Goal: Task Accomplishment & Management: Manage account settings

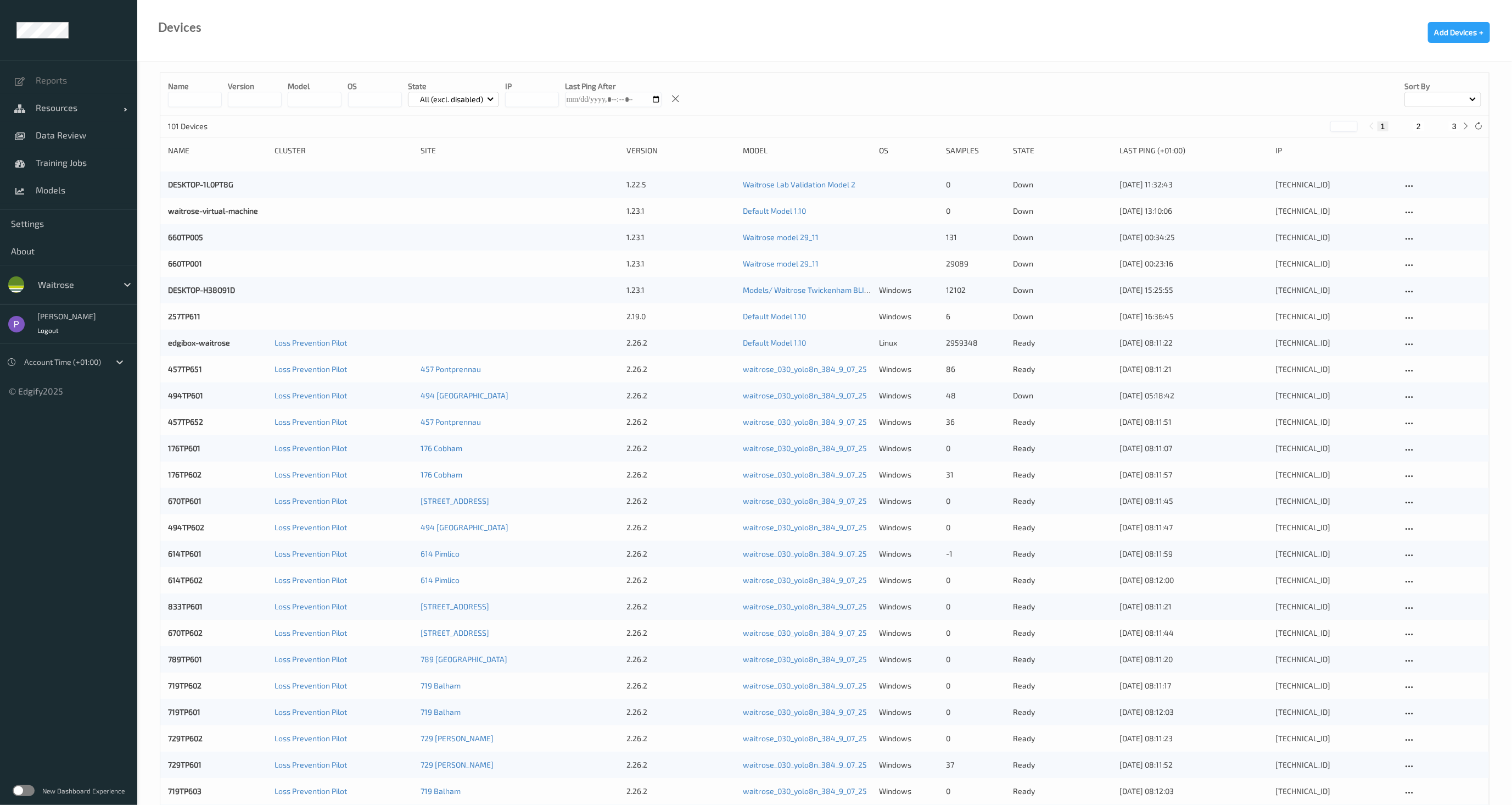
click at [83, 289] on div at bounding box center [75, 284] width 74 height 14
type input "whole"
click at [84, 309] on span "wholefoodsmarket" at bounding box center [94, 311] width 77 height 11
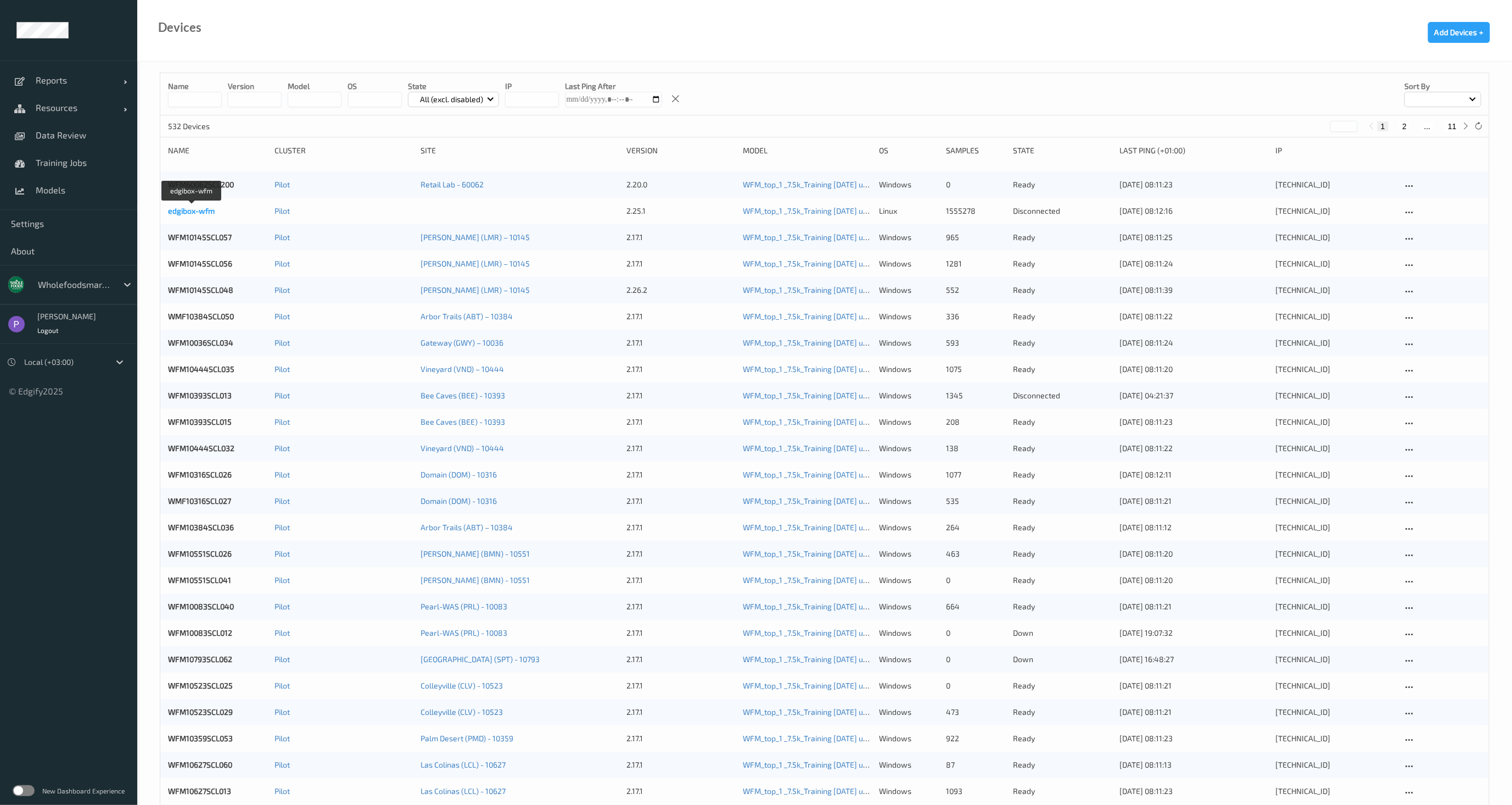
click at [203, 215] on link "edgibox-wfm" at bounding box center [192, 211] width 47 height 10
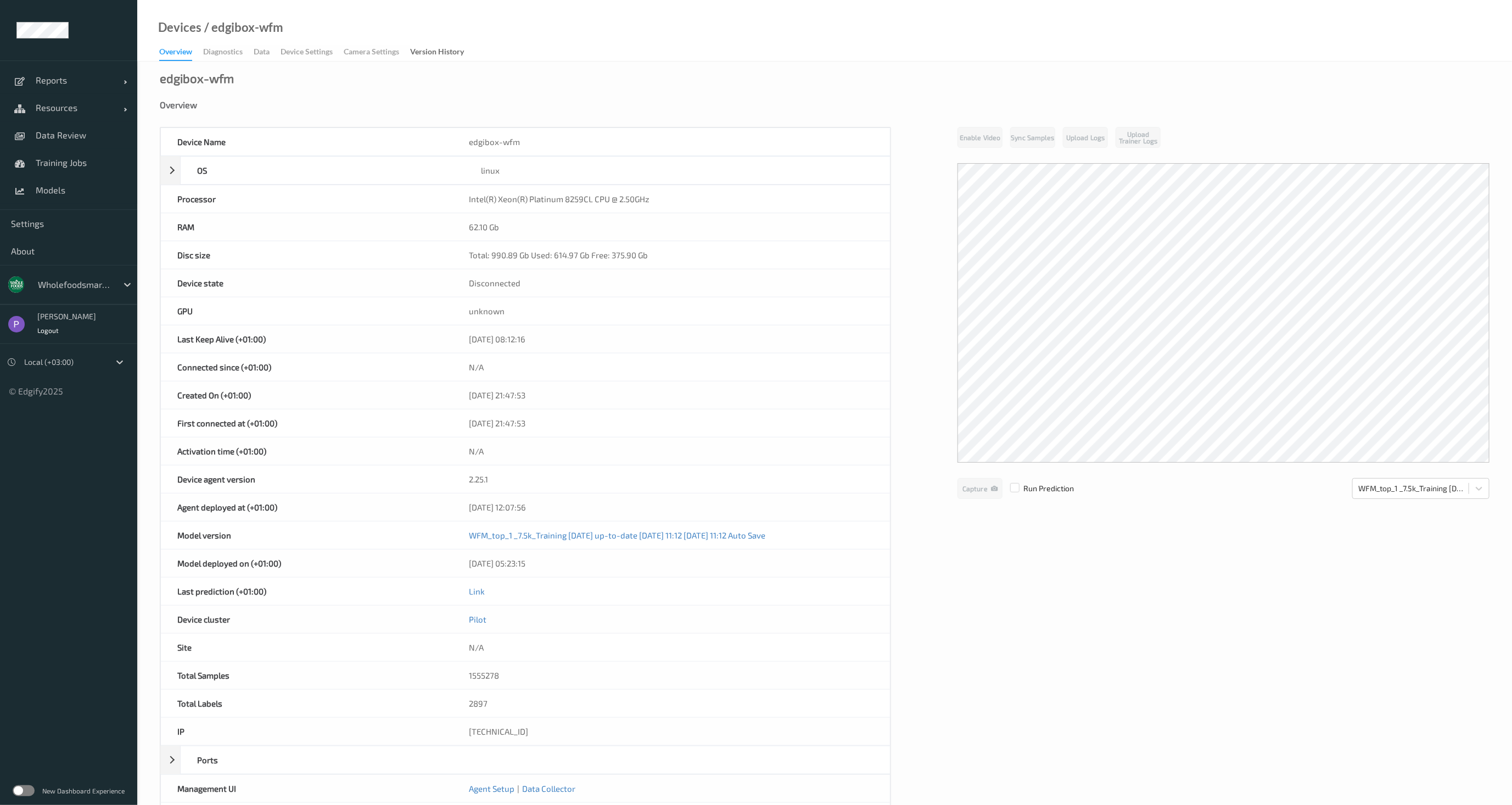
click at [937, 413] on div "Device Name edgibox-wfm OS linux Platform debian Platform Version 12.11 Platfor…" at bounding box center [824, 478] width 1330 height 704
click at [265, 49] on div "Data" at bounding box center [262, 53] width 16 height 14
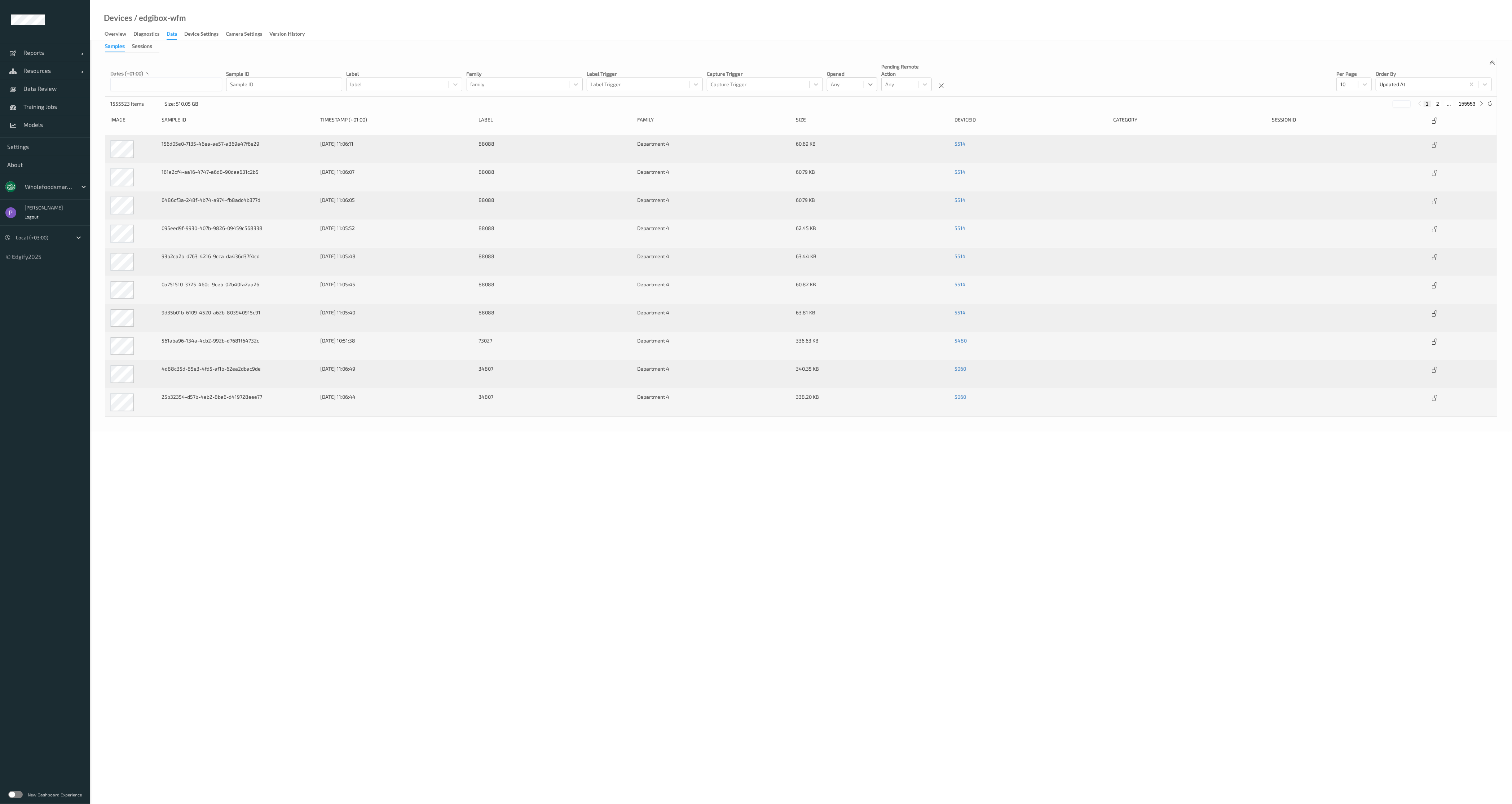
click at [868, 82] on icon at bounding box center [870, 84] width 7 height 7
click at [850, 111] on div "False" at bounding box center [852, 115] width 50 height 13
click at [999, 122] on icon at bounding box center [1435, 121] width 6 height 6
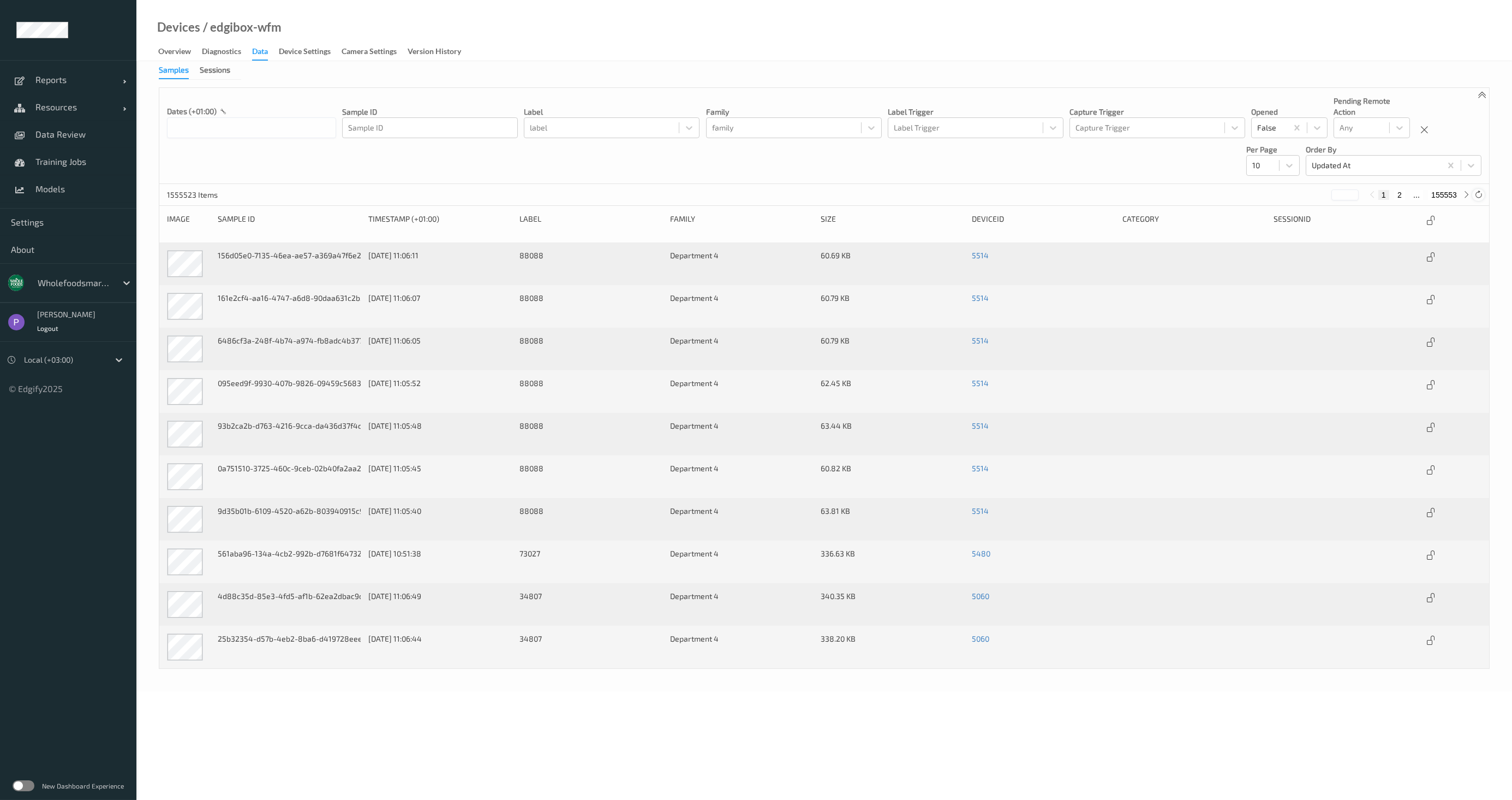
click at [1480, 193] on icon at bounding box center [1478, 194] width 8 height 8
click at [1480, 193] on icon at bounding box center [1478, 194] width 8 height 8
click at [1481, 195] on icon at bounding box center [1478, 194] width 8 height 8
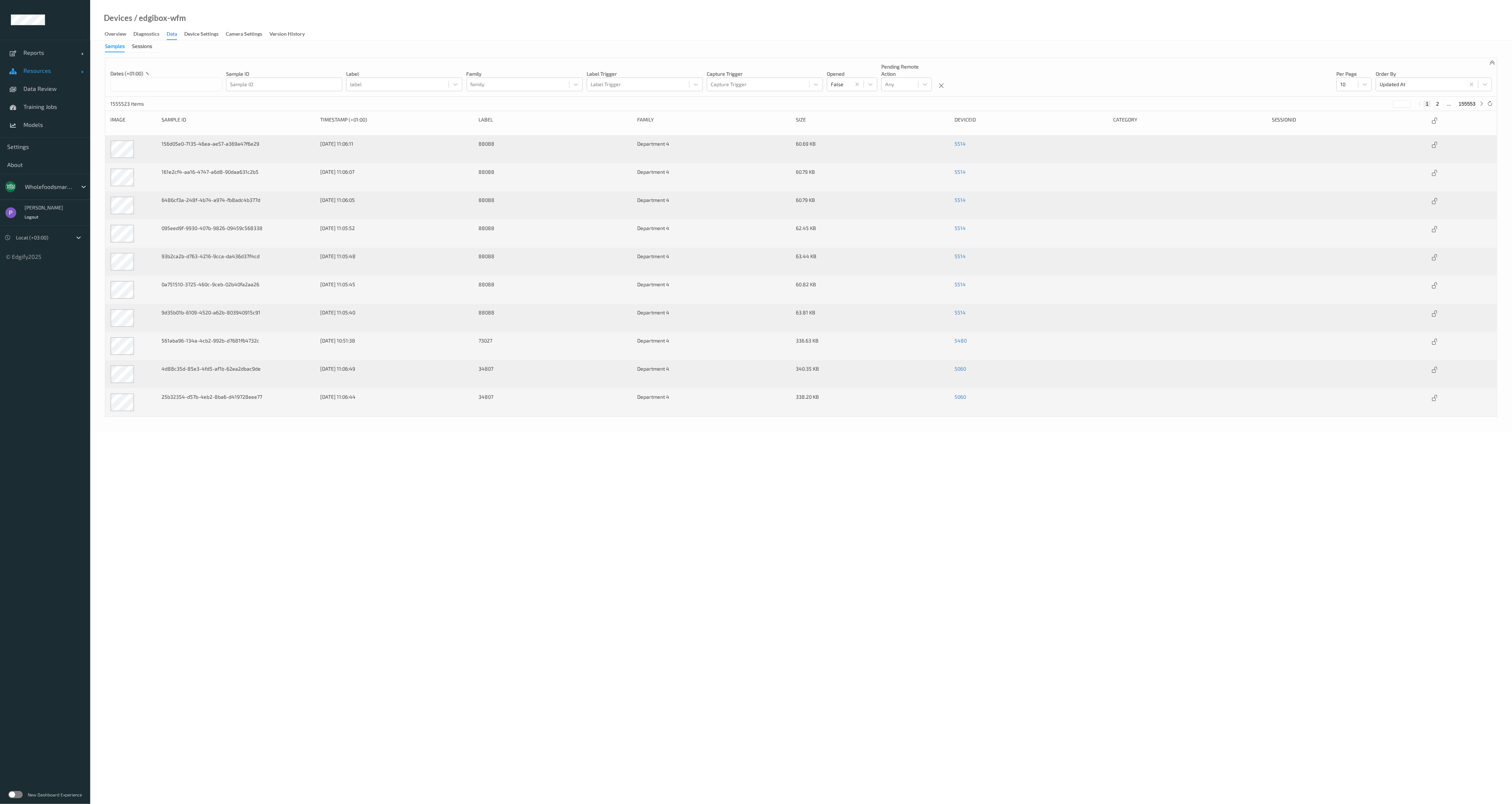
drag, startPoint x: 44, startPoint y: 86, endPoint x: 43, endPoint y: 79, distance: 7.1
click at [44, 86] on span "Data Review" at bounding box center [53, 88] width 59 height 7
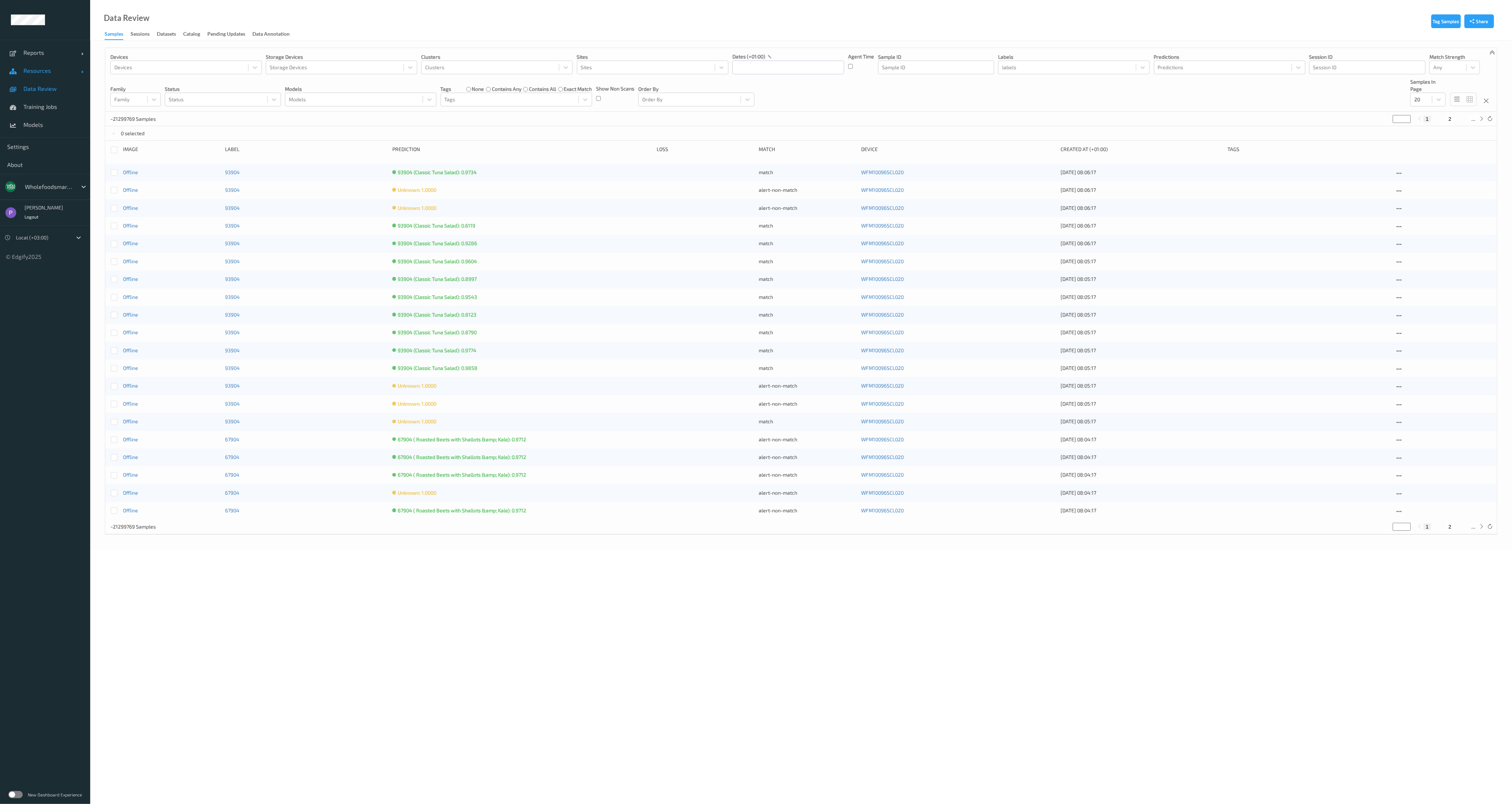
click at [42, 74] on span "Resources" at bounding box center [52, 70] width 58 height 7
click at [44, 105] on span "Clusters" at bounding box center [53, 106] width 59 height 7
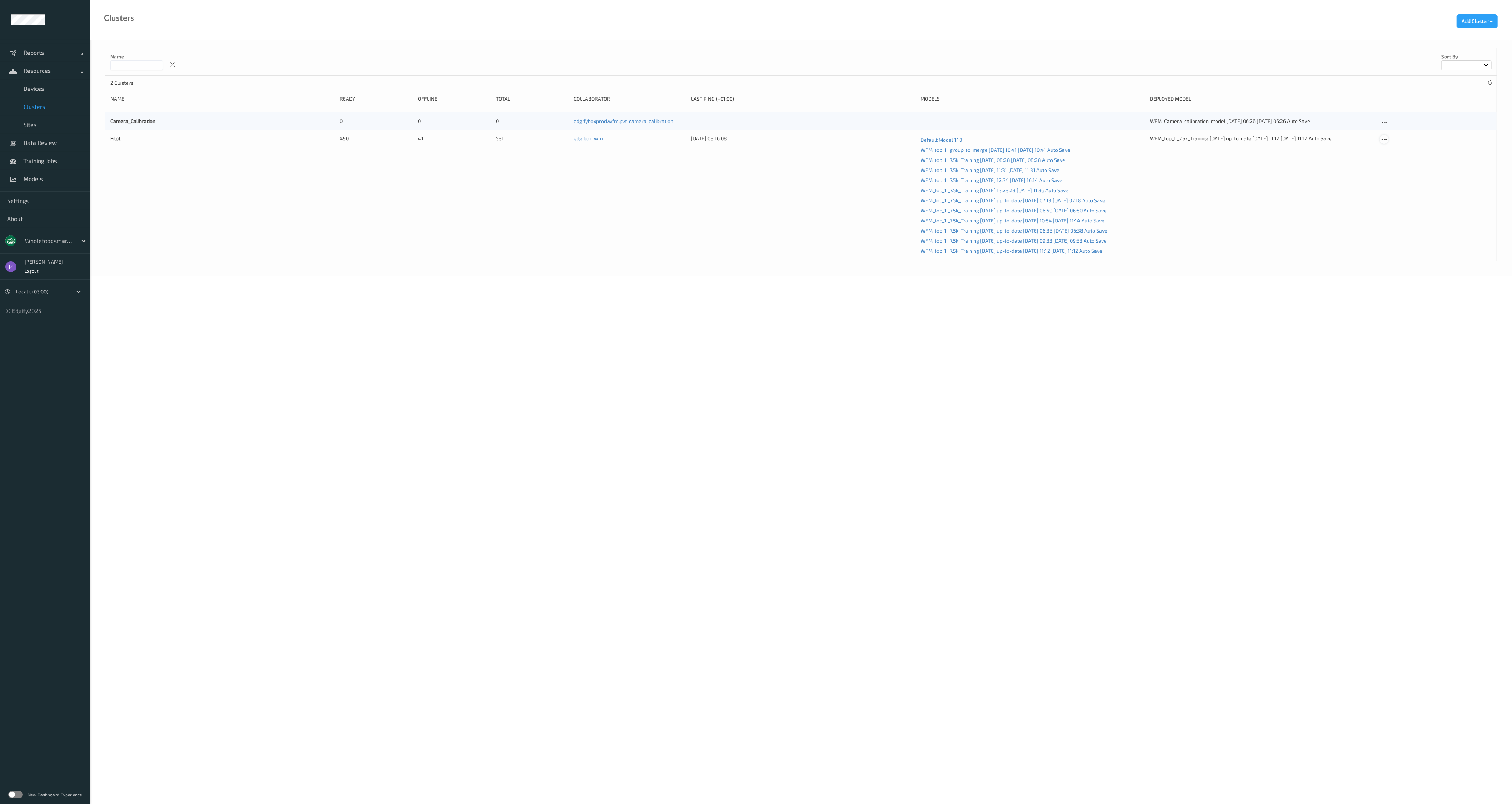
click at [999, 139] on icon at bounding box center [1384, 139] width 6 height 6
click at [999, 153] on div "Edit Cluster" at bounding box center [1404, 151] width 24 height 7
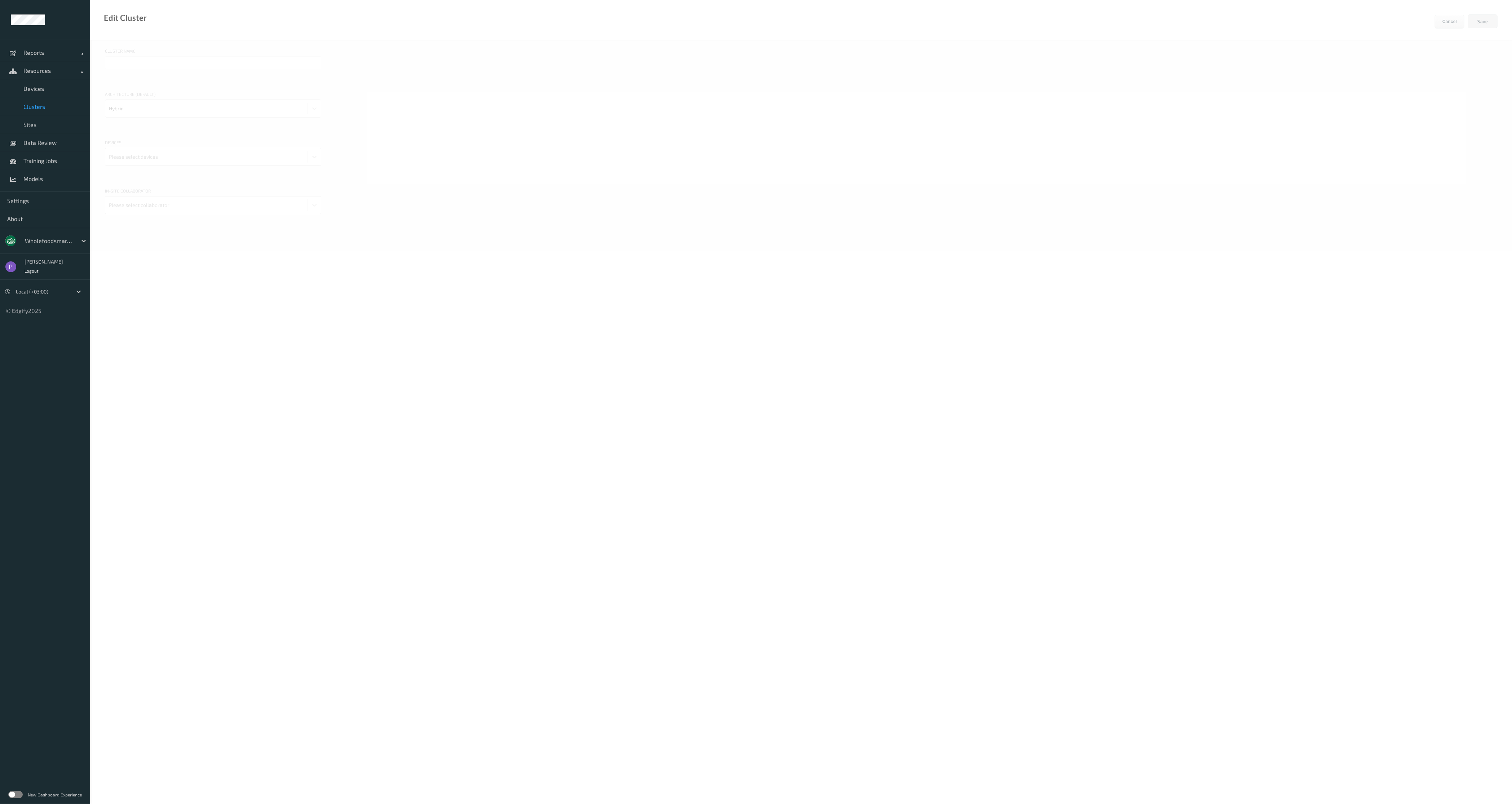
type input "Pilot"
click at [177, 113] on div at bounding box center [206, 109] width 195 height 15
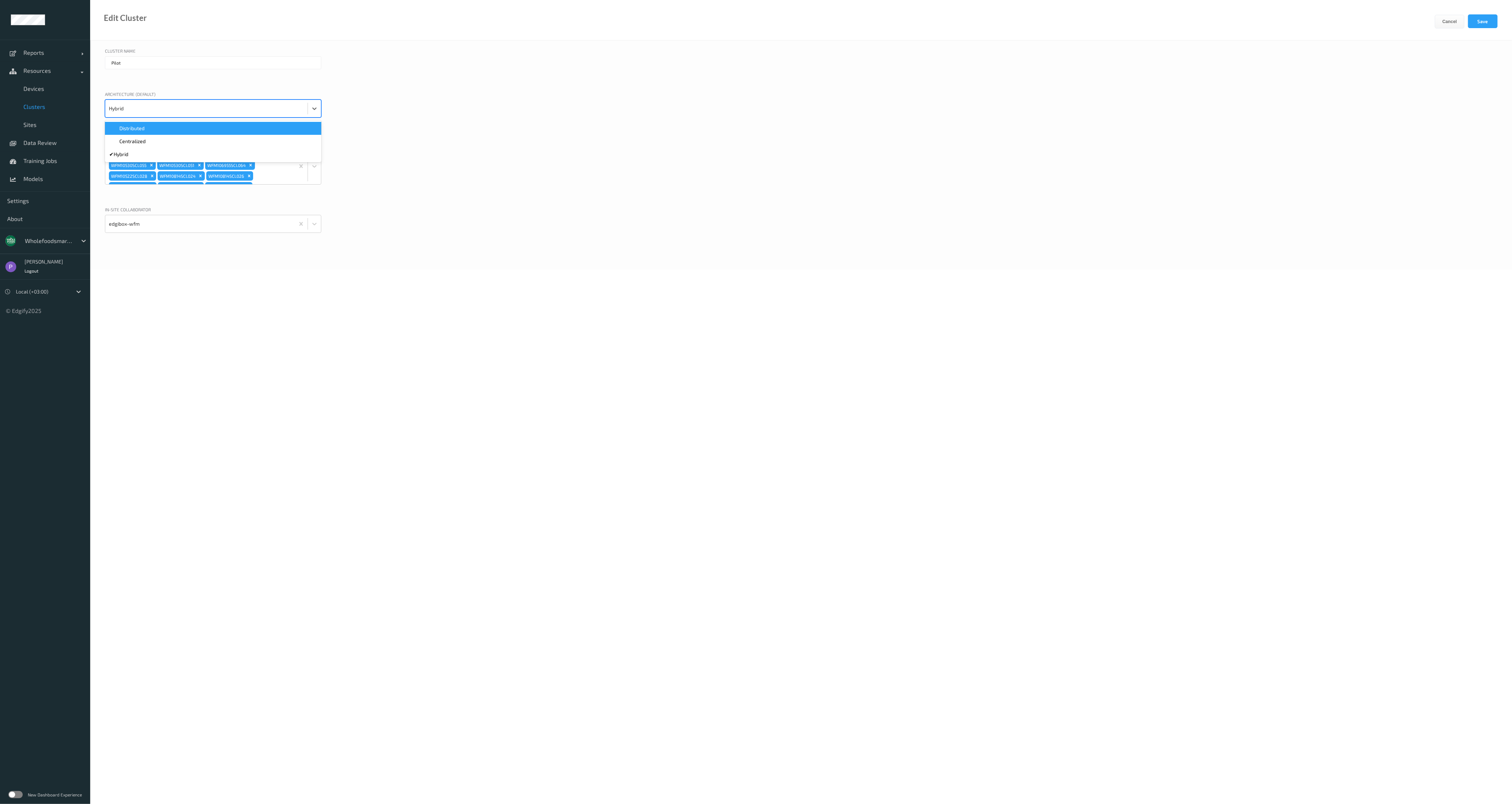
click at [163, 132] on div "Distributed" at bounding box center [213, 128] width 217 height 13
click at [999, 24] on button "Save" at bounding box center [1483, 21] width 29 height 13
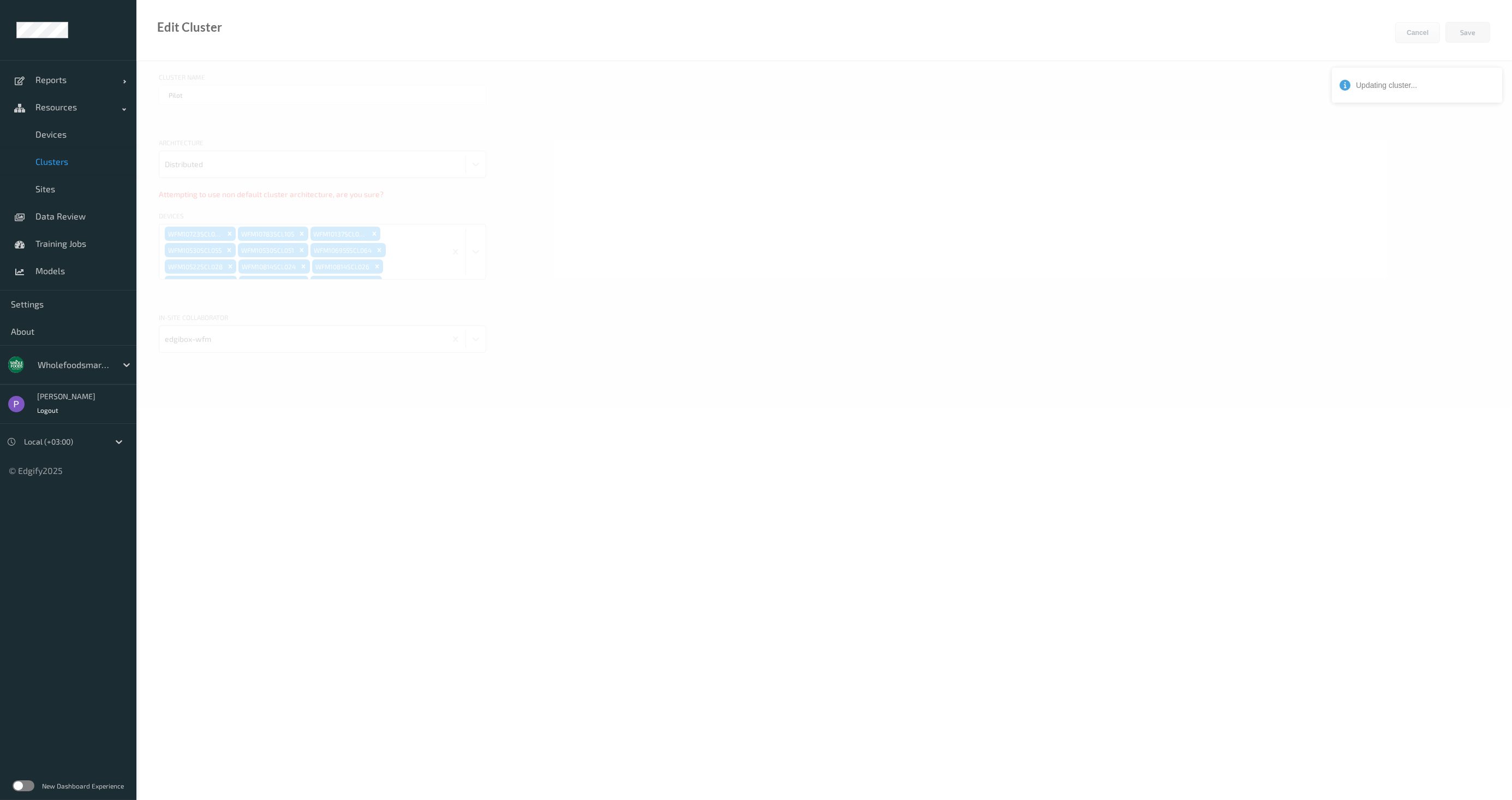
click at [566, 67] on div at bounding box center [824, 600] width 1376 height 1200
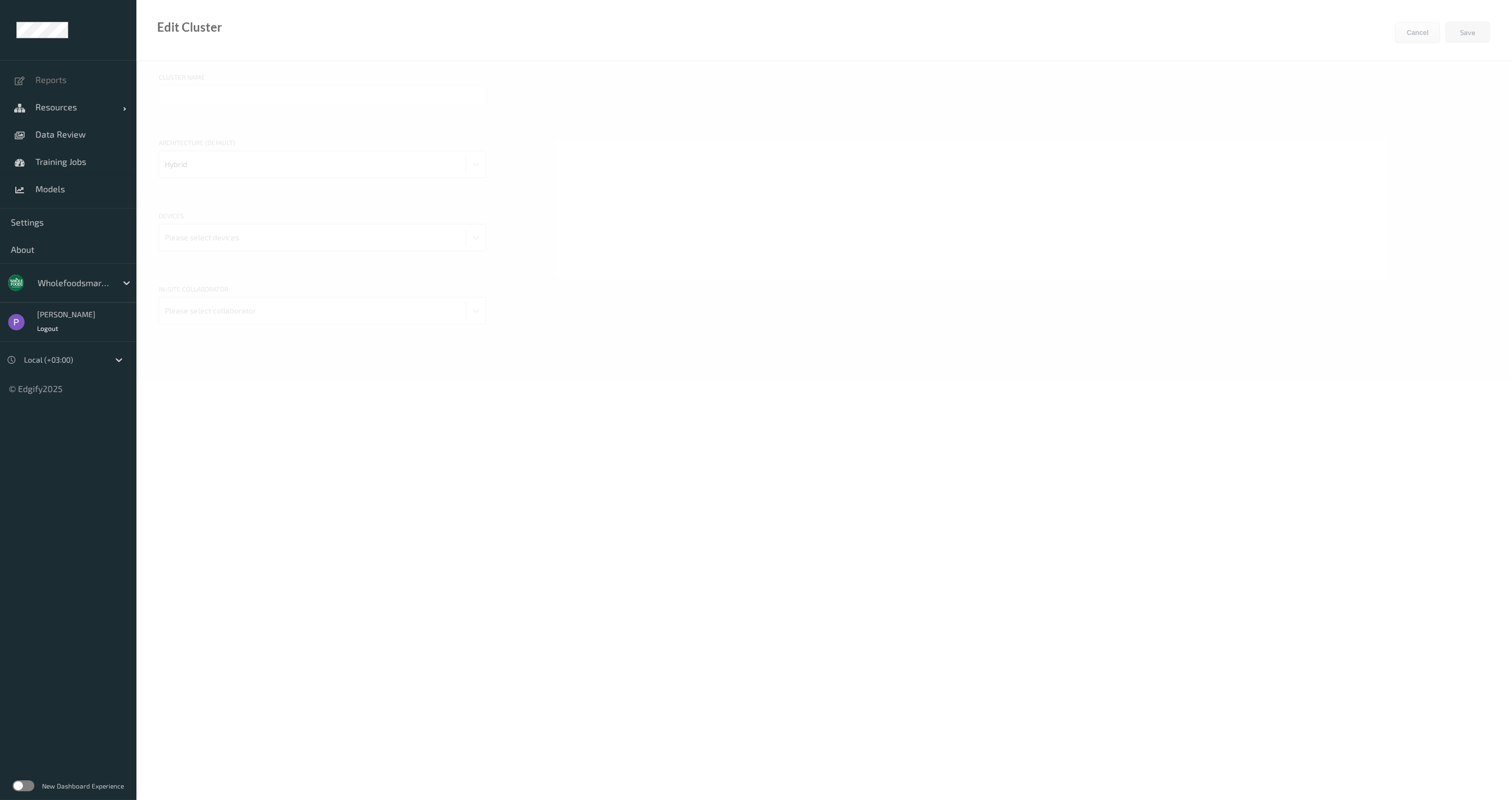
type input "Pilot"
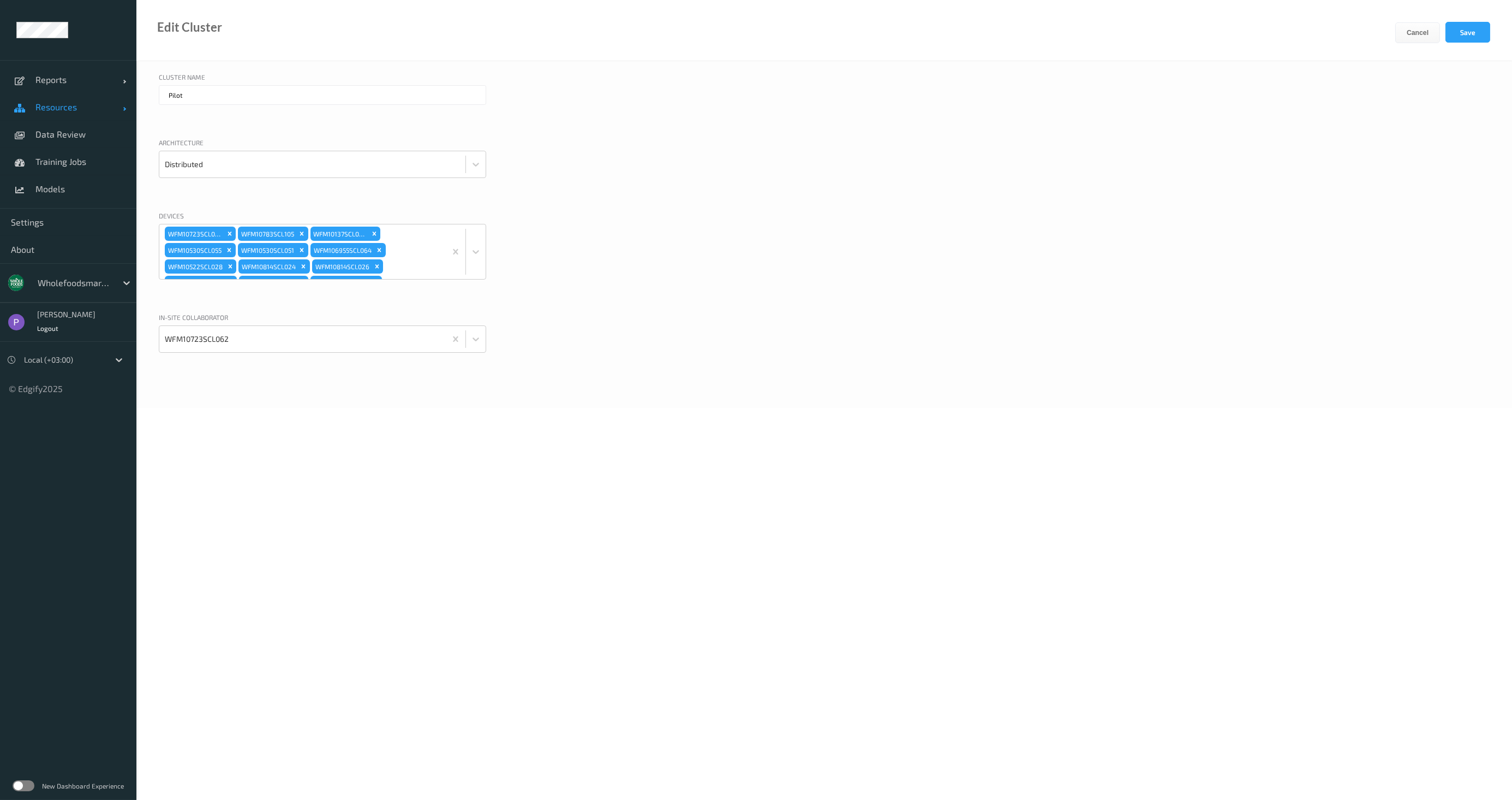
click at [66, 109] on span "Resources" at bounding box center [79, 106] width 87 height 11
click at [48, 141] on link "Devices" at bounding box center [68, 134] width 136 height 27
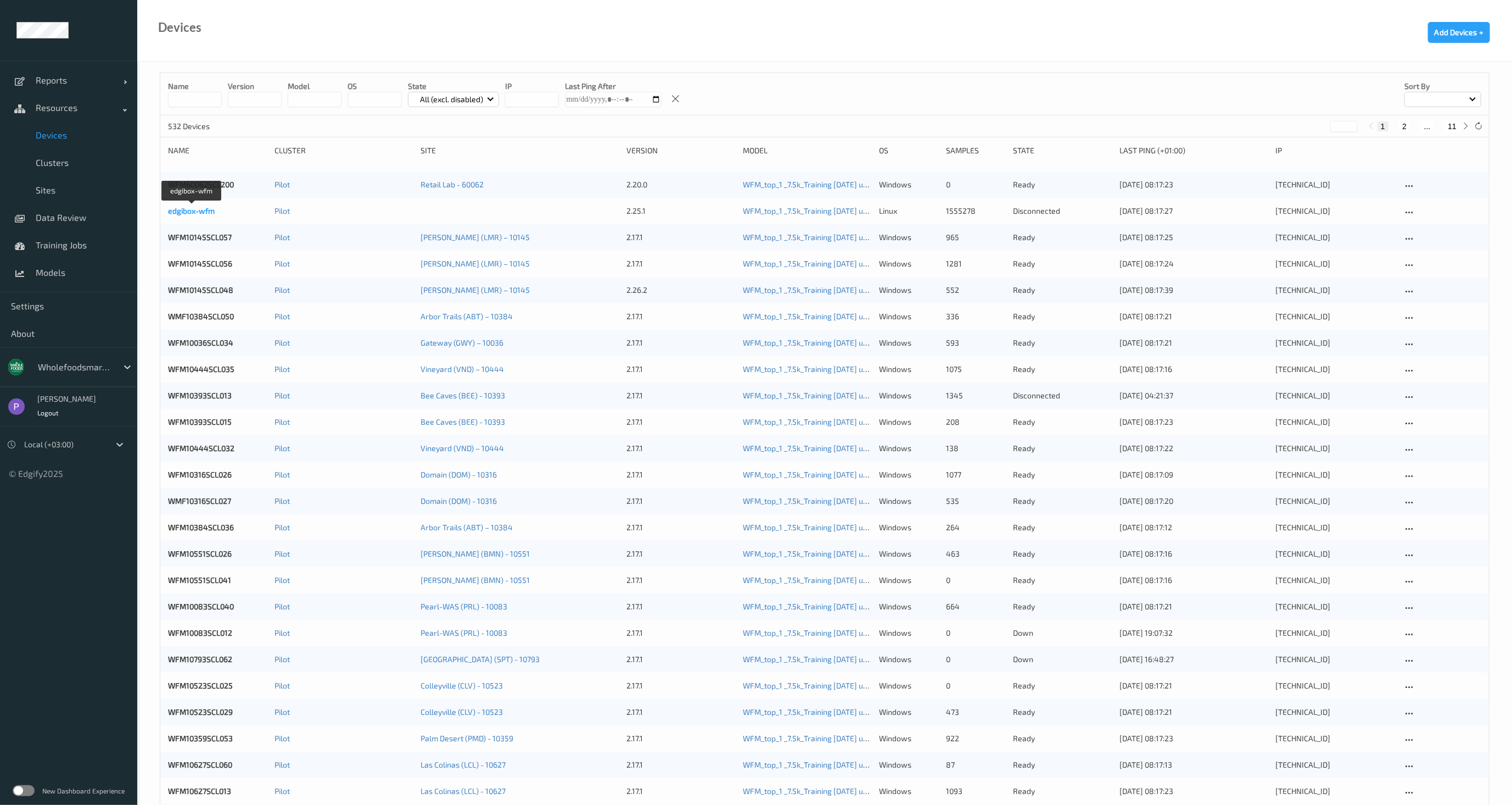
click at [203, 211] on link "edgibox-wfm" at bounding box center [192, 211] width 47 height 10
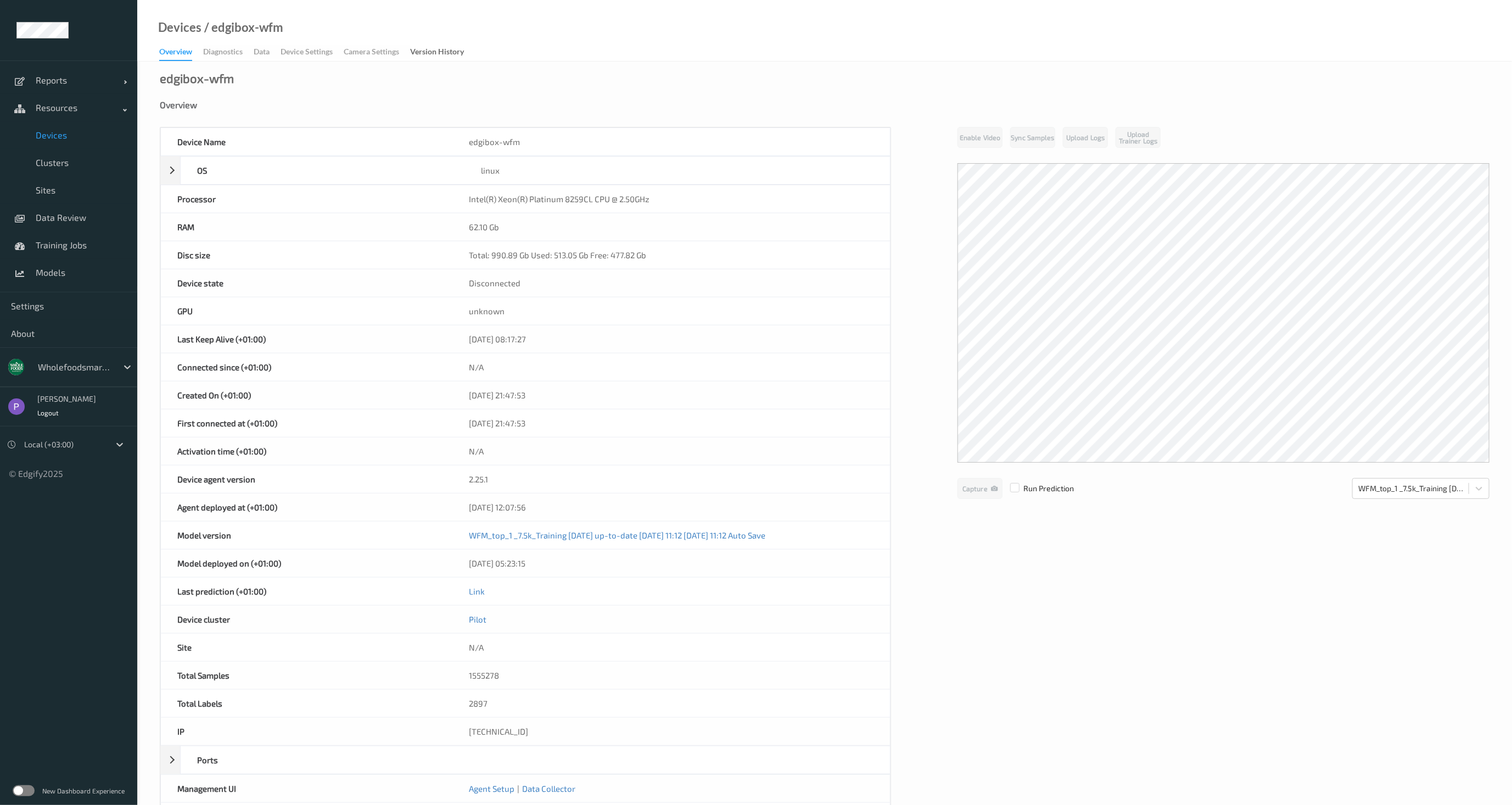
click at [253, 70] on div "edgibox-wfm Overview Device Name edgibox-wfm OS linux Platform debian Platform …" at bounding box center [824, 494] width 1375 height 865
click at [450, 106] on div "Overview" at bounding box center [824, 104] width 1330 height 11
click at [341, 90] on div "edgibox-wfm Overview Device Name edgibox-wfm OS linux Platform debian Platform …" at bounding box center [824, 494] width 1375 height 865
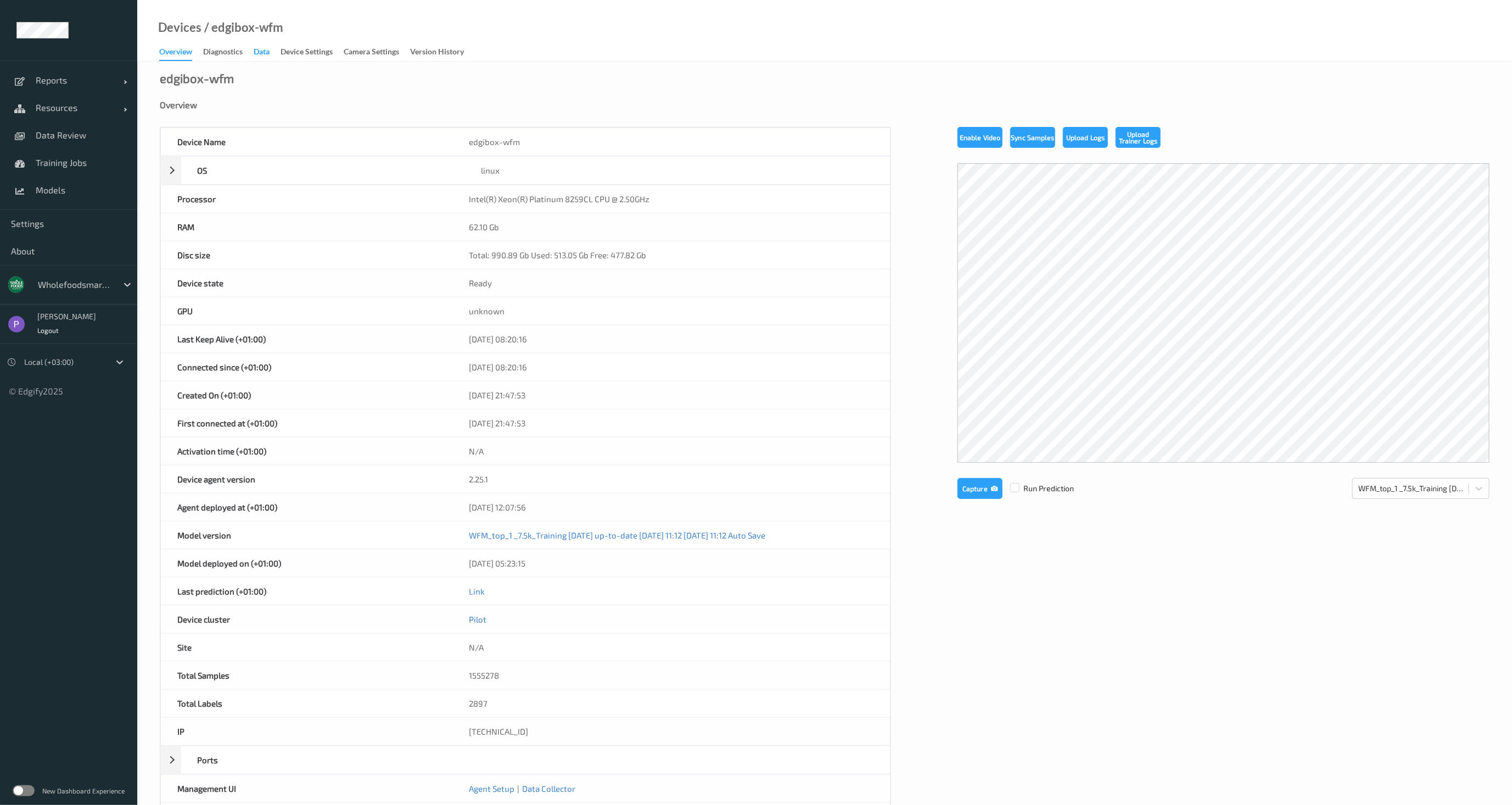
click at [259, 51] on div "Data" at bounding box center [262, 53] width 16 height 14
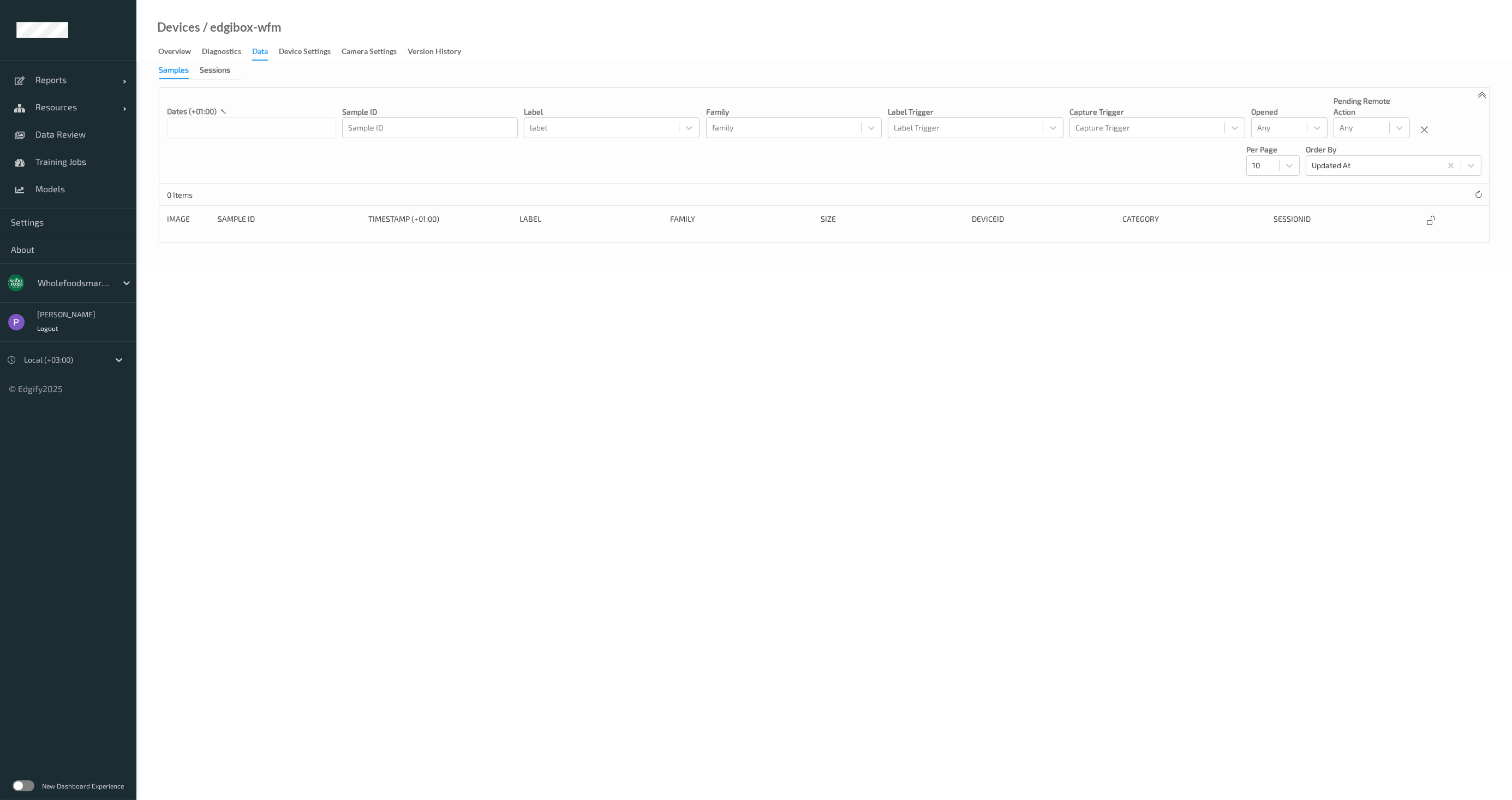
click at [400, 167] on div "dates (+01:00) Sample ID Sample ID label label family family Label Trigger Labe…" at bounding box center [824, 135] width 1330 height 96
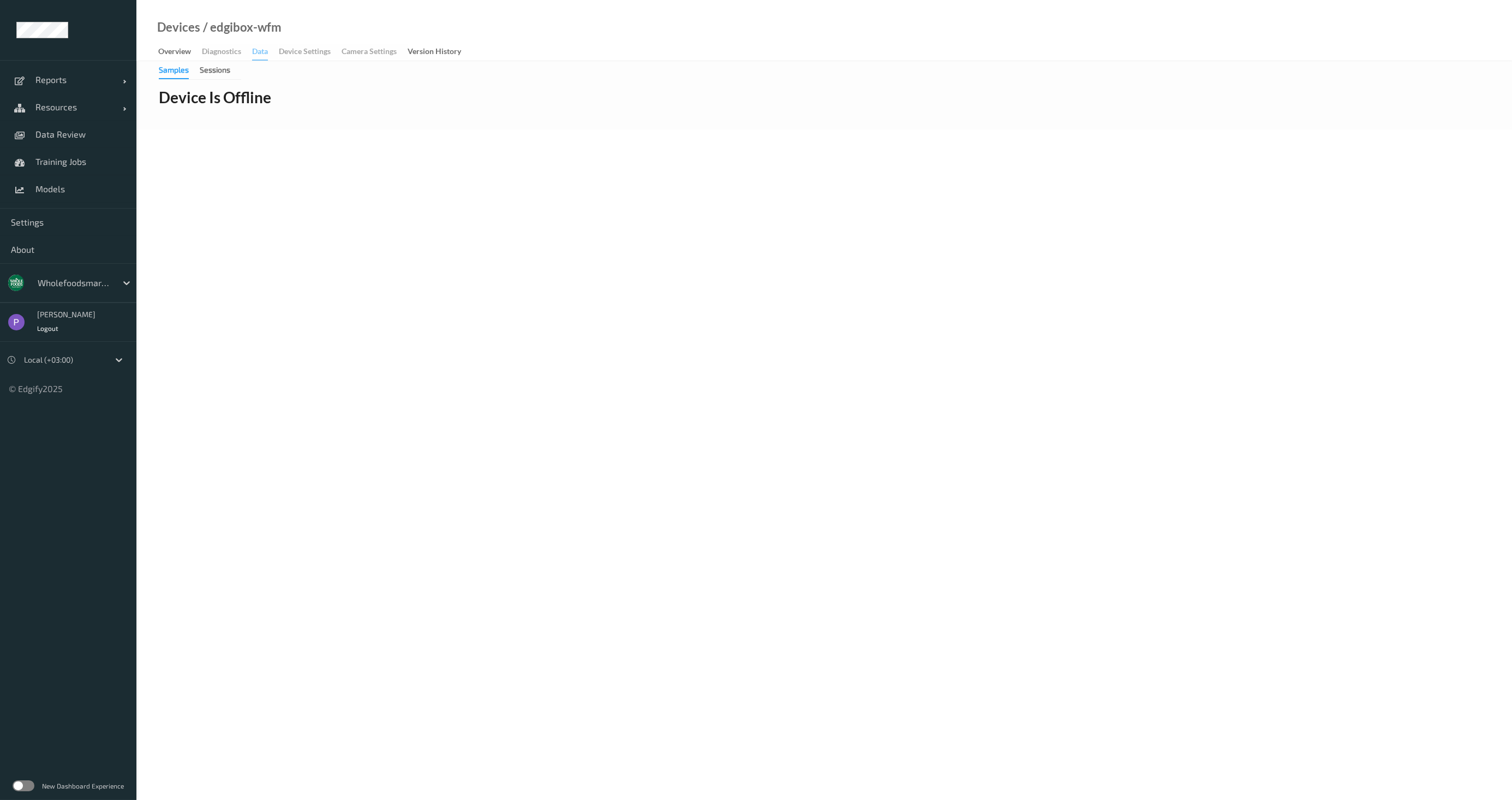
click at [396, 169] on body "Reports Default Report Customized Report Resources Devices Clusters Sites Data …" at bounding box center [756, 400] width 1512 height 800
click at [364, 355] on body "Reports Default Report Customized Report Resources Devices Clusters Sites Data …" at bounding box center [756, 400] width 1512 height 800
click at [446, 301] on body "Reports Default Report Customized Report Resources Devices Clusters Sites Data …" at bounding box center [756, 400] width 1512 height 800
click at [336, 337] on body "Reports Default Report Customized Report Resources Devices Clusters Sites Data …" at bounding box center [756, 400] width 1512 height 800
click at [79, 85] on link "Reports" at bounding box center [68, 79] width 136 height 27
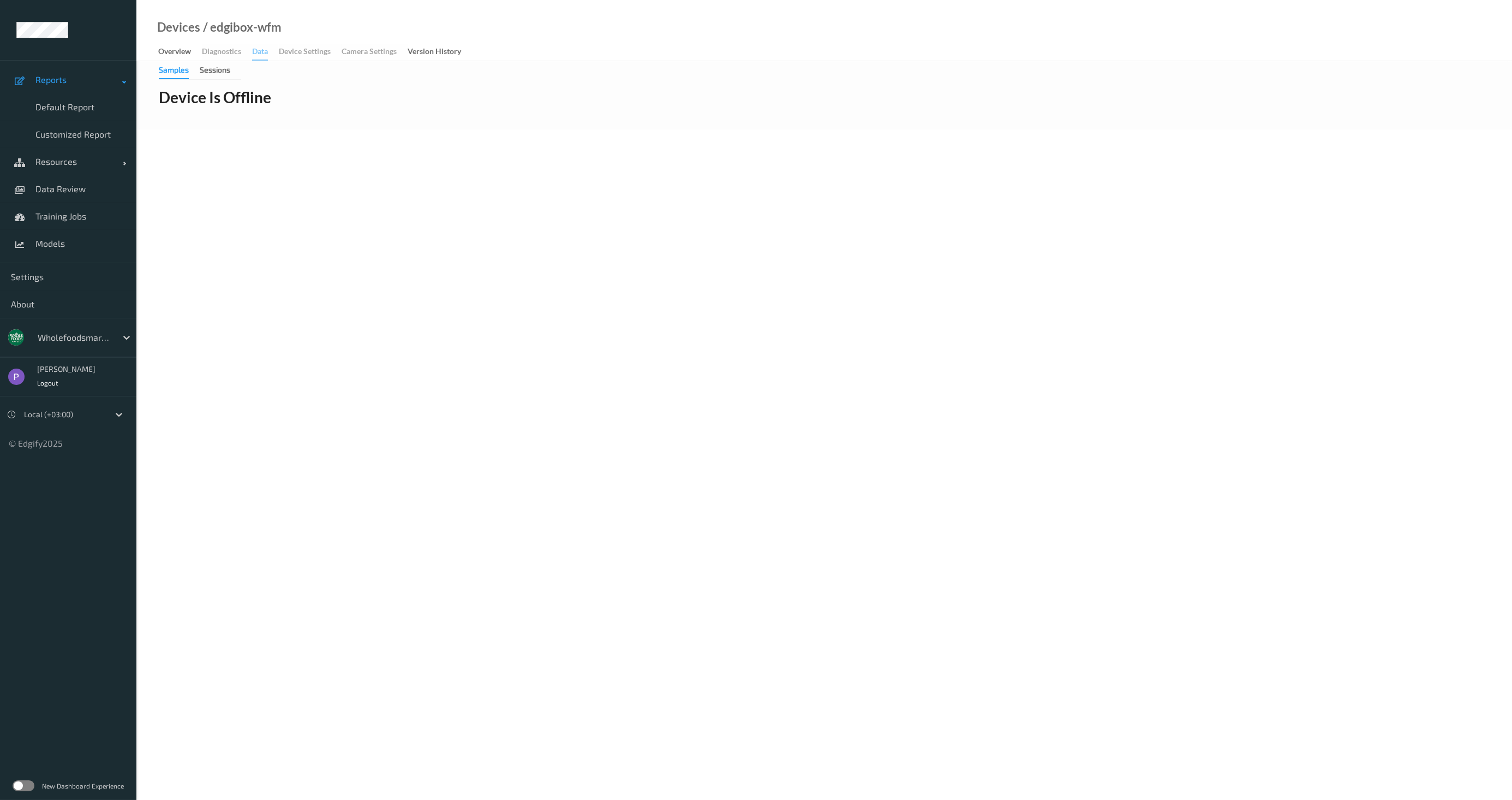
click at [84, 79] on span "Reports" at bounding box center [79, 79] width 87 height 11
click at [82, 117] on link "Resources" at bounding box center [68, 106] width 136 height 27
click at [72, 143] on link "Devices" at bounding box center [68, 134] width 136 height 27
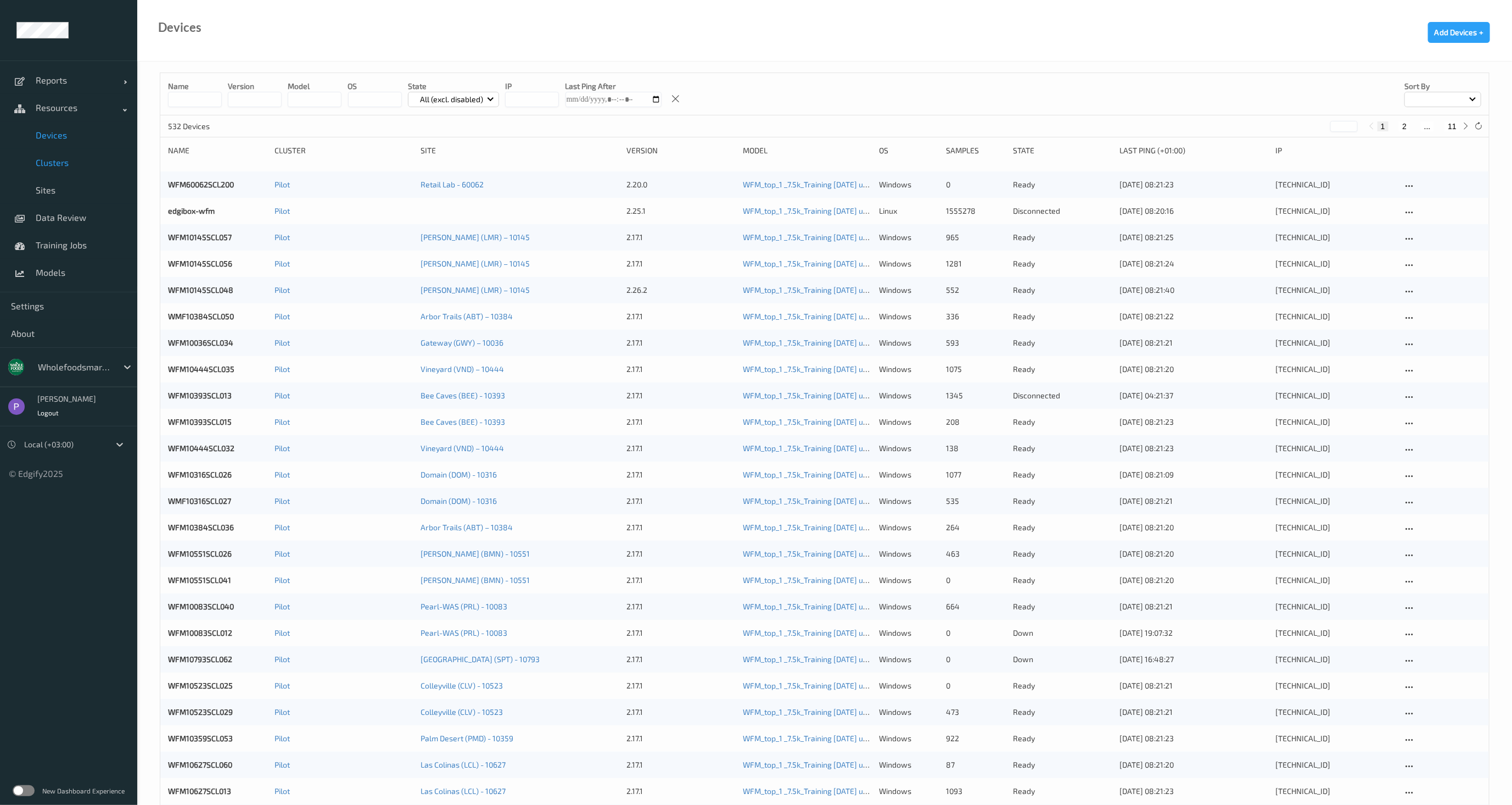
click at [60, 170] on link "Clusters" at bounding box center [68, 163] width 137 height 27
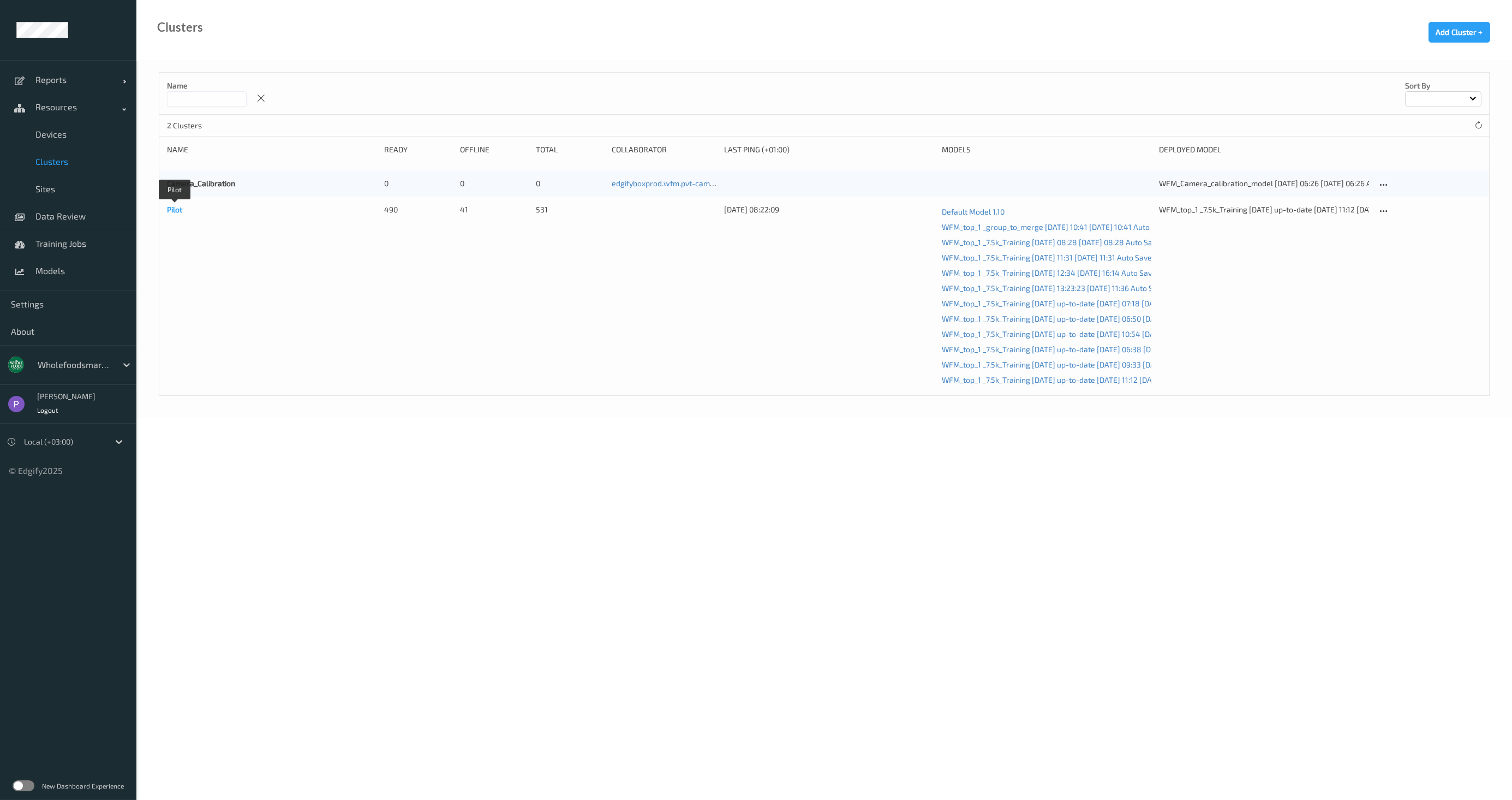
click at [179, 208] on link "Pilot" at bounding box center [175, 210] width 15 height 10
click at [1384, 210] on icon at bounding box center [1384, 211] width 10 height 10
click at [1397, 233] on link "Edit Cluster" at bounding box center [1410, 229] width 67 height 20
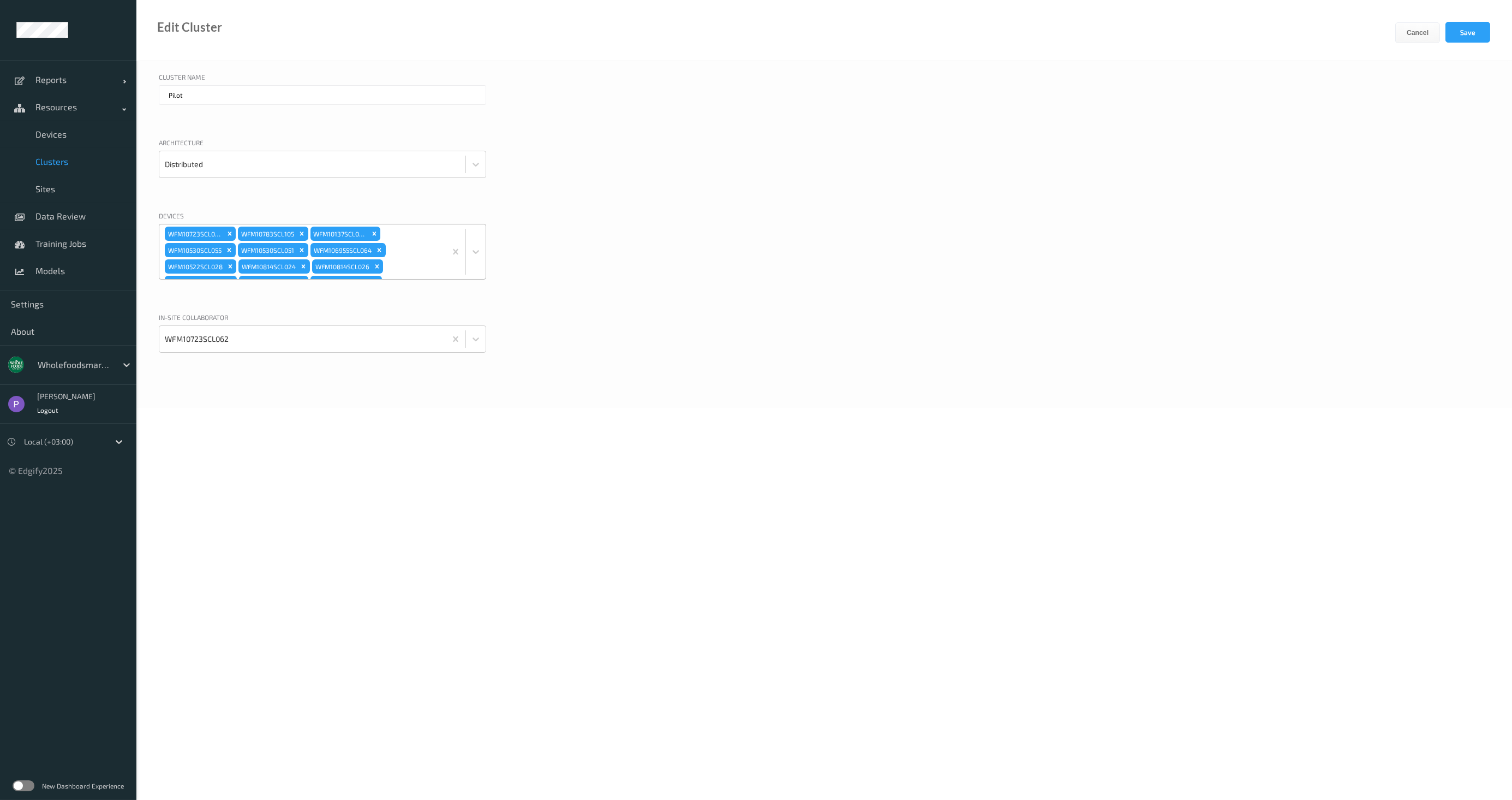
click at [420, 257] on div "WFM10723SCL062 WFM10783SCL105 WFM10137SCL026 WFM10530SCL055 WFM10530SCL051 WFM1…" at bounding box center [303, 252] width 286 height 54
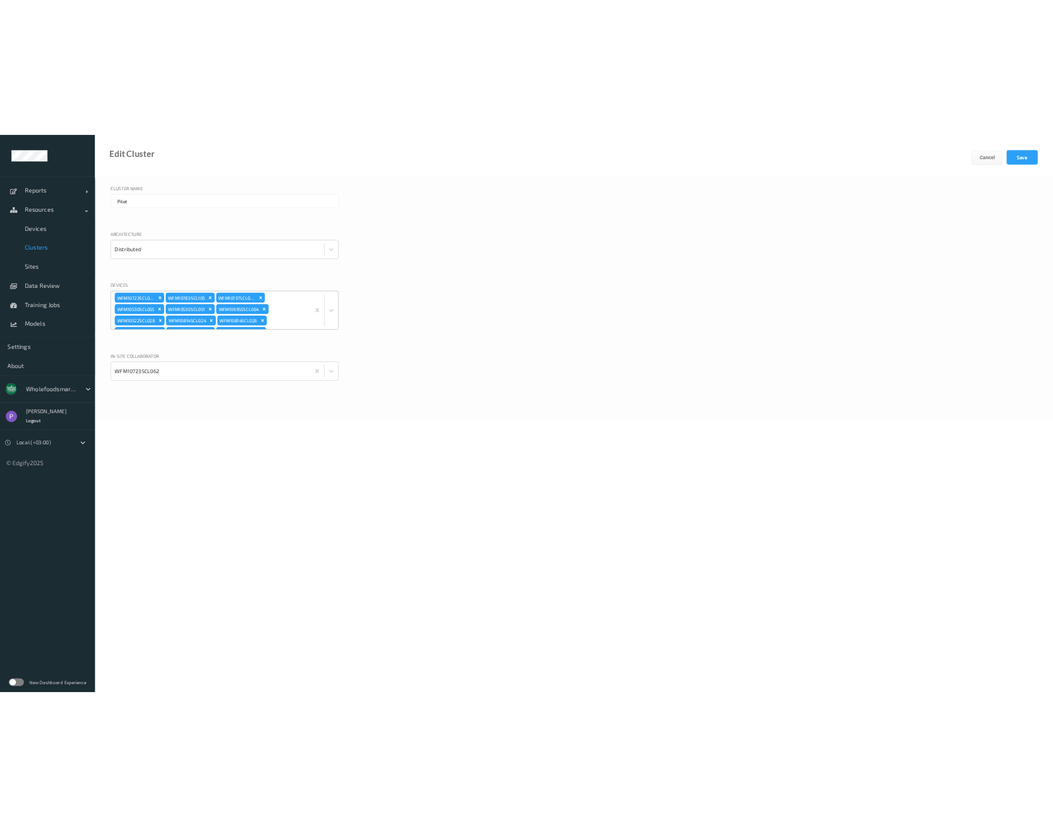
scroll to position [2946, 0]
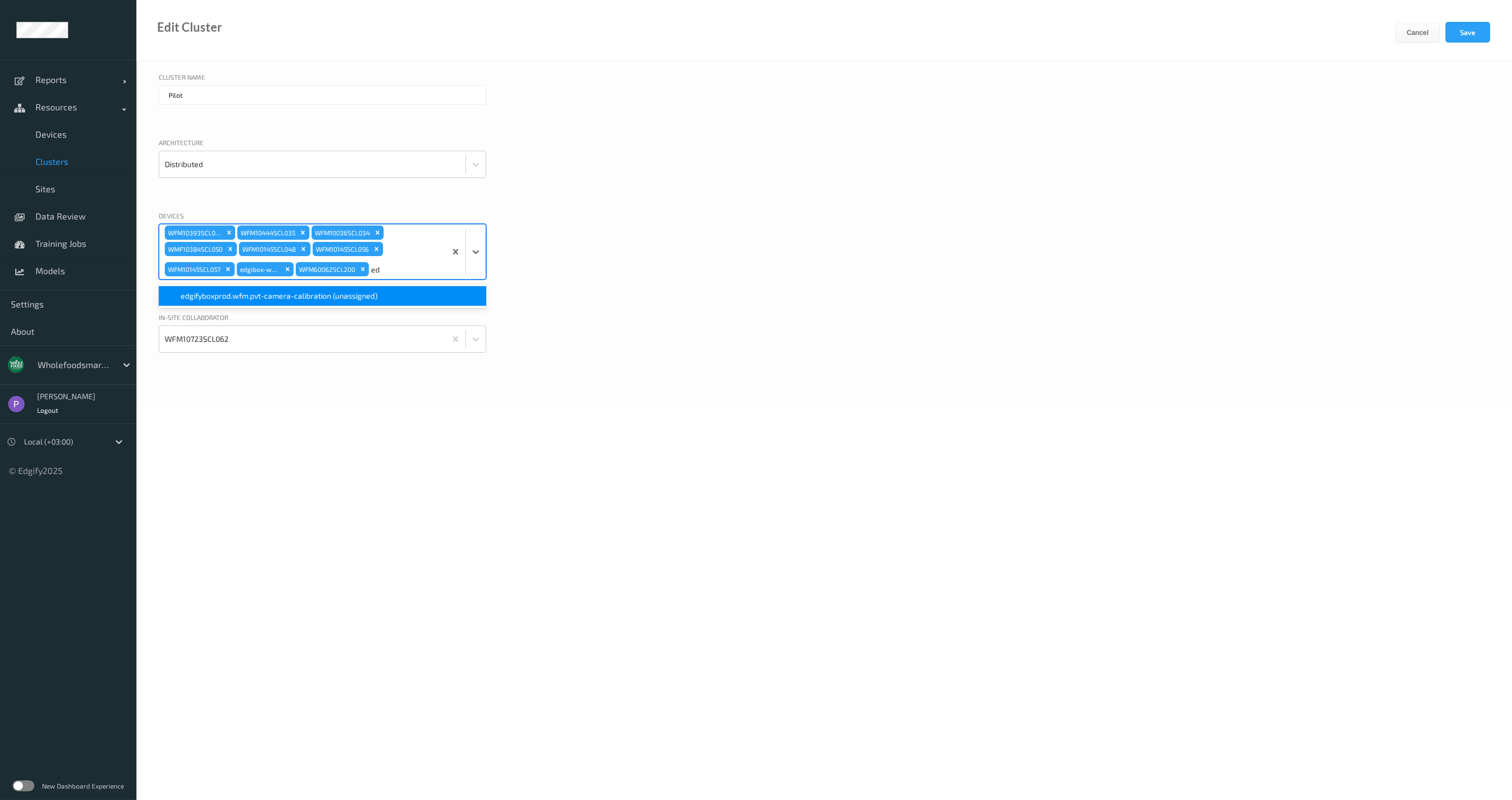
type input "ed"
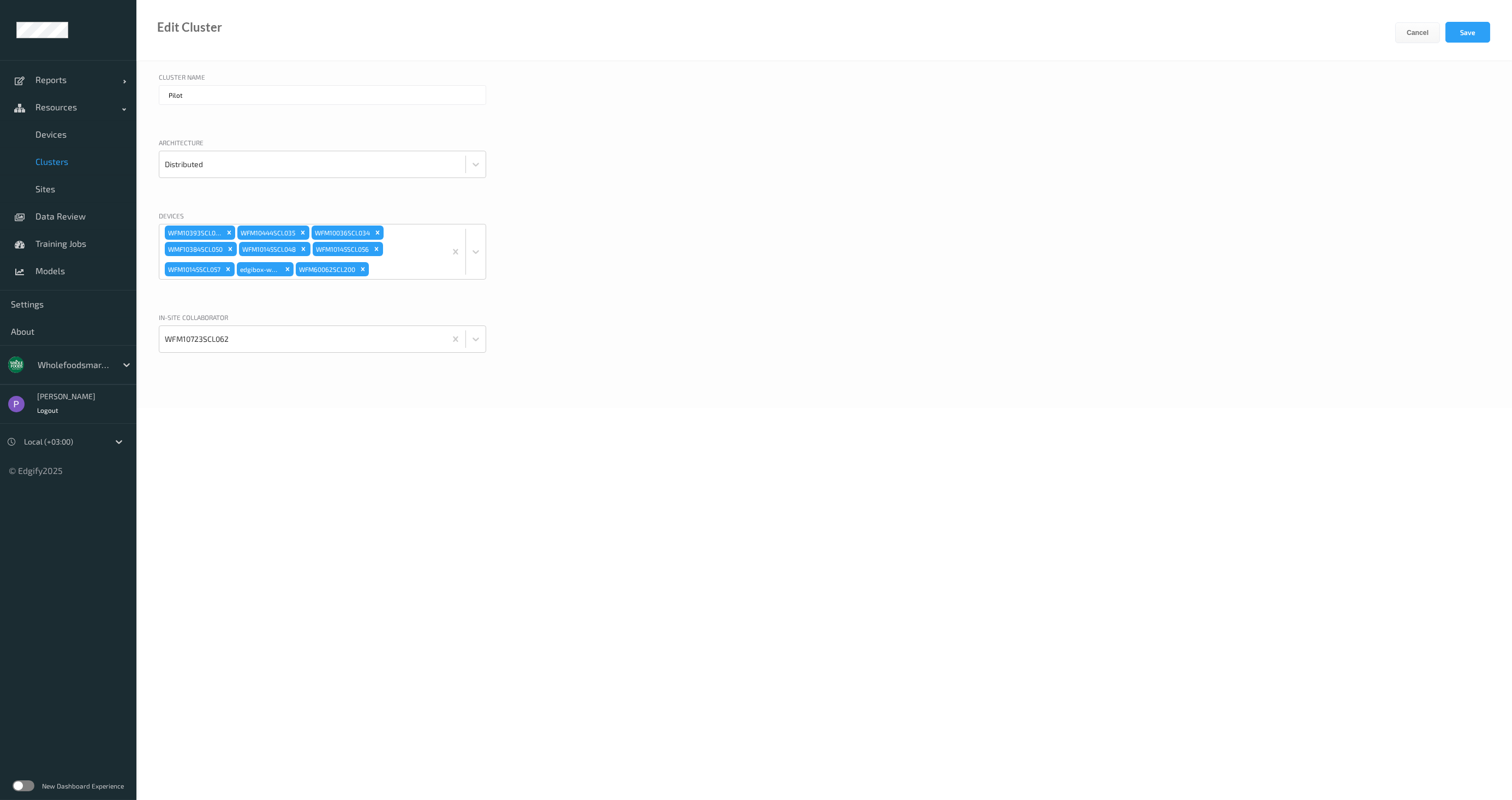
click at [776, 292] on div "Devices WFM10723SCL062 WFM10783SCL105 WFM10137SCL026 WFM10530SCL055 WFM10530SCL…" at bounding box center [824, 258] width 1331 height 96
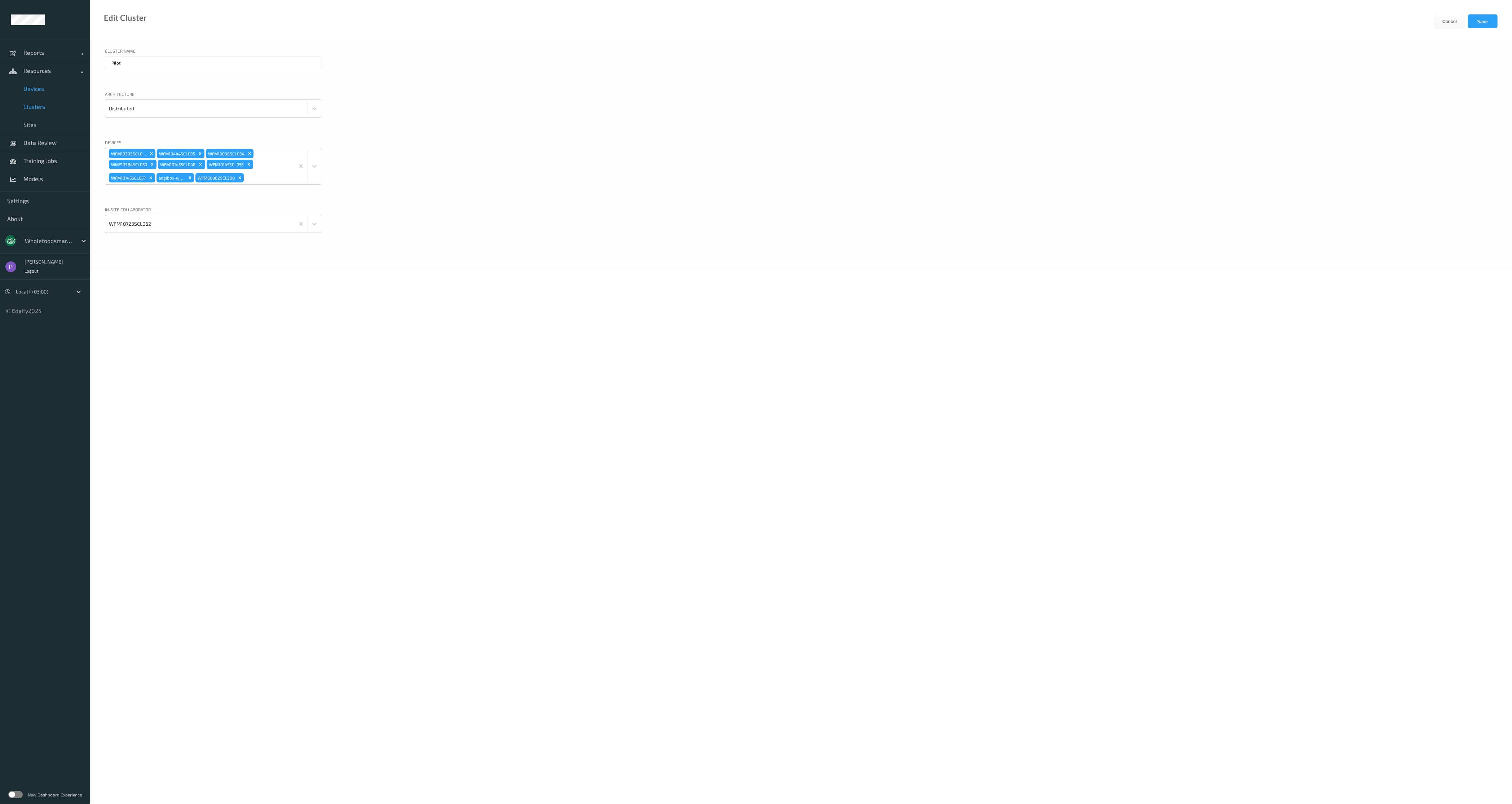
click at [33, 91] on span "Devices" at bounding box center [53, 88] width 59 height 7
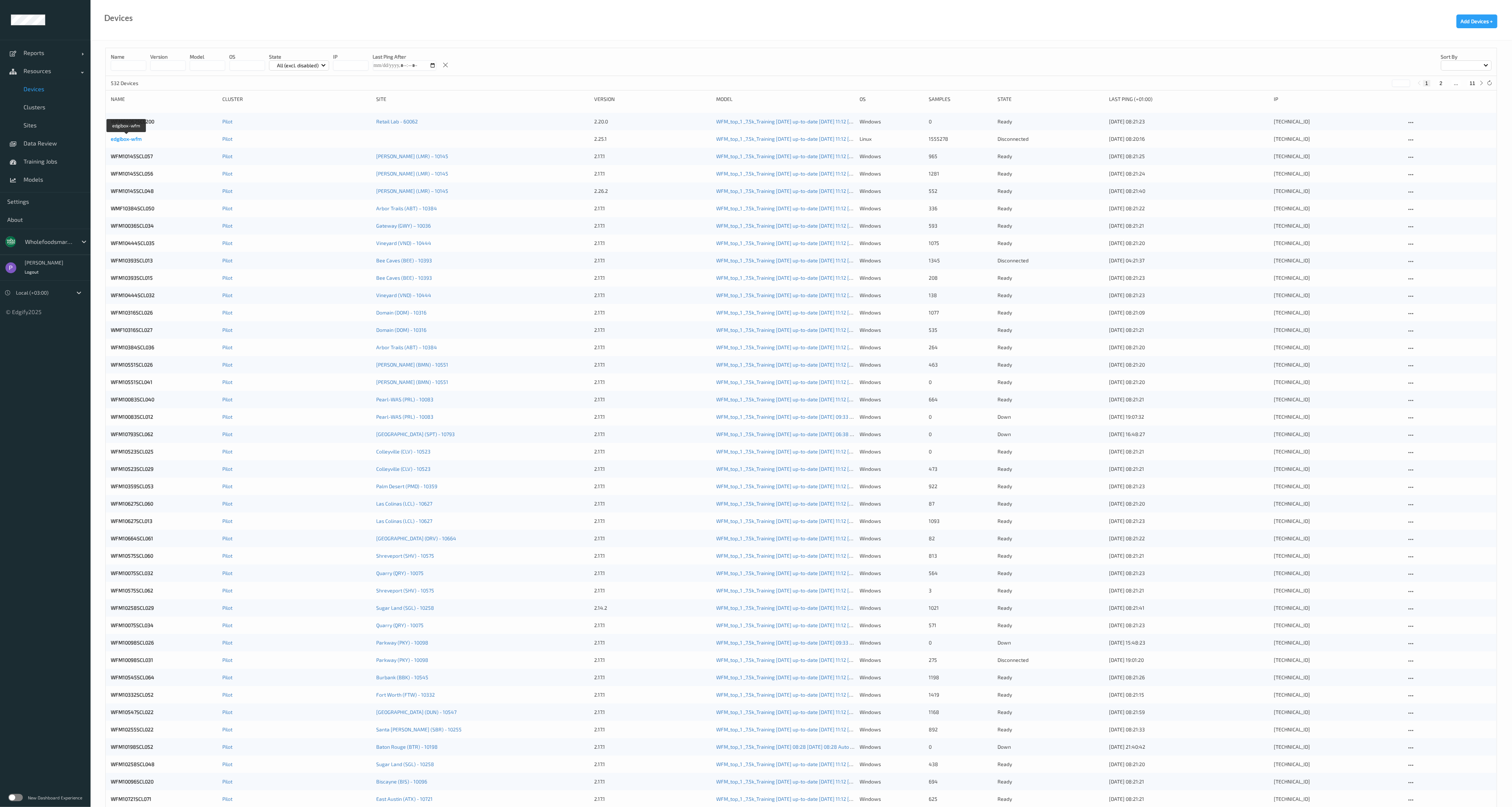
click at [119, 140] on link "edgibox-wfm" at bounding box center [126, 139] width 31 height 6
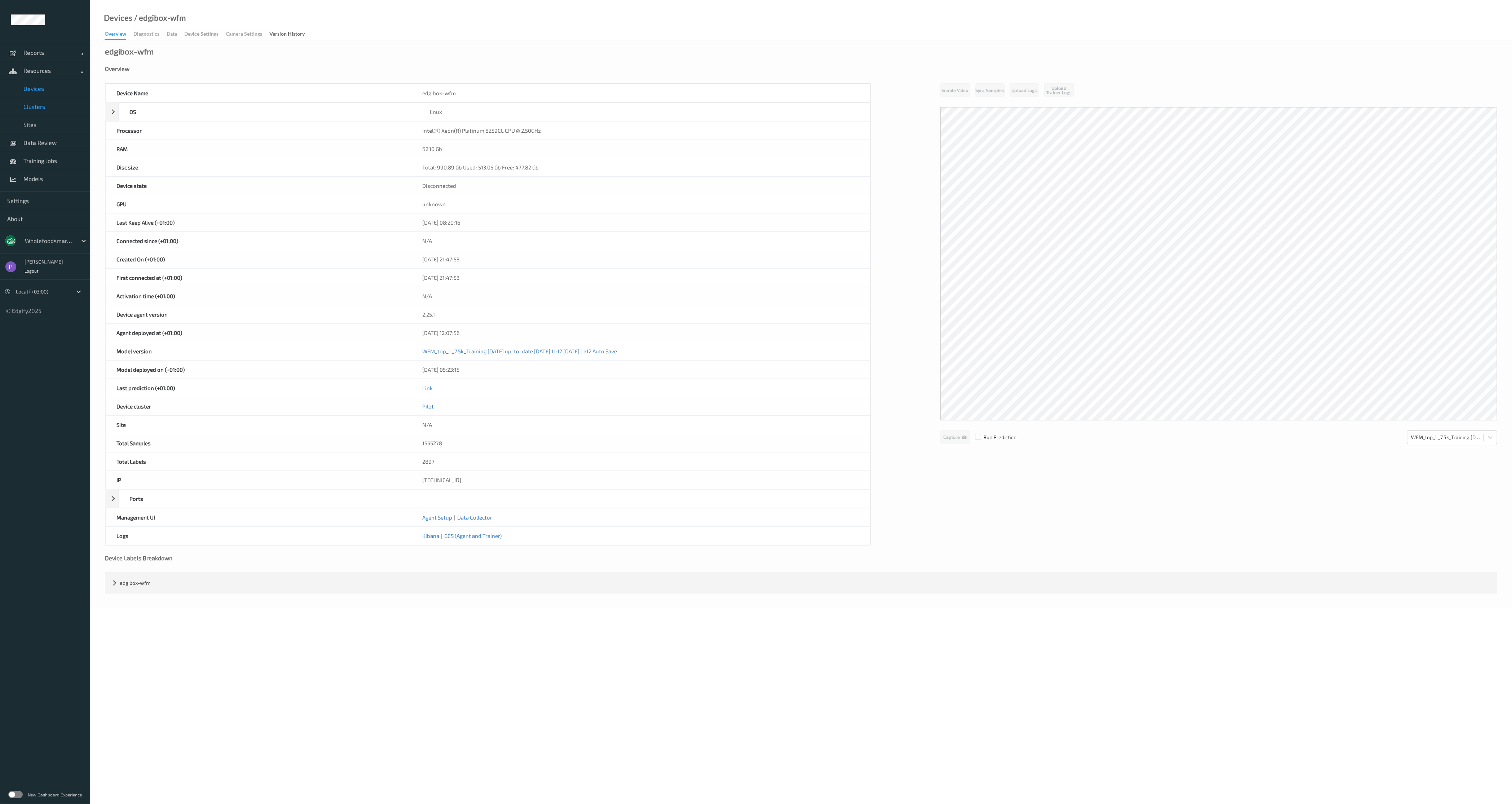
click at [34, 112] on link "Clusters" at bounding box center [45, 107] width 90 height 18
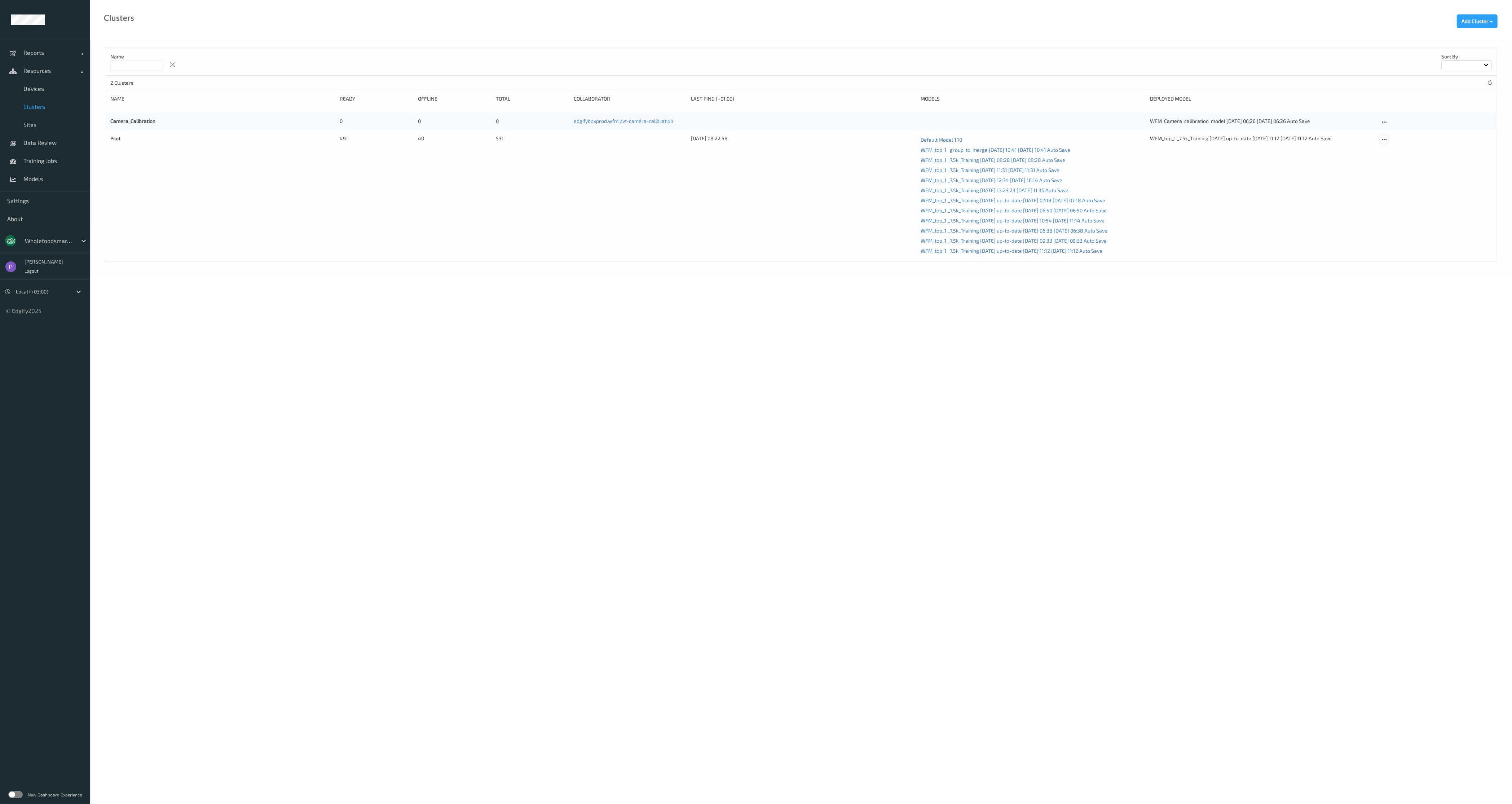
click at [999, 139] on icon at bounding box center [1384, 139] width 6 height 6
click at [999, 154] on link "Edit Cluster" at bounding box center [1401, 151] width 44 height 13
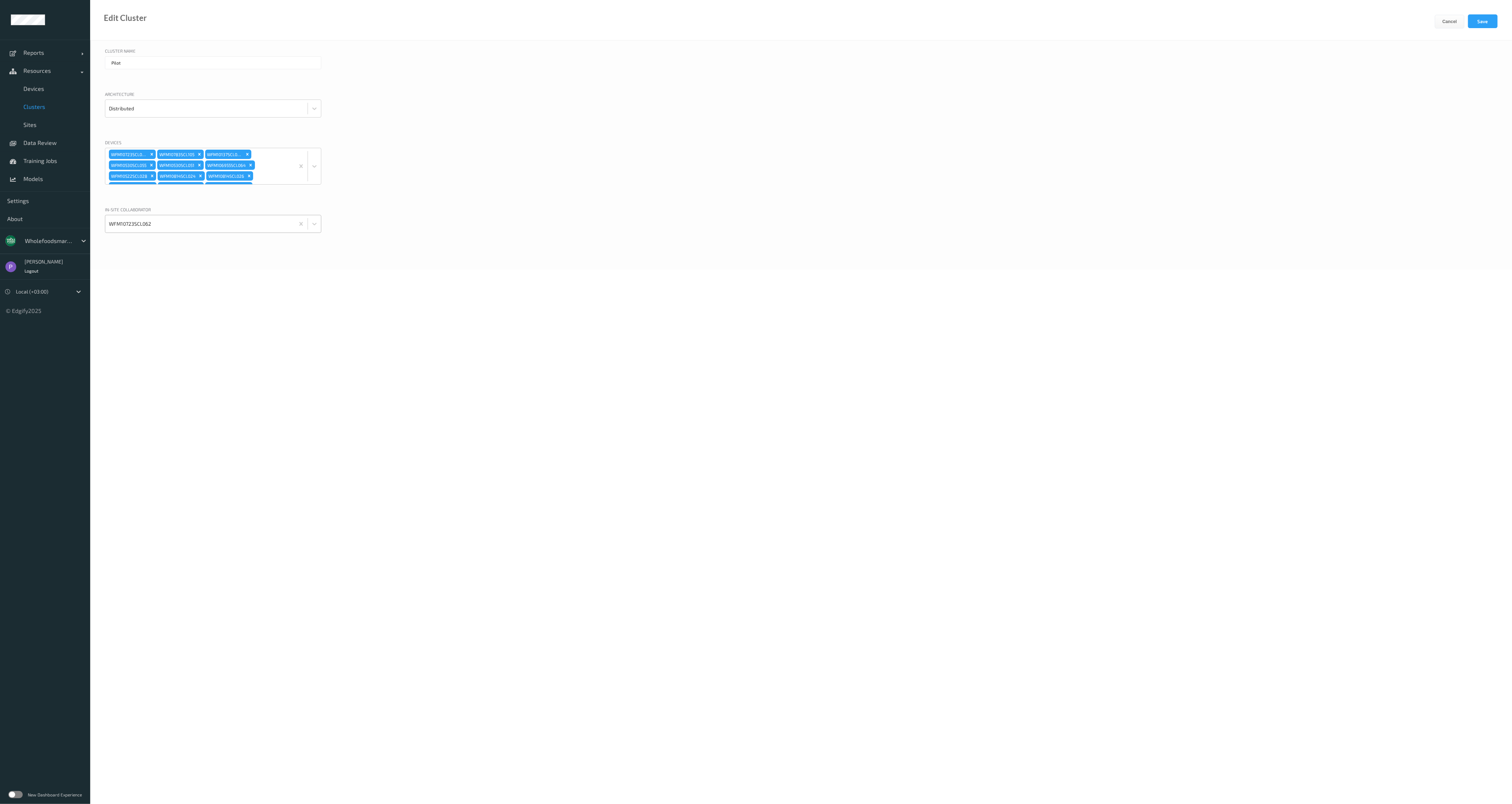
click at [161, 225] on div at bounding box center [199, 224] width 182 height 15
type input "edg"
click at [196, 247] on div "edgibox-wfm" at bounding box center [213, 244] width 208 height 7
click at [348, 291] on body "Reports Default Report Customized Report Resources Devices Clusters Sites Data …" at bounding box center [756, 402] width 1512 height 804
click at [999, 20] on div "Cancel Save" at bounding box center [1473, 27] width 77 height 26
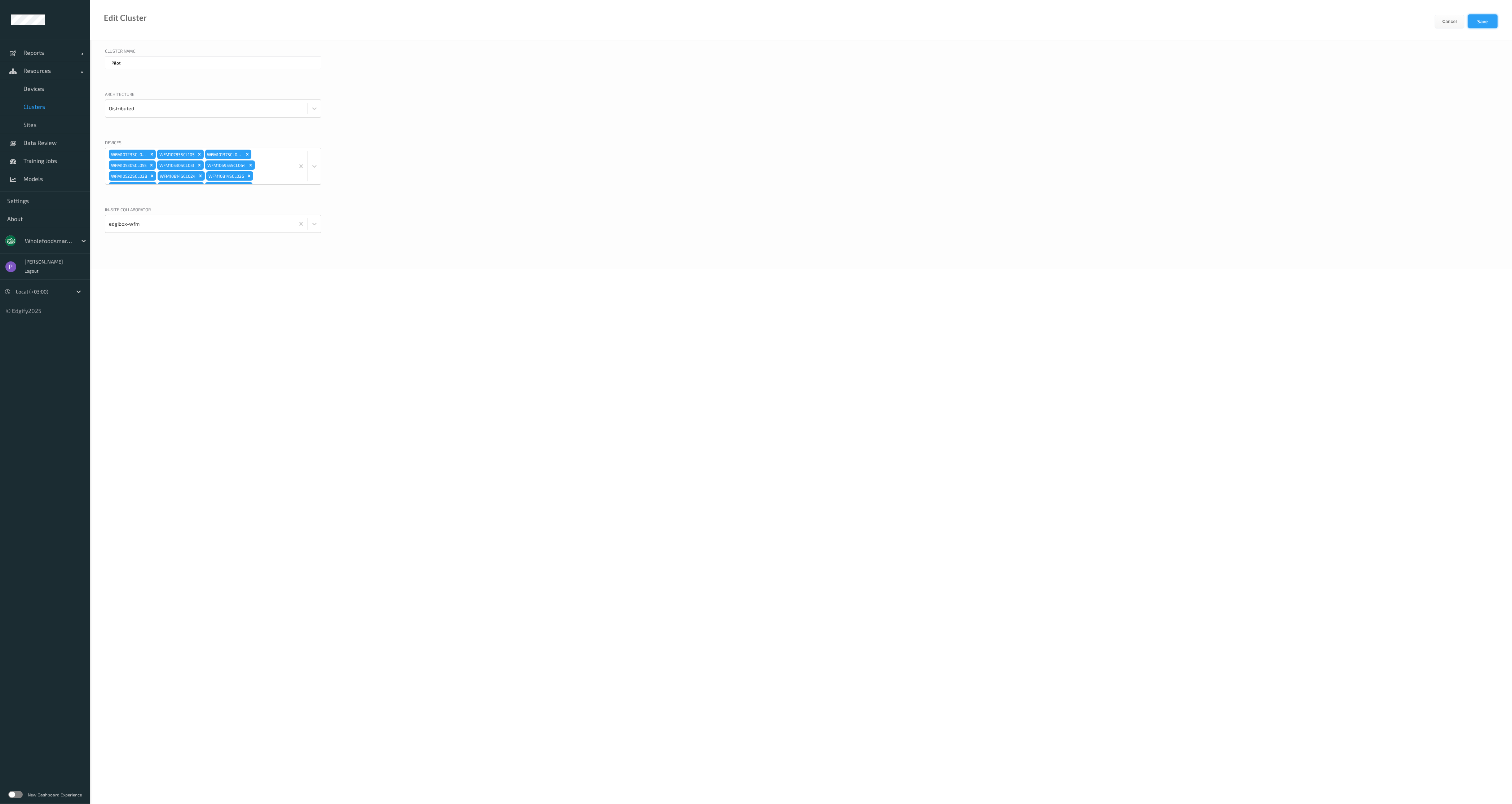
click at [999, 23] on button "Save" at bounding box center [1483, 21] width 29 height 13
click at [47, 85] on span "Devices" at bounding box center [53, 88] width 59 height 7
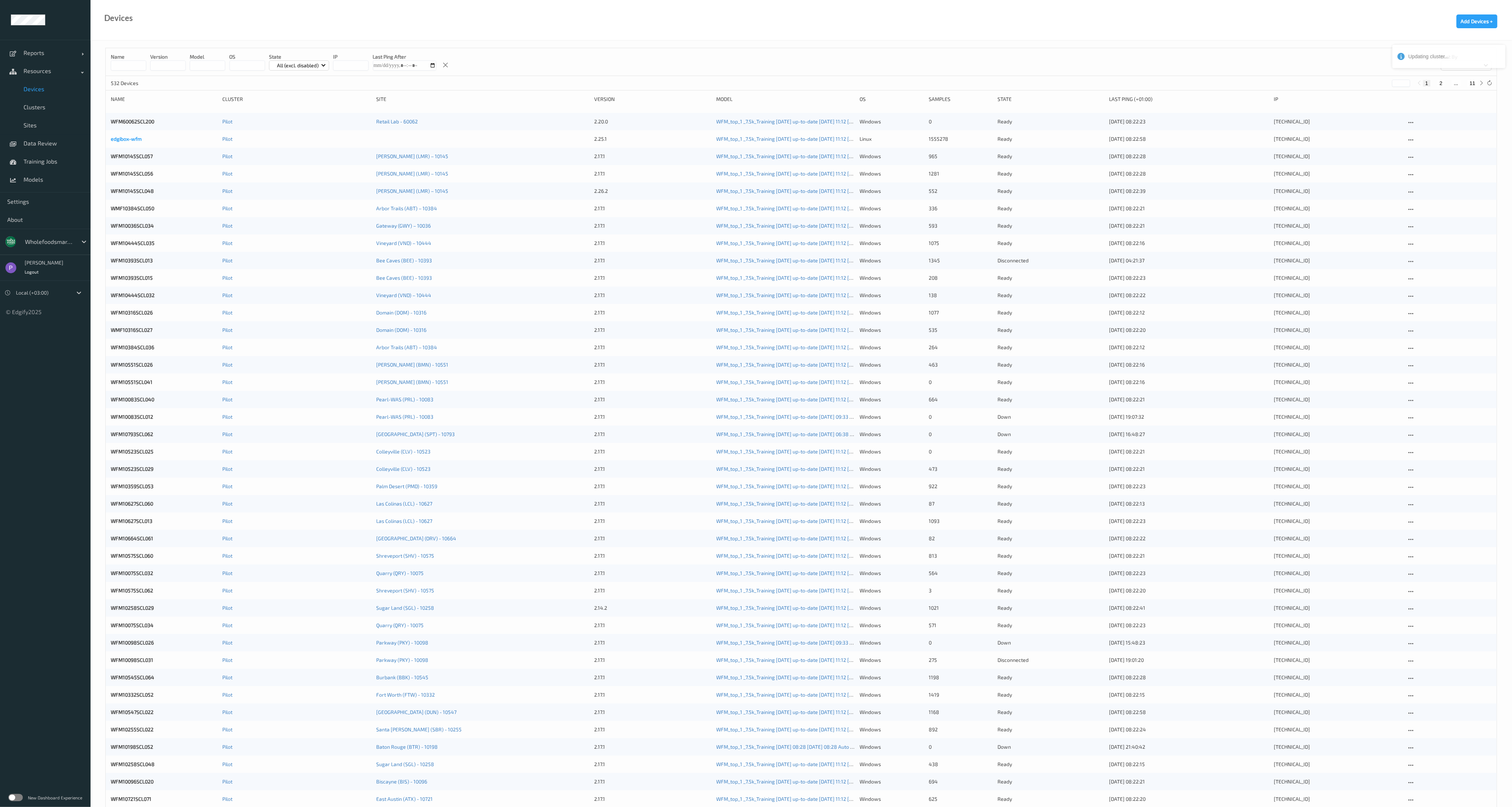
click at [132, 139] on link "edgibox-wfm" at bounding box center [126, 139] width 31 height 6
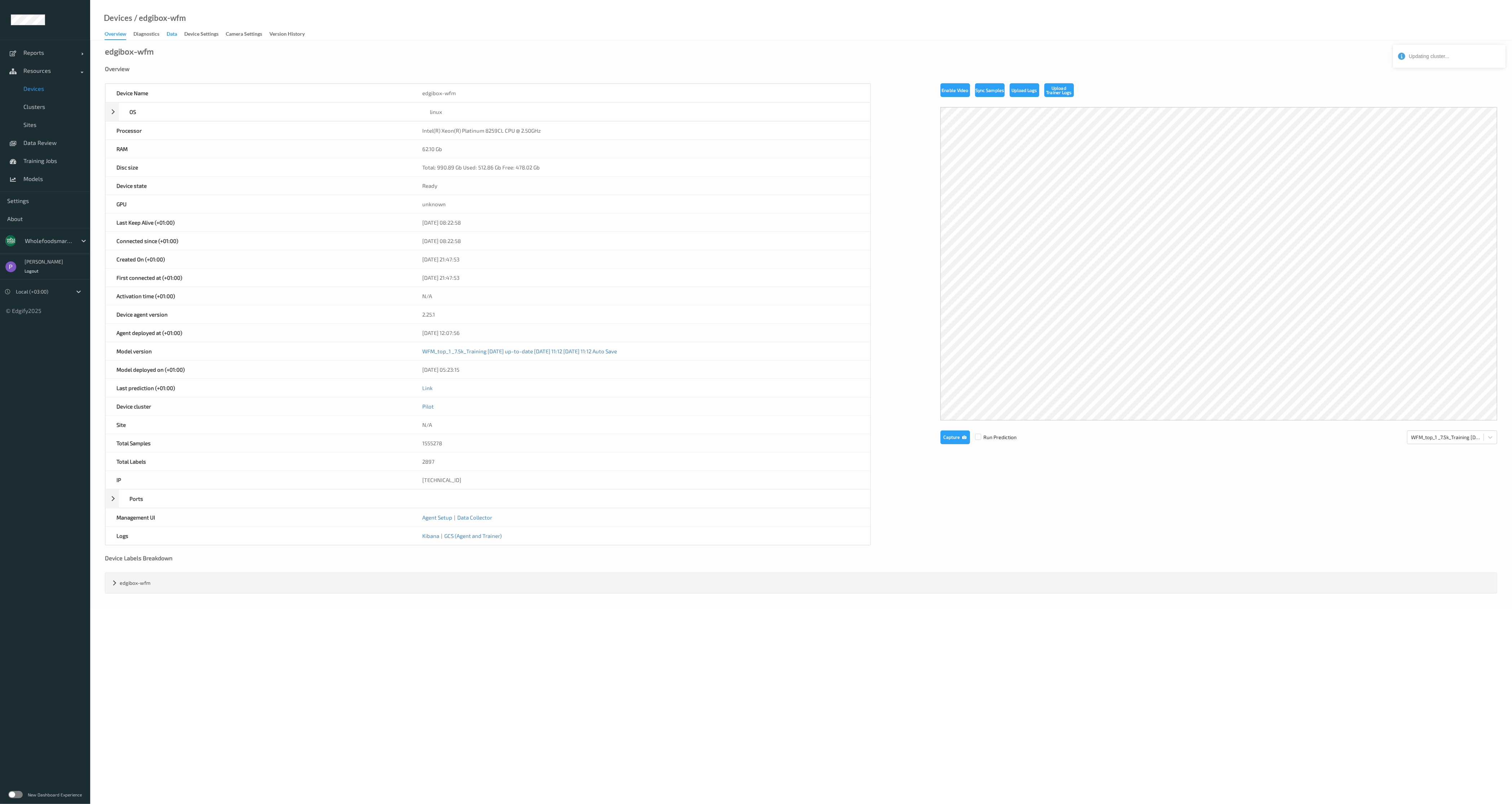
click at [173, 33] on div "Data" at bounding box center [172, 35] width 10 height 9
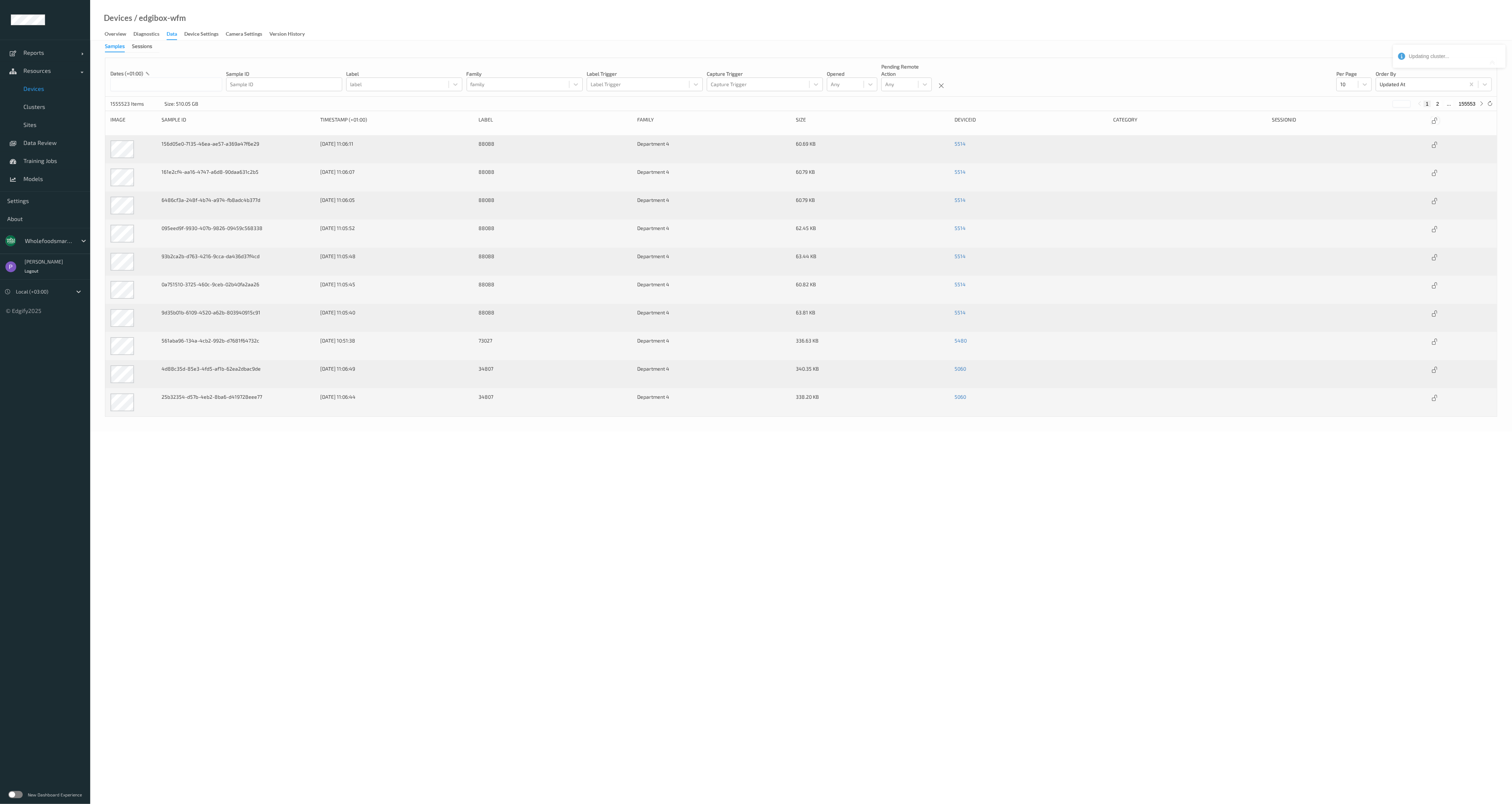
click at [999, 121] on icon at bounding box center [1435, 121] width 6 height 6
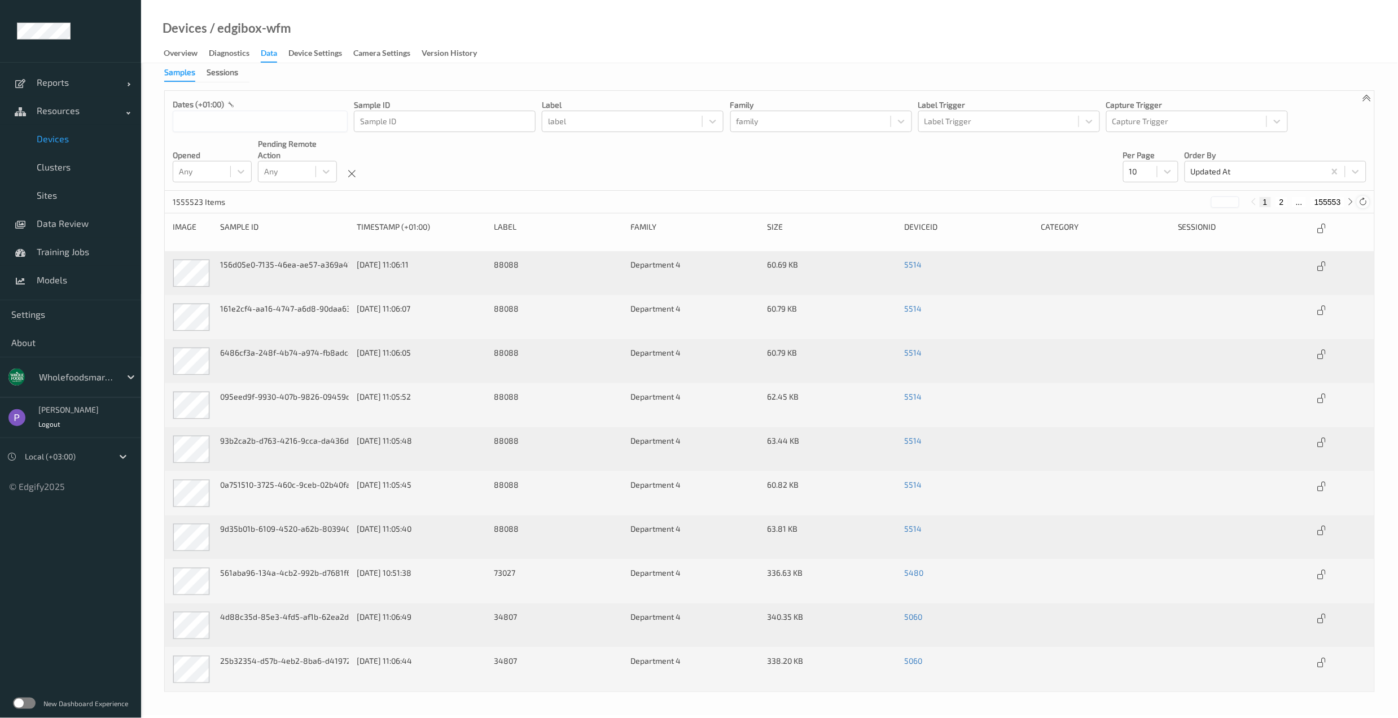
click at [1362, 201] on icon at bounding box center [1363, 201] width 8 height 8
drag, startPoint x: 1371, startPoint y: 209, endPoint x: 1198, endPoint y: 204, distance: 173.3
click at [1273, 239] on div "dates (+01:00) Sample ID Sample ID label label family family Label Trigger Labe…" at bounding box center [769, 390] width 1210 height 601
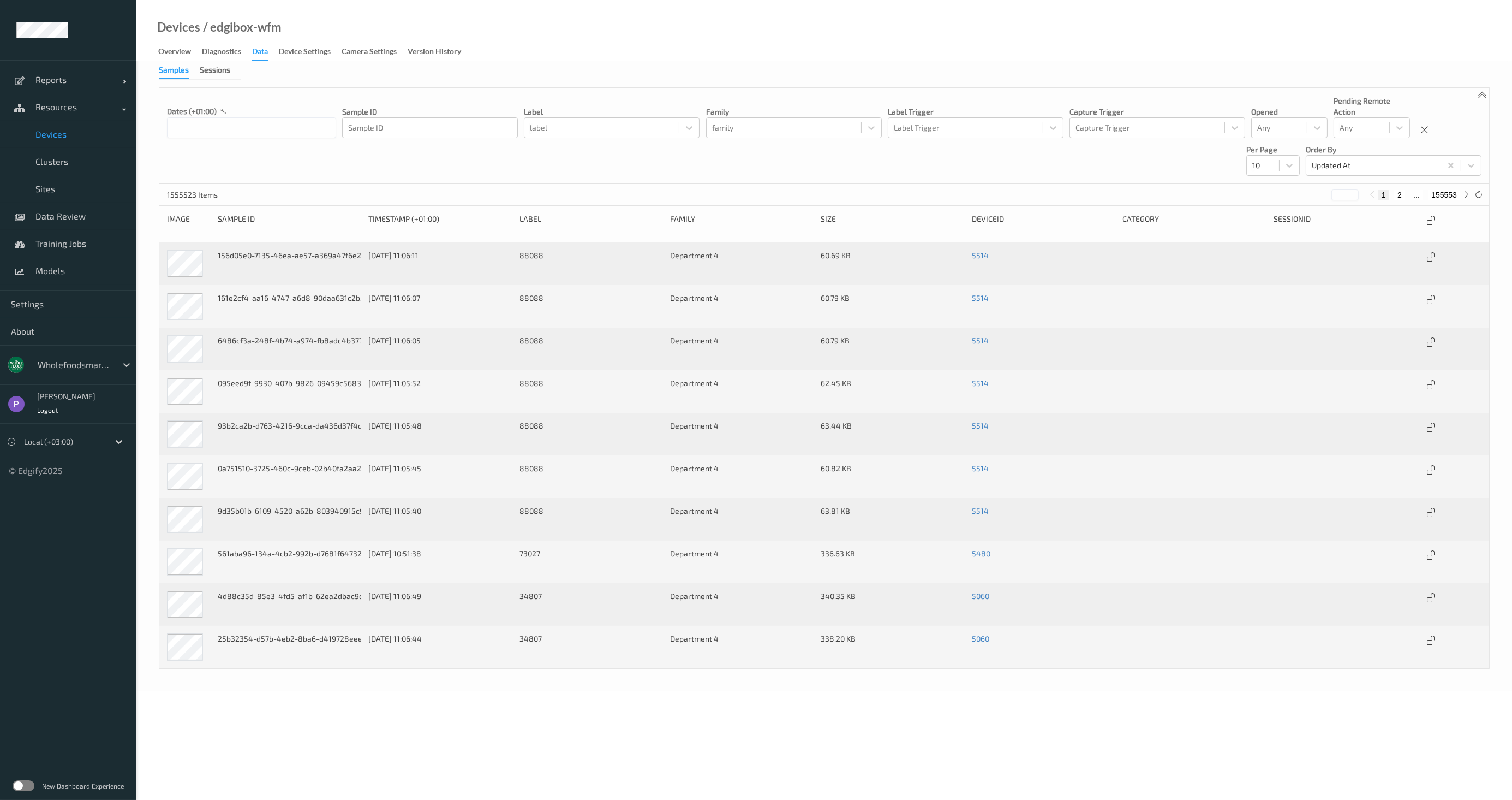
click at [266, 176] on div "dates (+01:00) Sample ID Sample ID label label family family Label Trigger Labe…" at bounding box center [824, 135] width 1330 height 96
click at [310, 163] on div "dates (+01:00) Sample ID Sample ID label label family family Label Trigger Labe…" at bounding box center [824, 135] width 1330 height 96
click at [1474, 194] on div at bounding box center [1478, 194] width 12 height 12
click at [839, 193] on div "1555523 Items * 1 2 ... 155553" at bounding box center [824, 194] width 1330 height 22
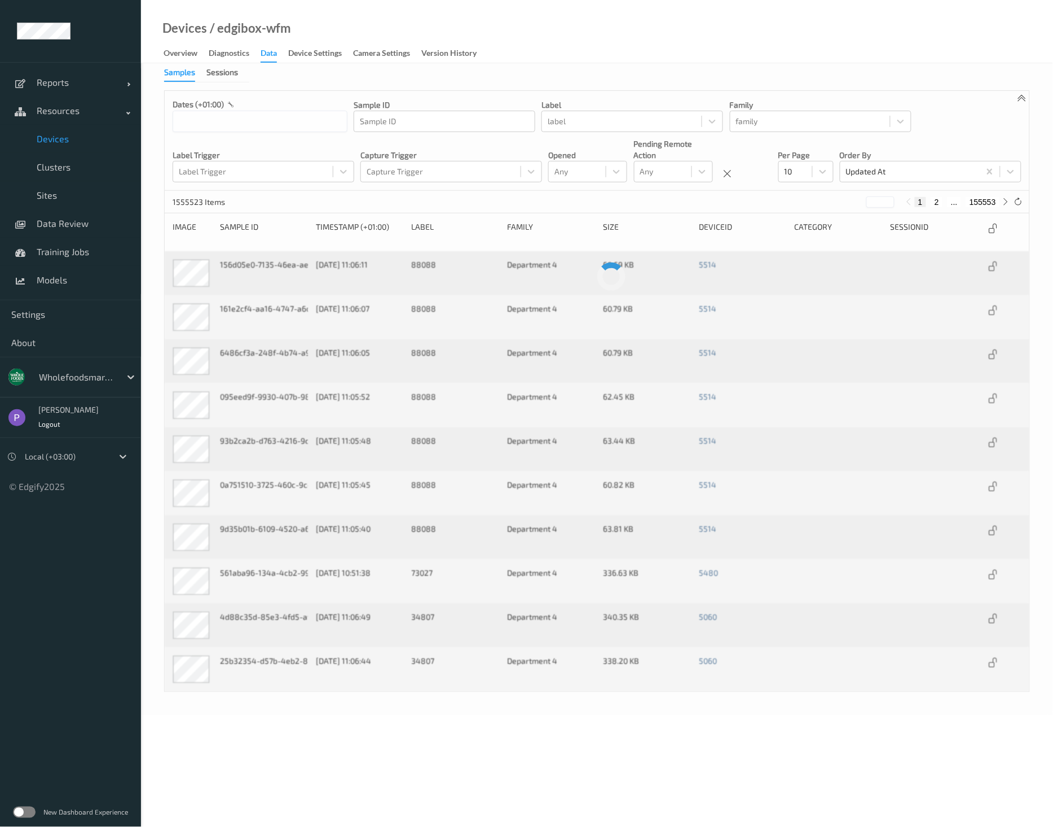
click at [988, 46] on div "Devices / edgibox-wfm Overview Diagnostics Data Device Settings Camera Settings…" at bounding box center [597, 31] width 912 height 63
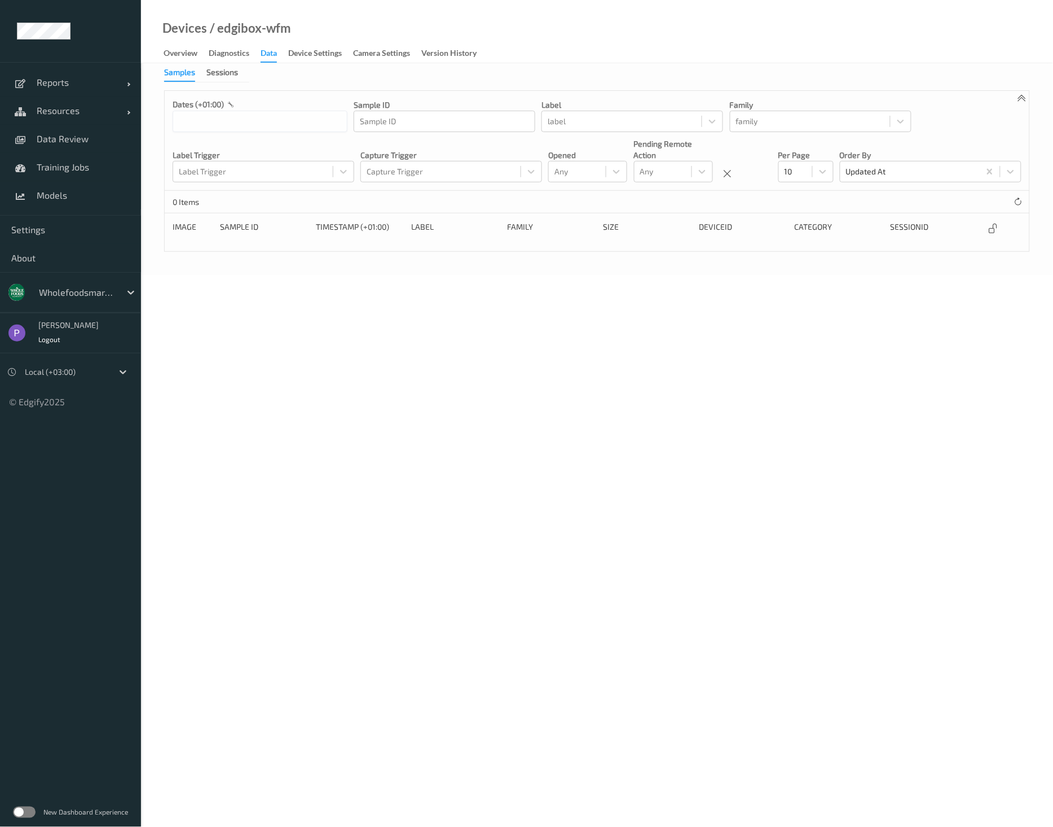
click at [642, 555] on body "Reports Default Report Customized Report Resources Devices Clusters Sites Data …" at bounding box center [526, 413] width 1053 height 827
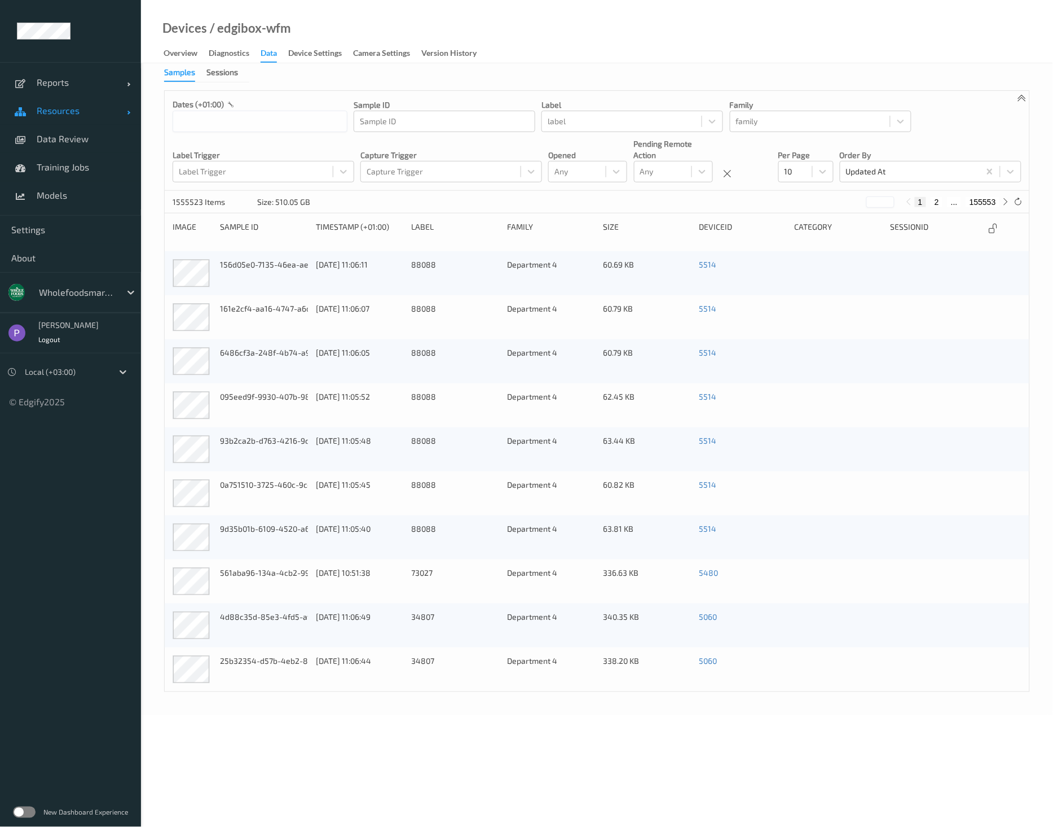
click at [69, 119] on link "Resources" at bounding box center [70, 110] width 141 height 28
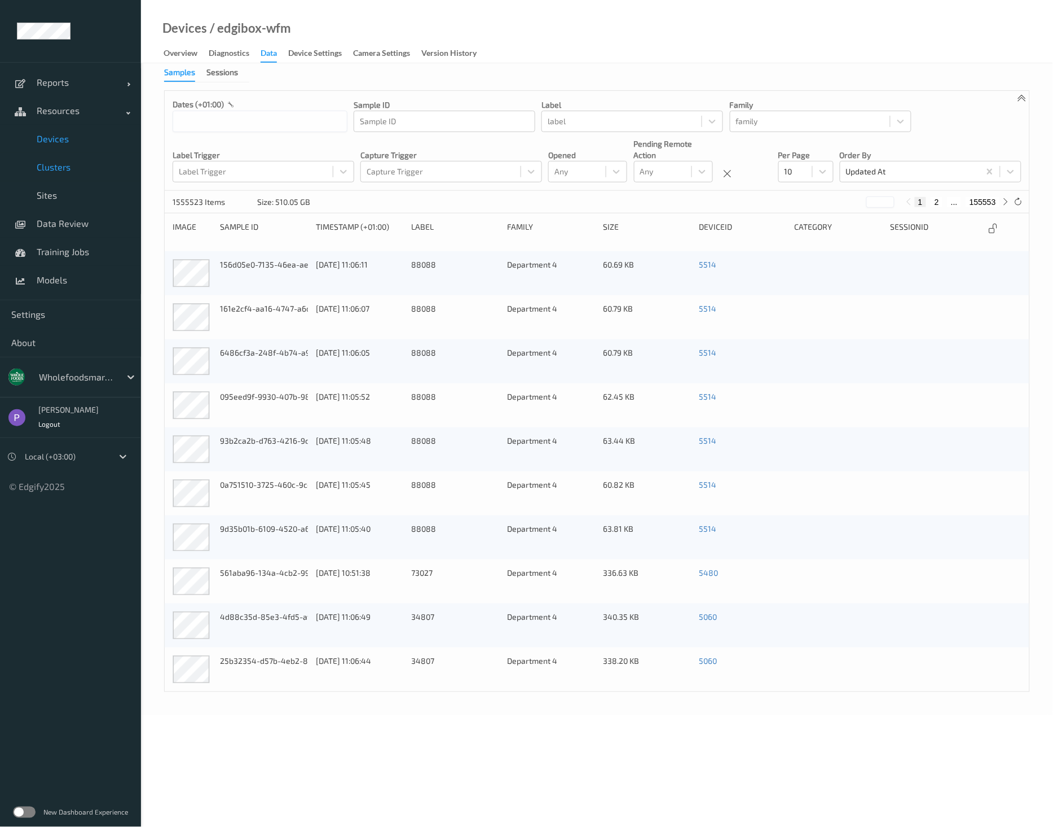
click at [55, 174] on link "Clusters" at bounding box center [70, 167] width 141 height 28
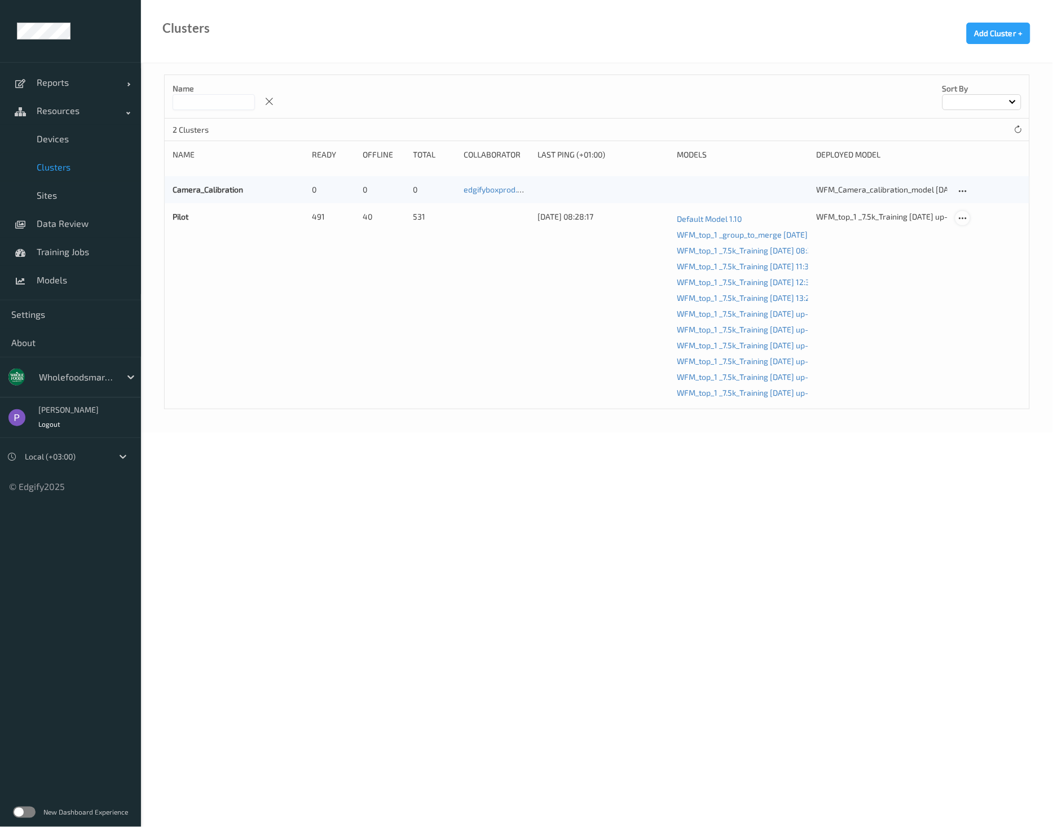
click at [966, 221] on icon at bounding box center [964, 218] width 10 height 10
click at [986, 239] on div "Edit Cluster" at bounding box center [994, 236] width 37 height 11
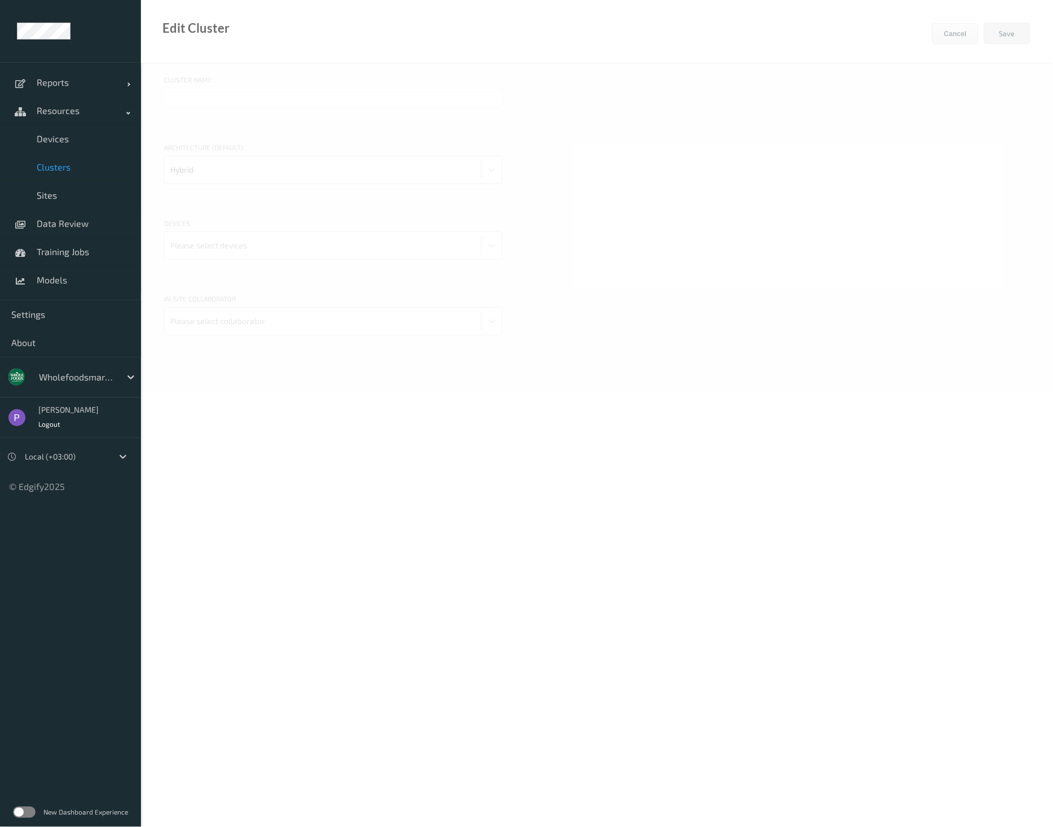
type input "Pilot"
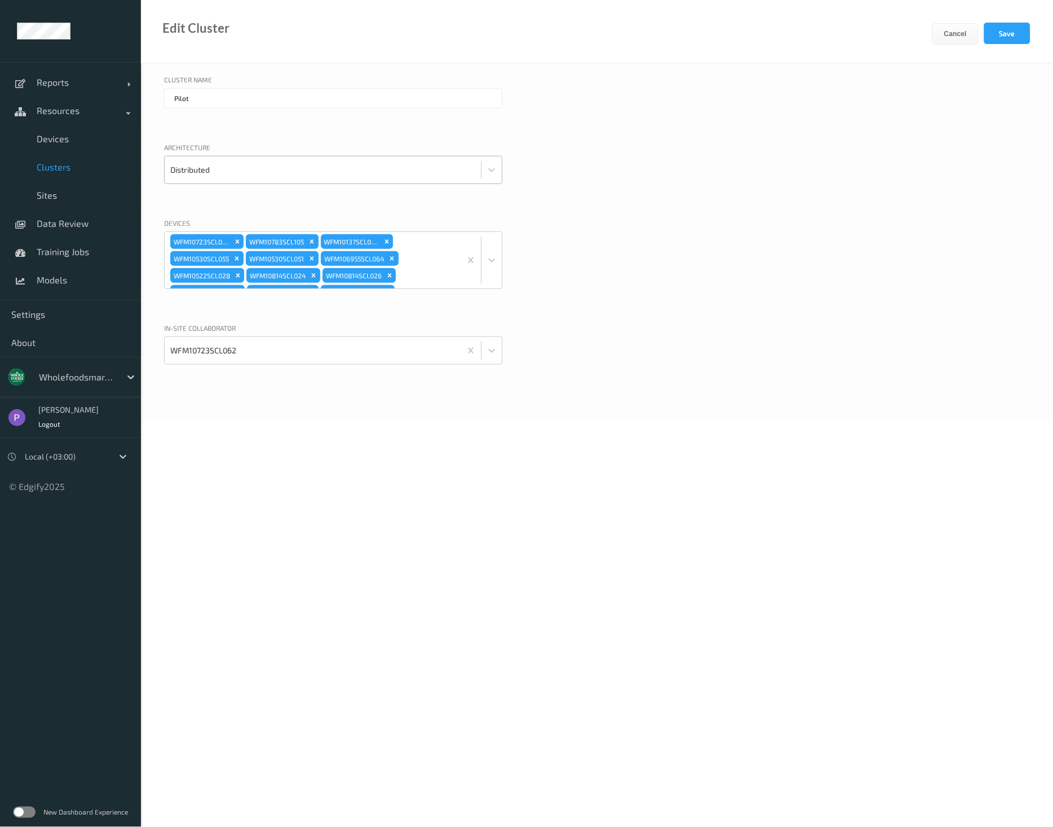
click at [273, 165] on div at bounding box center [322, 170] width 305 height 23
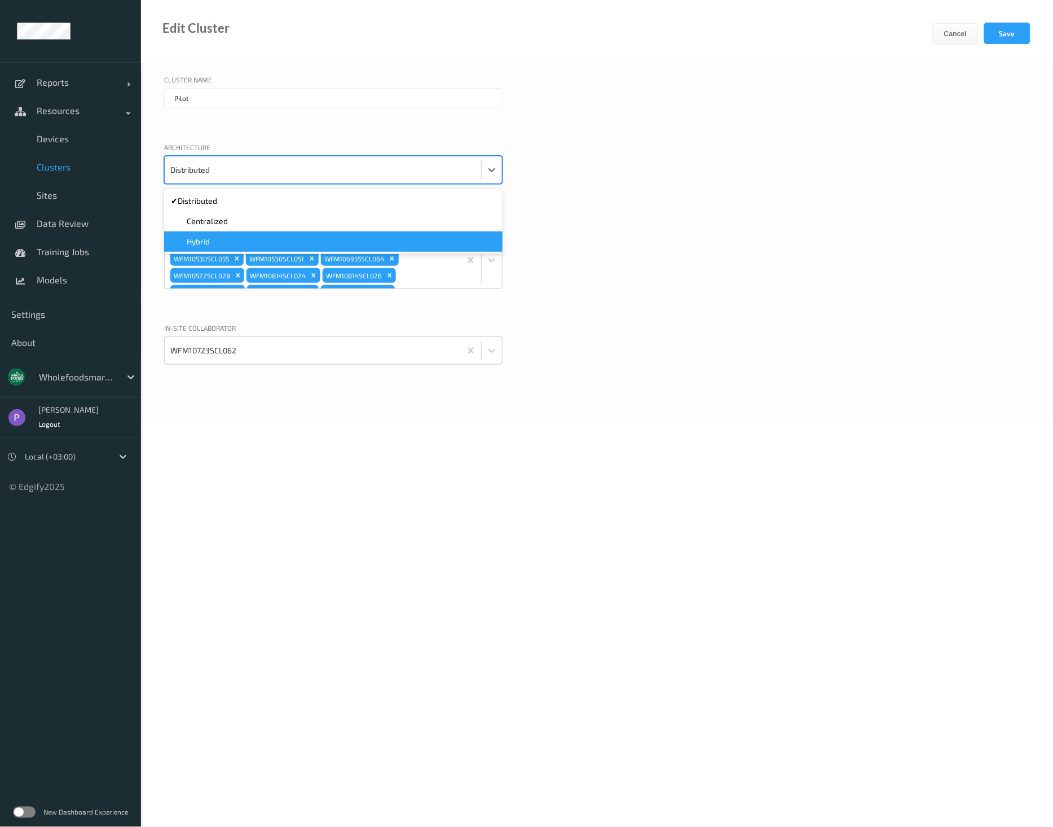
click at [260, 239] on div "Hybrid" at bounding box center [333, 241] width 325 height 11
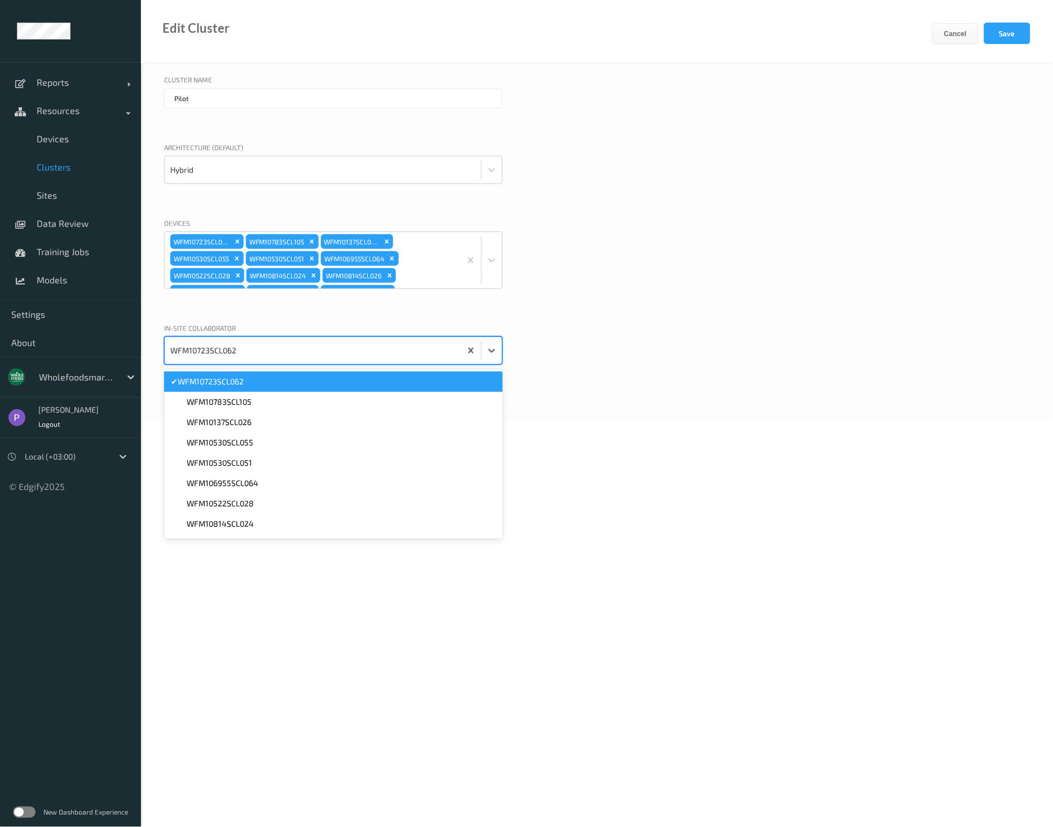
click at [245, 351] on div at bounding box center [312, 350] width 285 height 23
type input "ed"
click at [245, 380] on div "edgibox-wfm" at bounding box center [333, 381] width 325 height 11
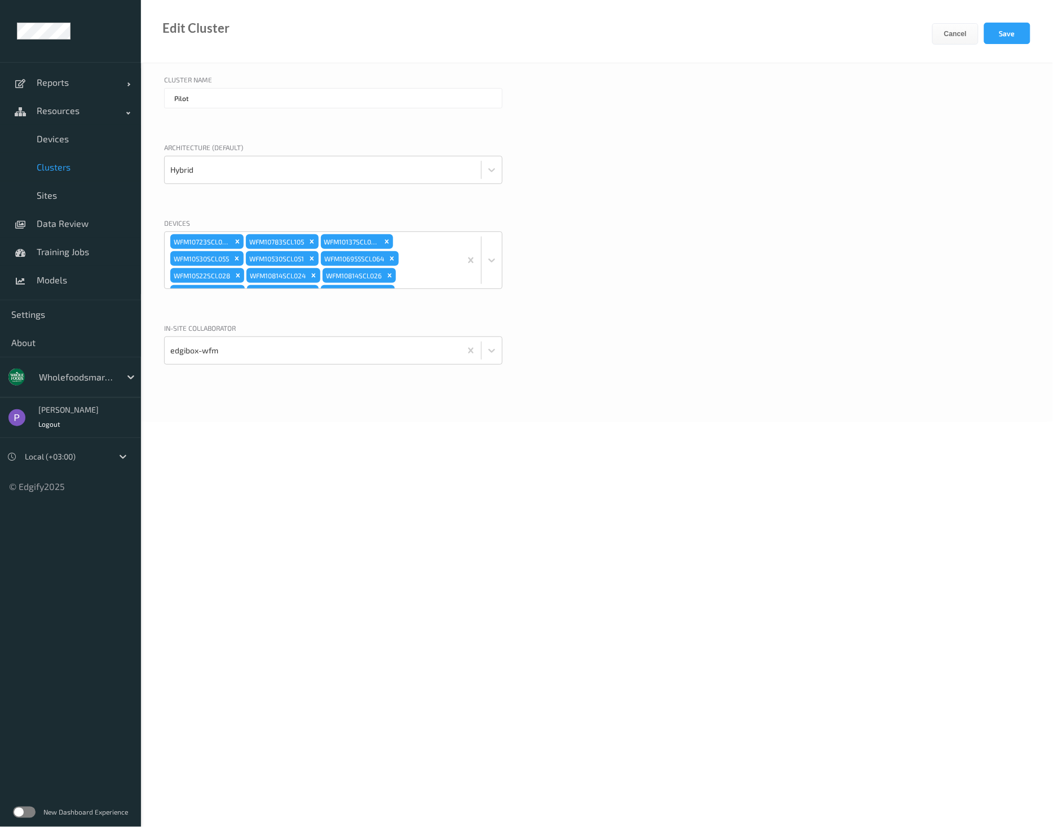
click at [249, 430] on body "Reports Default Report Customized Report Resources Devices Clusters Sites Data …" at bounding box center [526, 413] width 1053 height 827
click at [1005, 32] on button "Save" at bounding box center [1008, 33] width 46 height 21
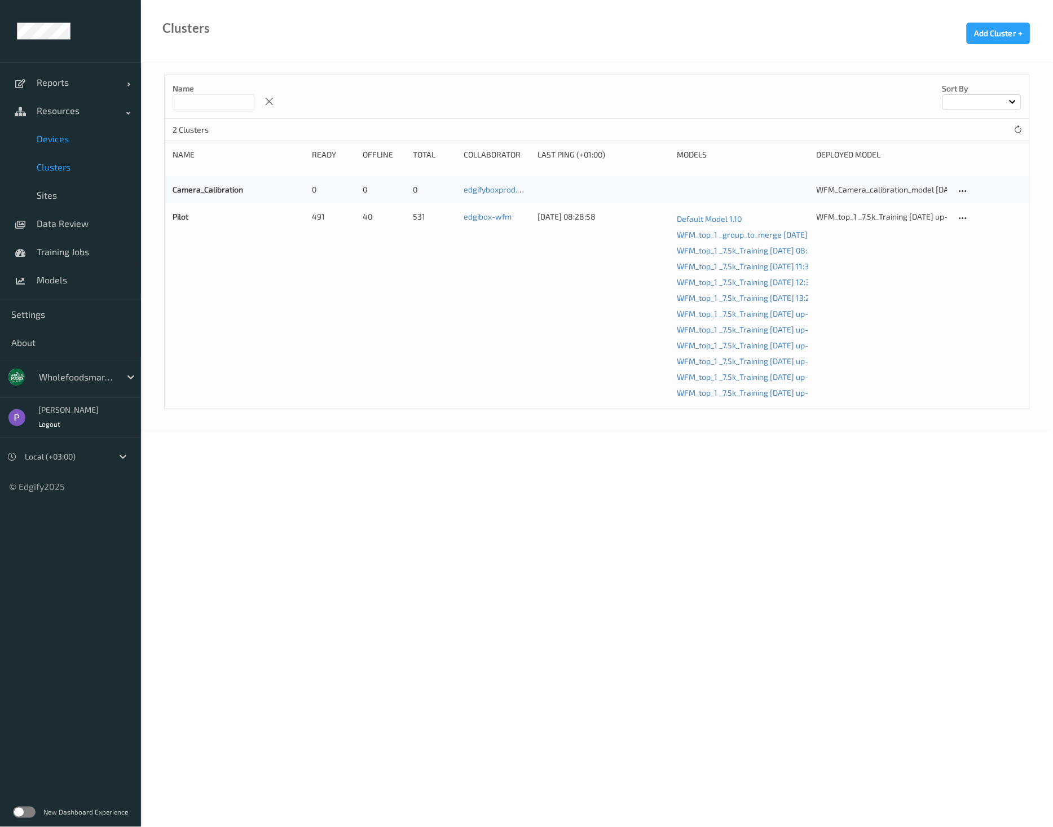
click at [69, 139] on span "Devices" at bounding box center [83, 138] width 93 height 11
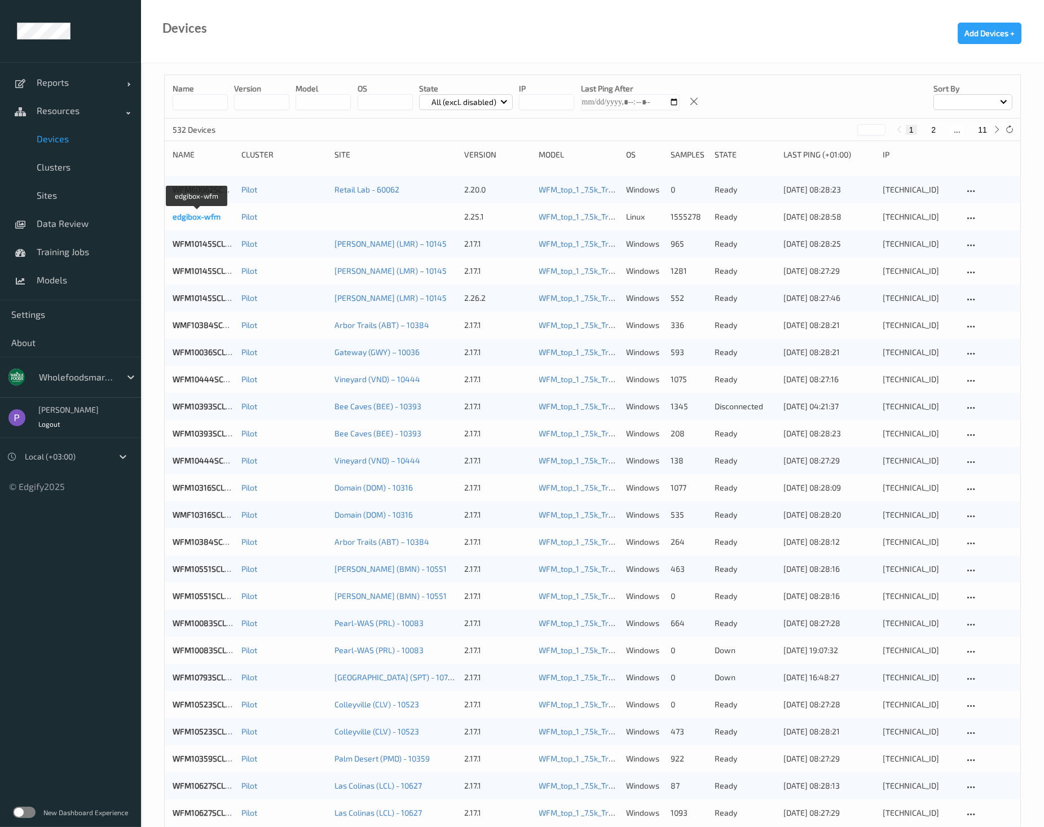
click at [186, 218] on link "edgibox-wfm" at bounding box center [197, 217] width 48 height 10
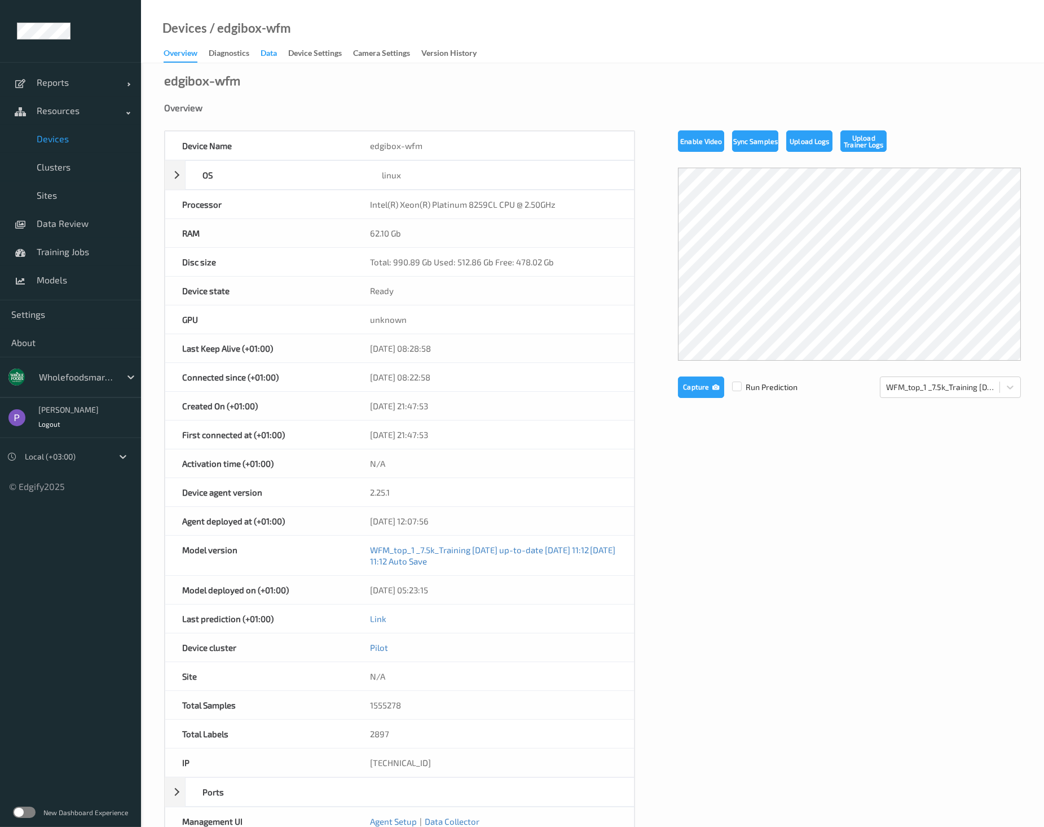
click at [271, 56] on div "Data" at bounding box center [269, 54] width 16 height 14
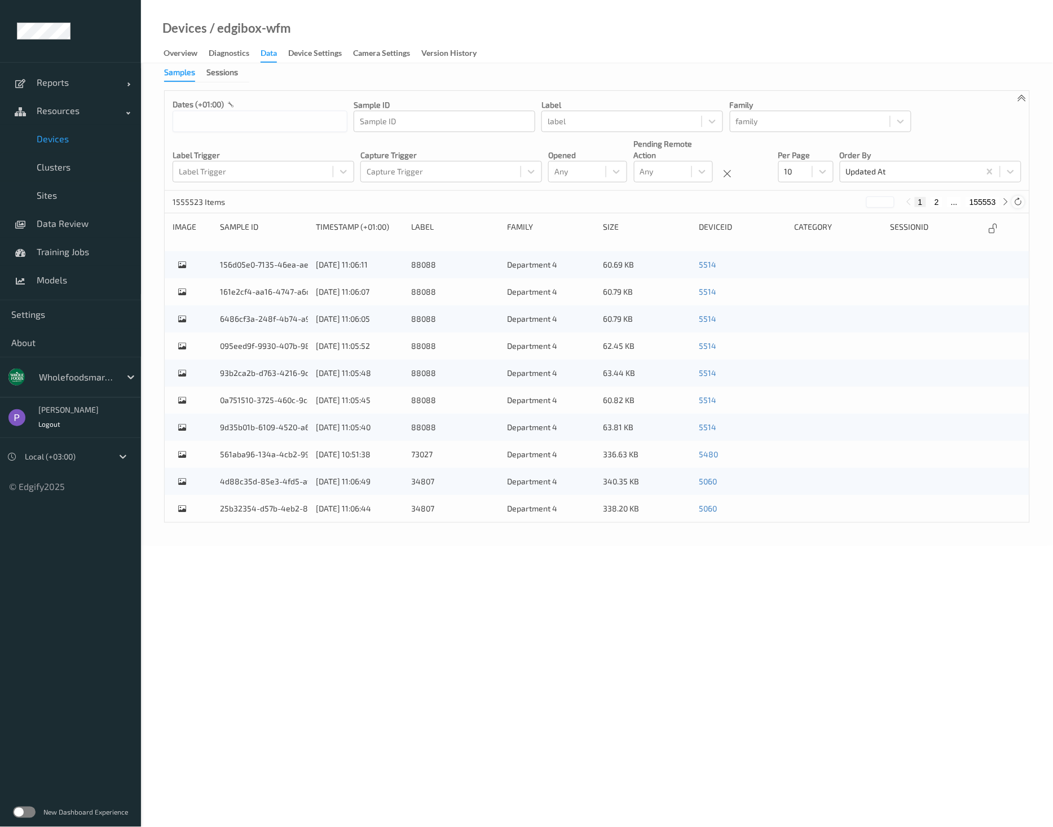
click at [1019, 205] on icon at bounding box center [1018, 201] width 8 height 8
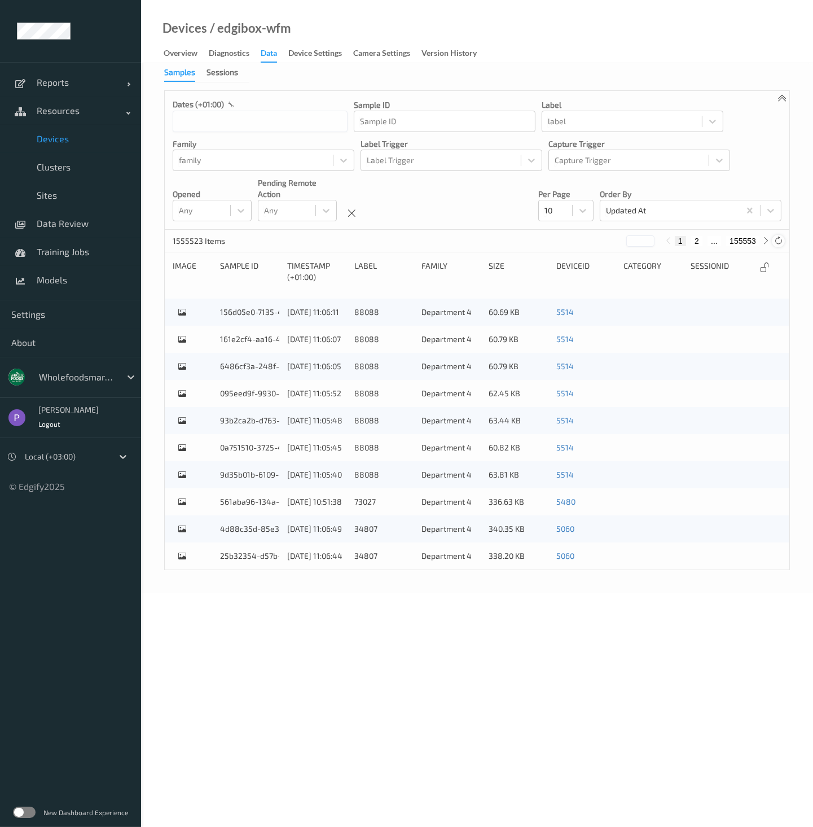
click at [780, 241] on icon at bounding box center [778, 240] width 8 height 8
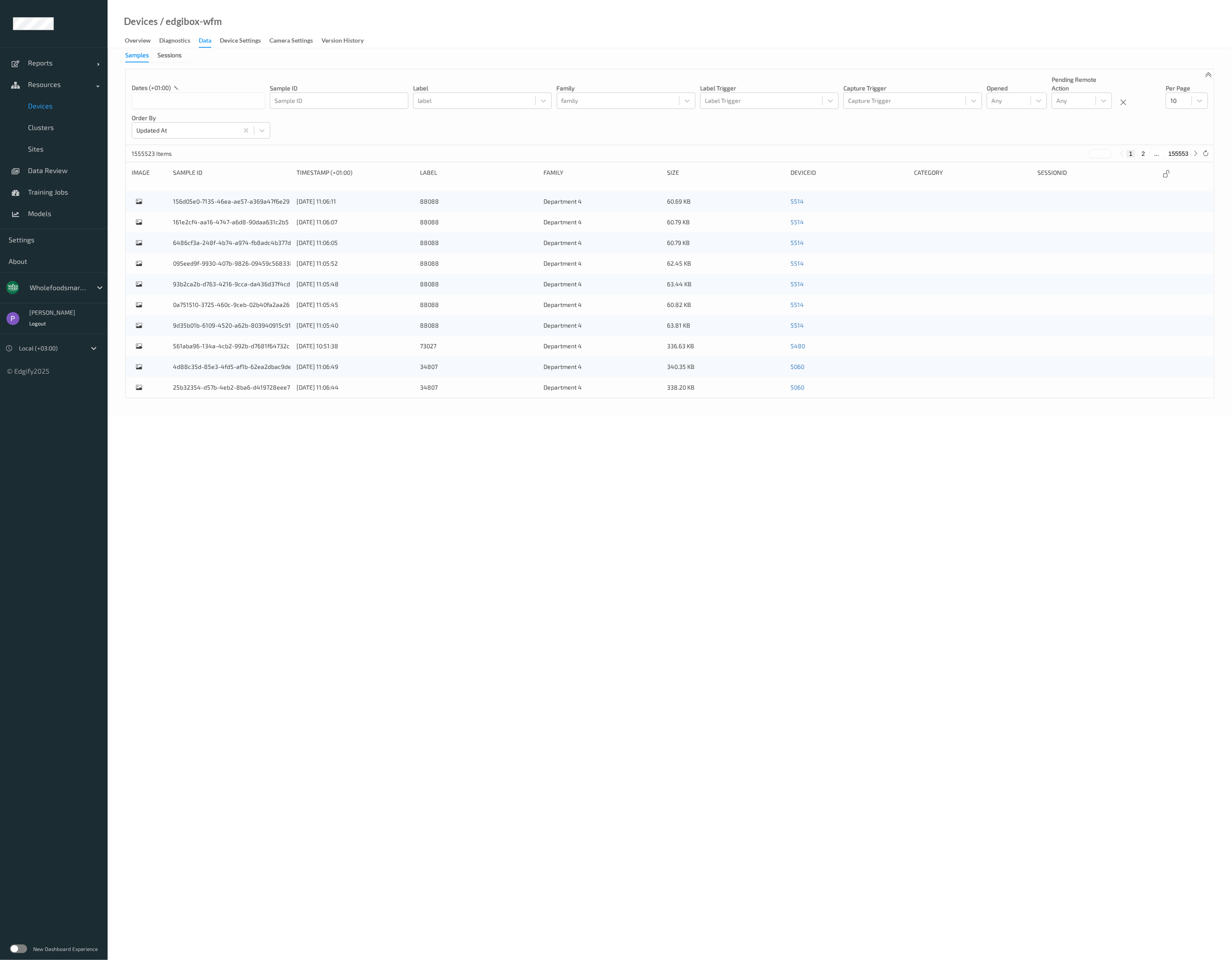
click at [52, 108] on span "Devices" at bounding box center [63, 105] width 71 height 8
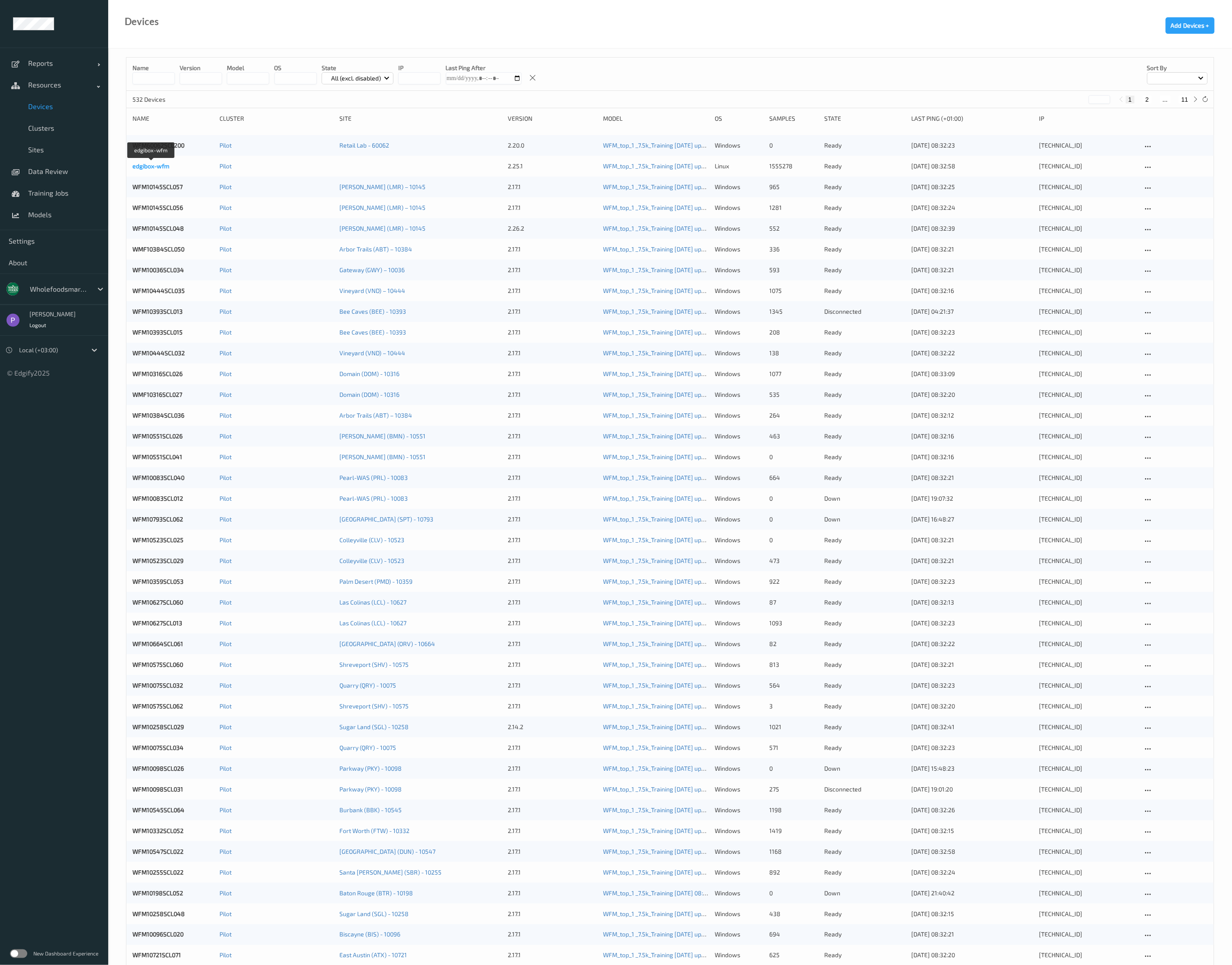
click at [141, 169] on link "edgibox-wfm" at bounding box center [151, 166] width 37 height 8
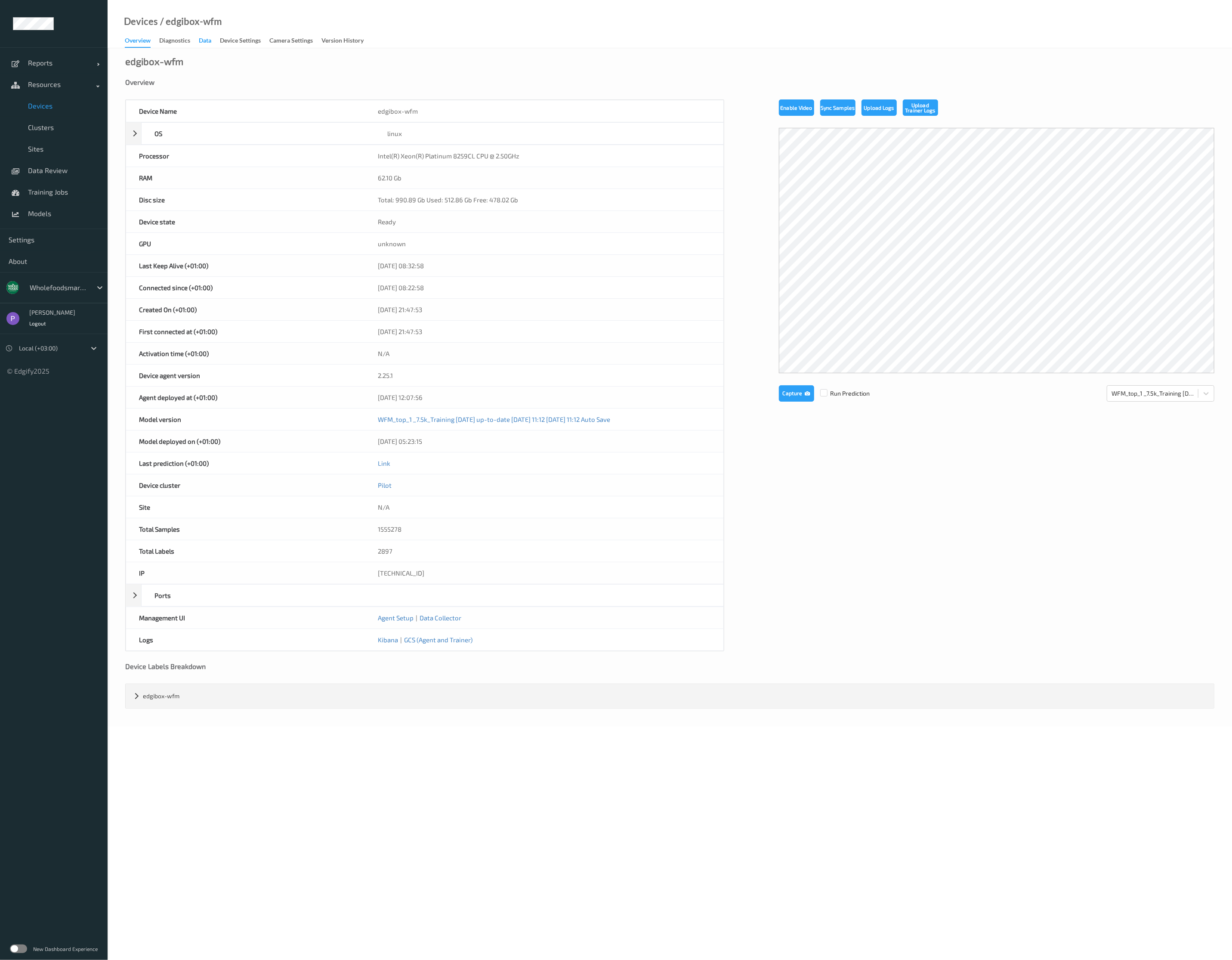
click at [204, 41] on div "Data" at bounding box center [205, 41] width 12 height 11
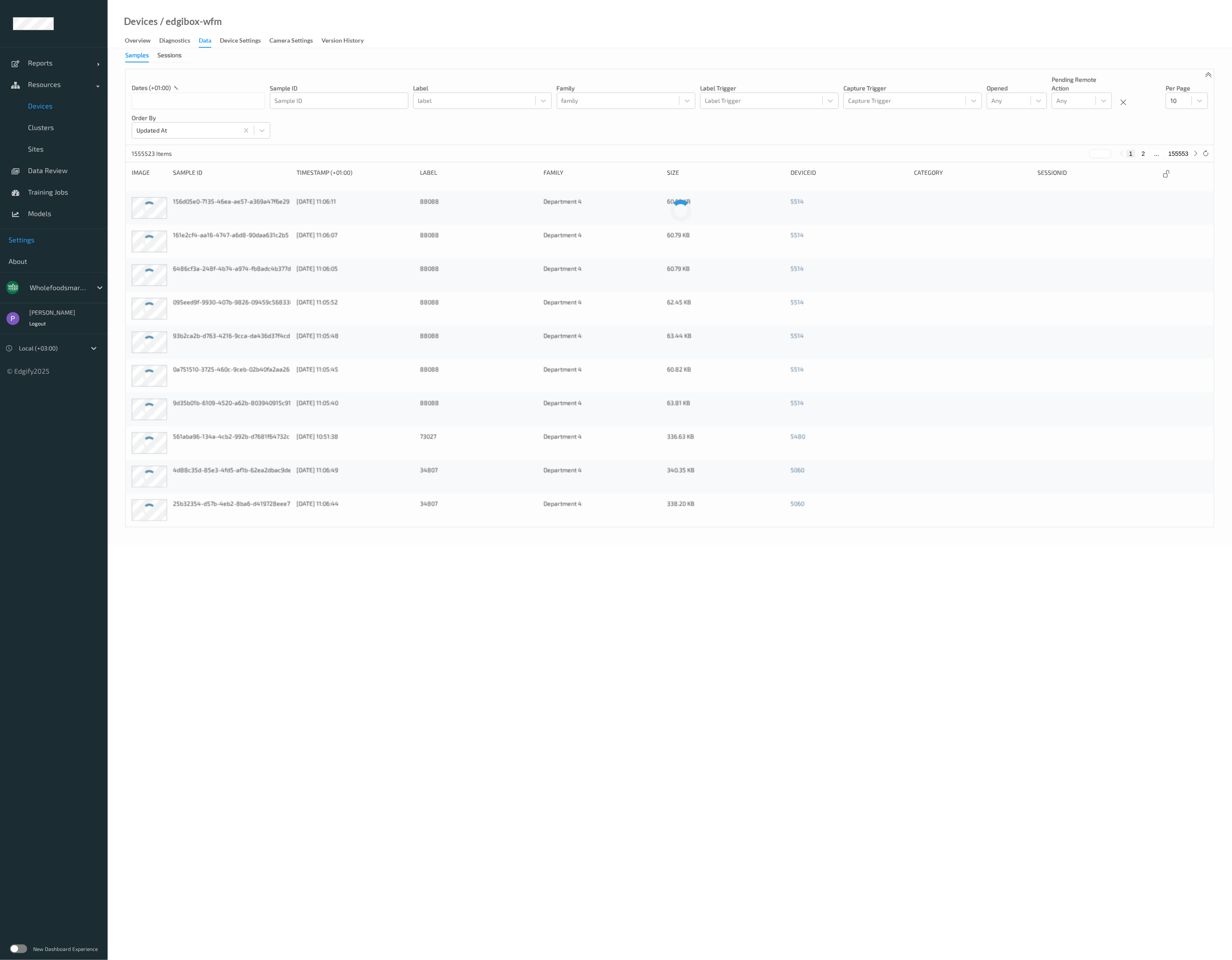
click at [31, 234] on link "Settings" at bounding box center [53, 240] width 108 height 21
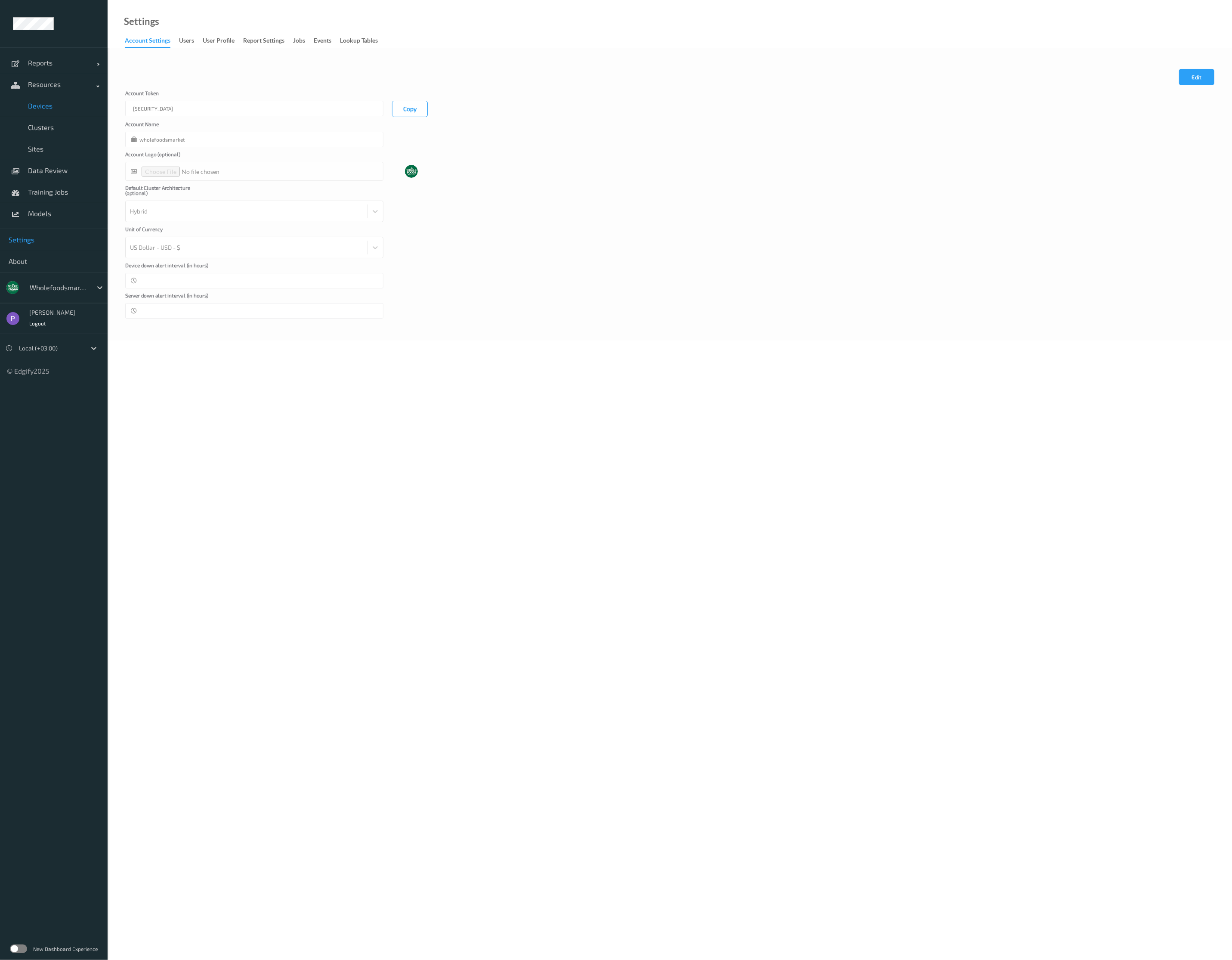
click at [71, 98] on link "Devices" at bounding box center [53, 106] width 108 height 21
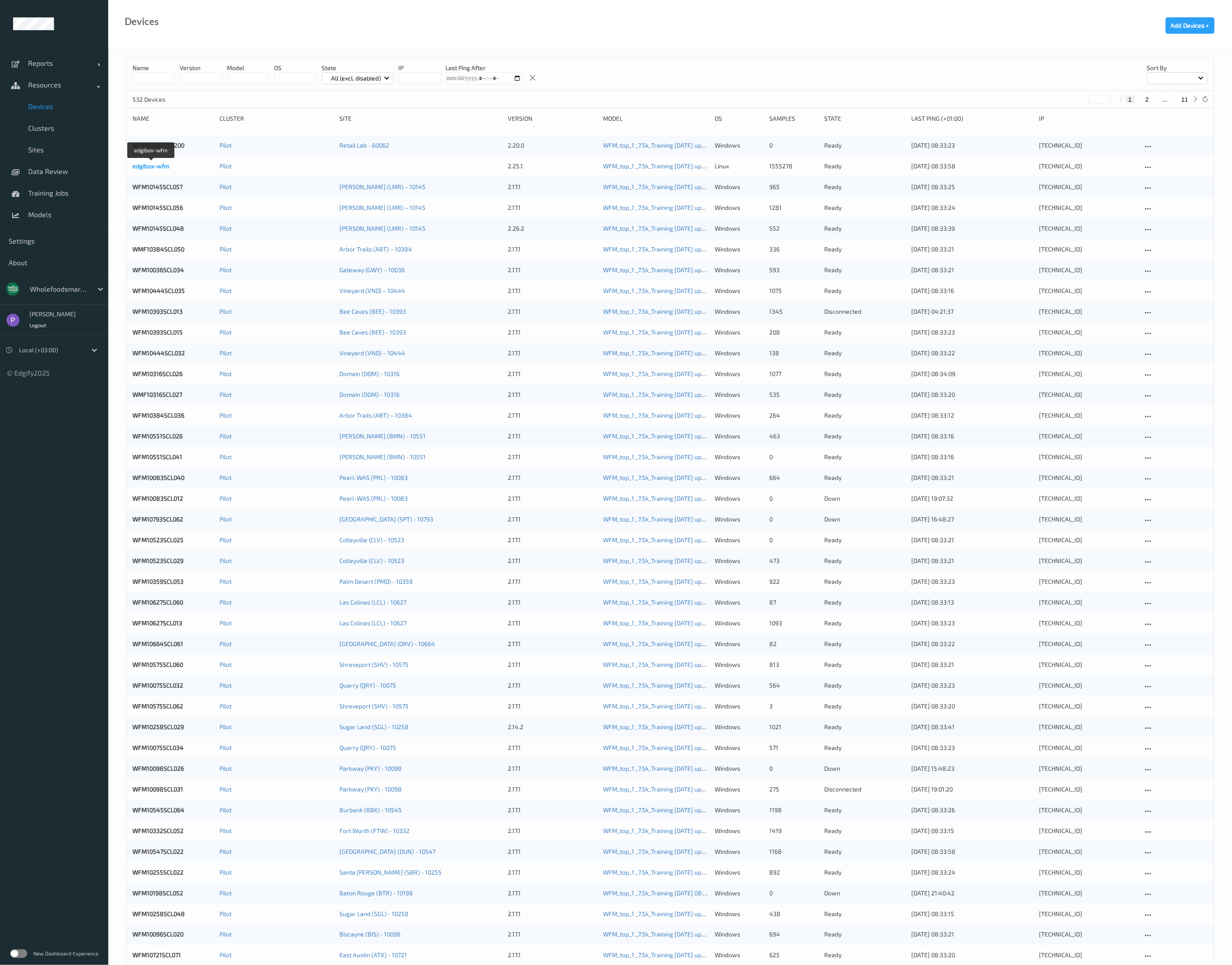
click at [153, 170] on link "edgibox-wfm" at bounding box center [151, 166] width 37 height 8
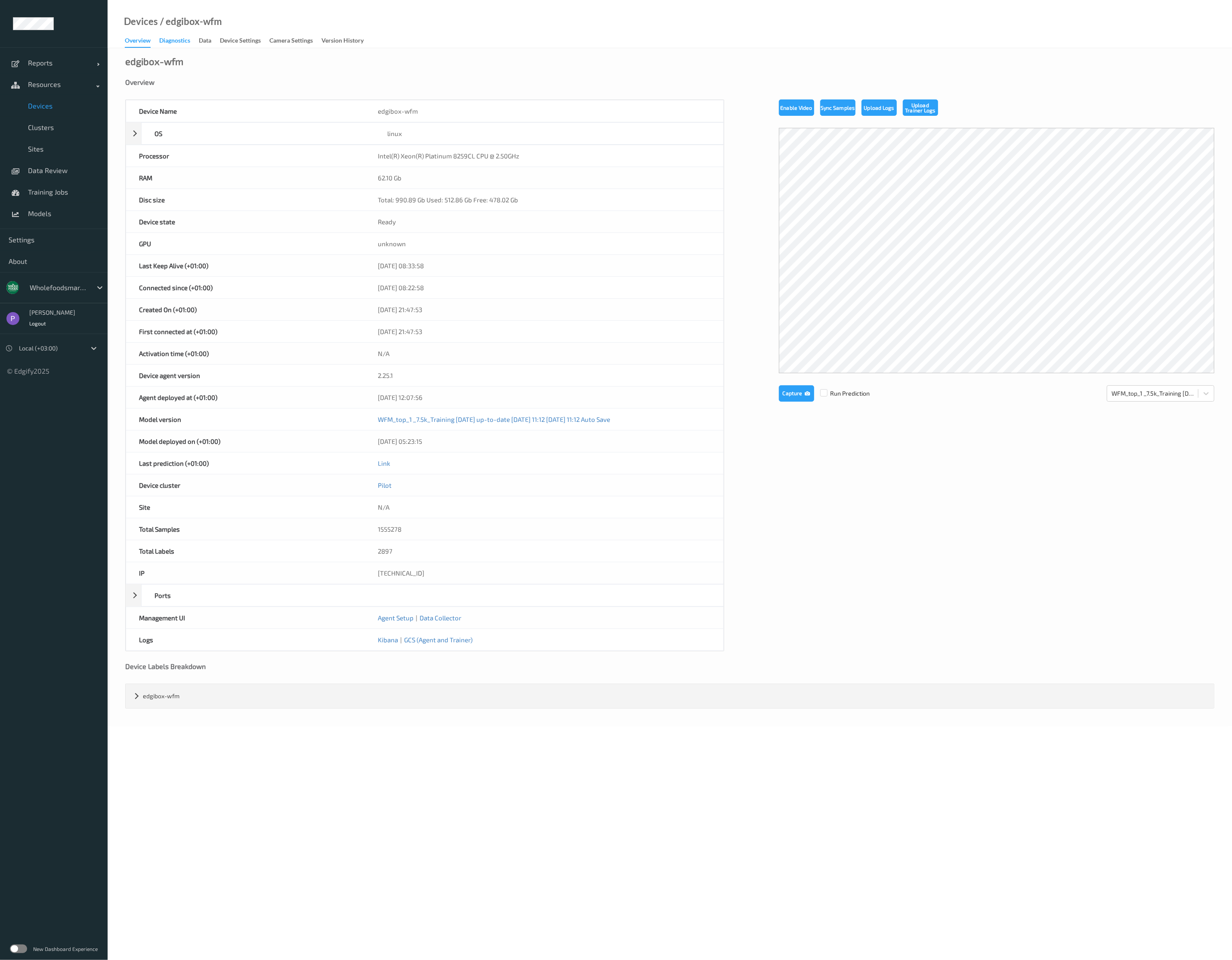
click at [184, 39] on div "Diagnostics" at bounding box center [175, 41] width 31 height 11
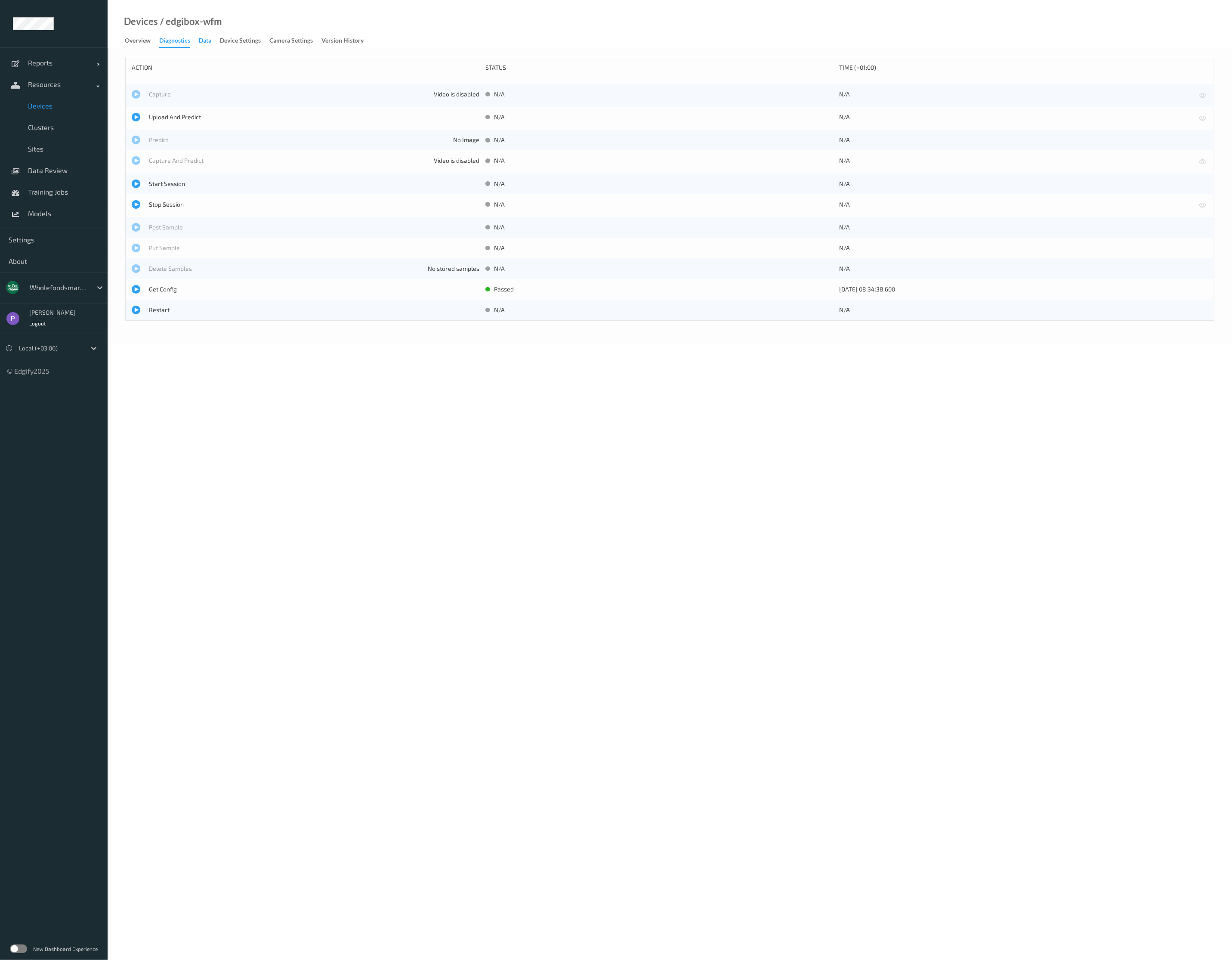
click at [209, 40] on div "Data" at bounding box center [205, 41] width 12 height 11
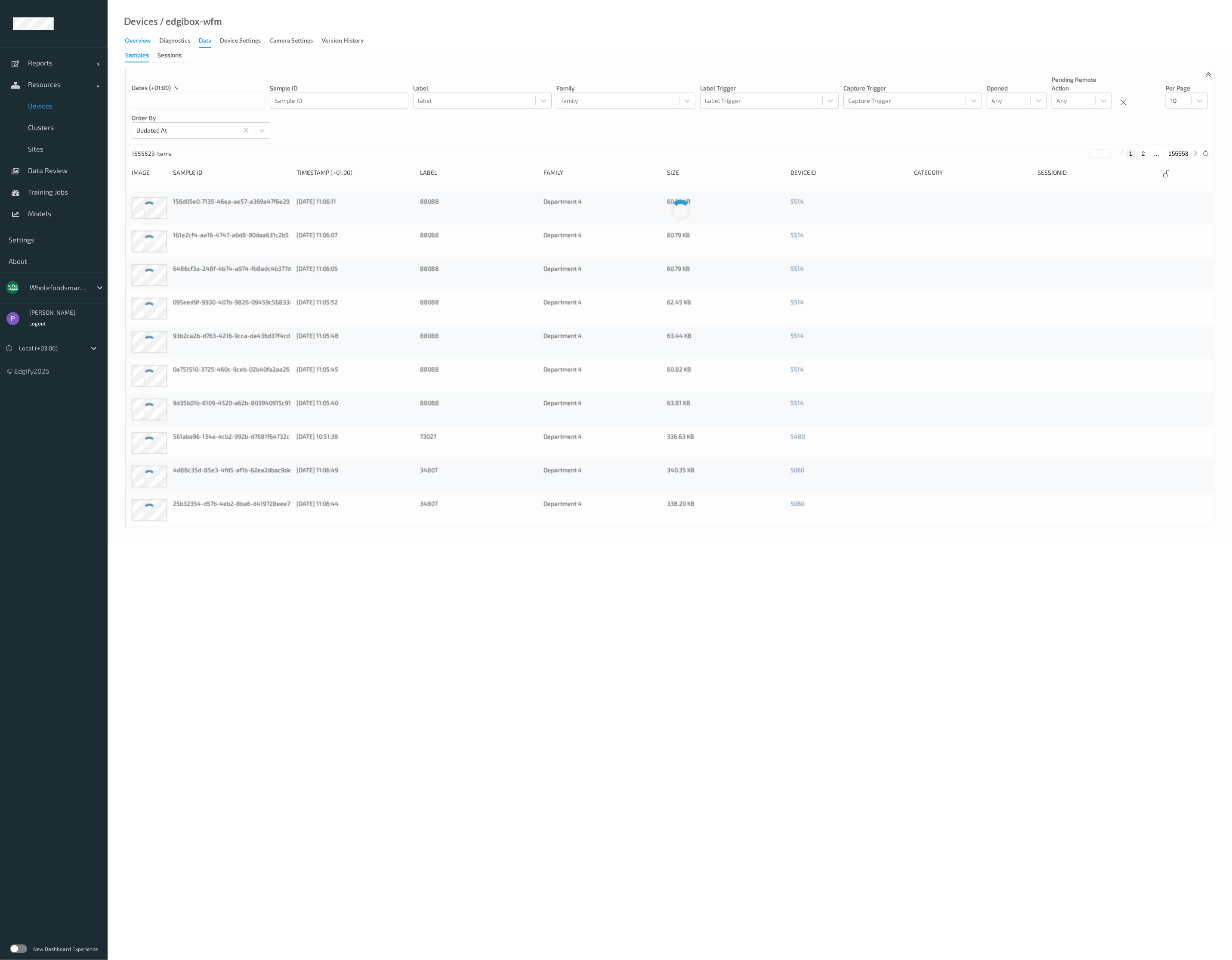
click at [148, 40] on div "Overview" at bounding box center [138, 41] width 26 height 11
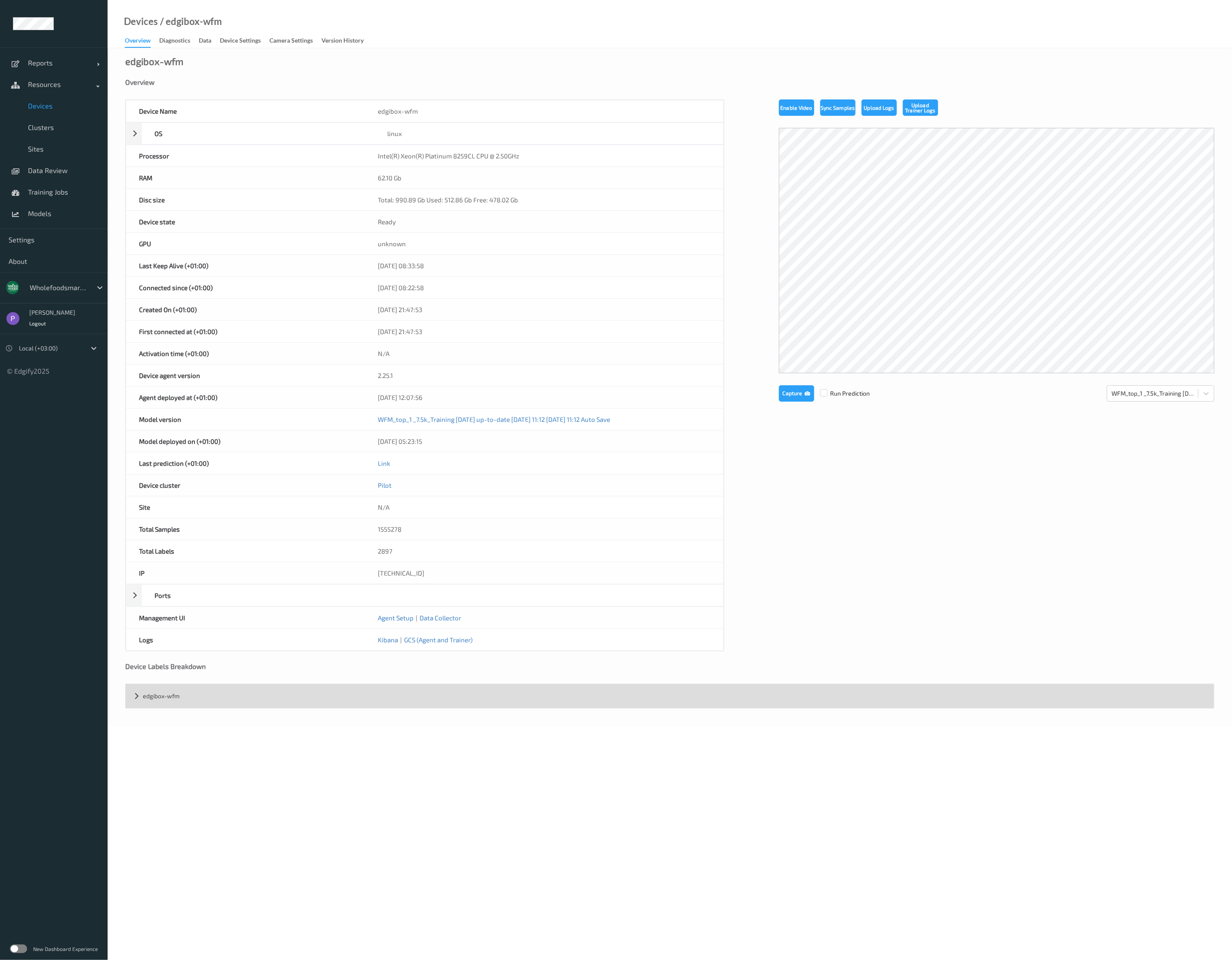
click at [204, 630] on div "edgibox-wfm" at bounding box center [670, 697] width 1089 height 24
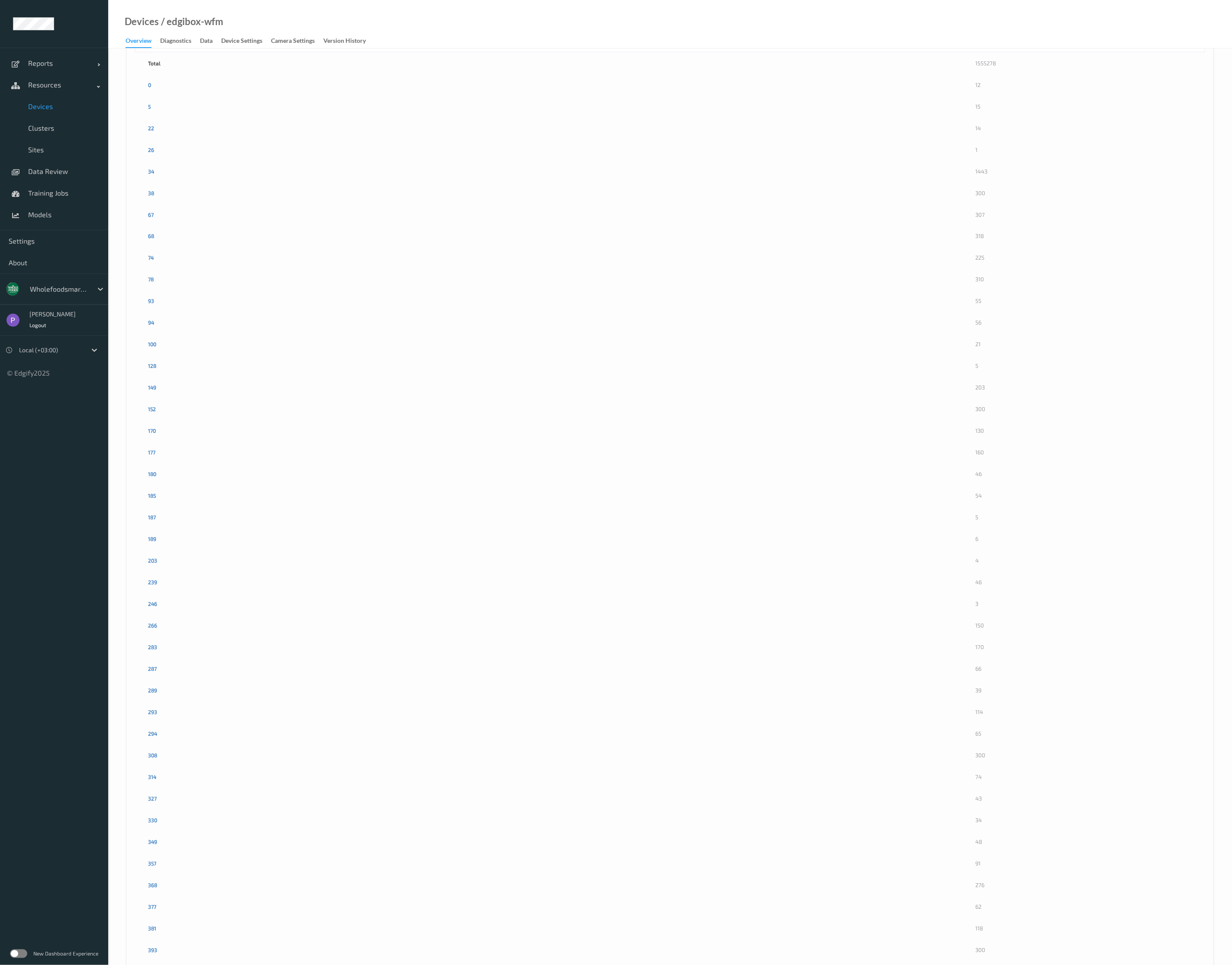
scroll to position [628, 0]
click at [210, 46] on div "Data" at bounding box center [206, 41] width 12 height 11
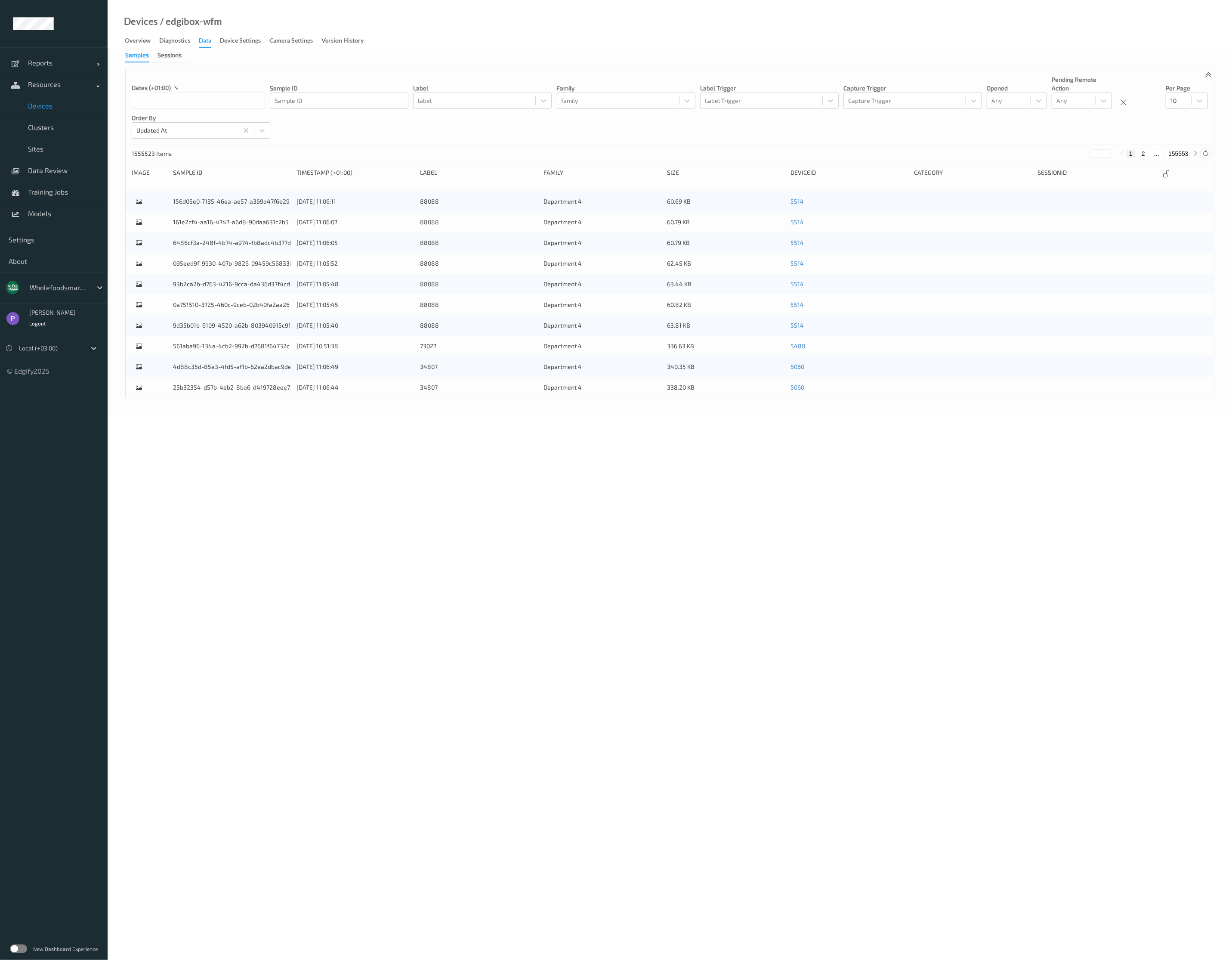
click at [803, 153] on icon at bounding box center [1205, 153] width 6 height 6
click at [54, 108] on span "Devices" at bounding box center [63, 105] width 71 height 8
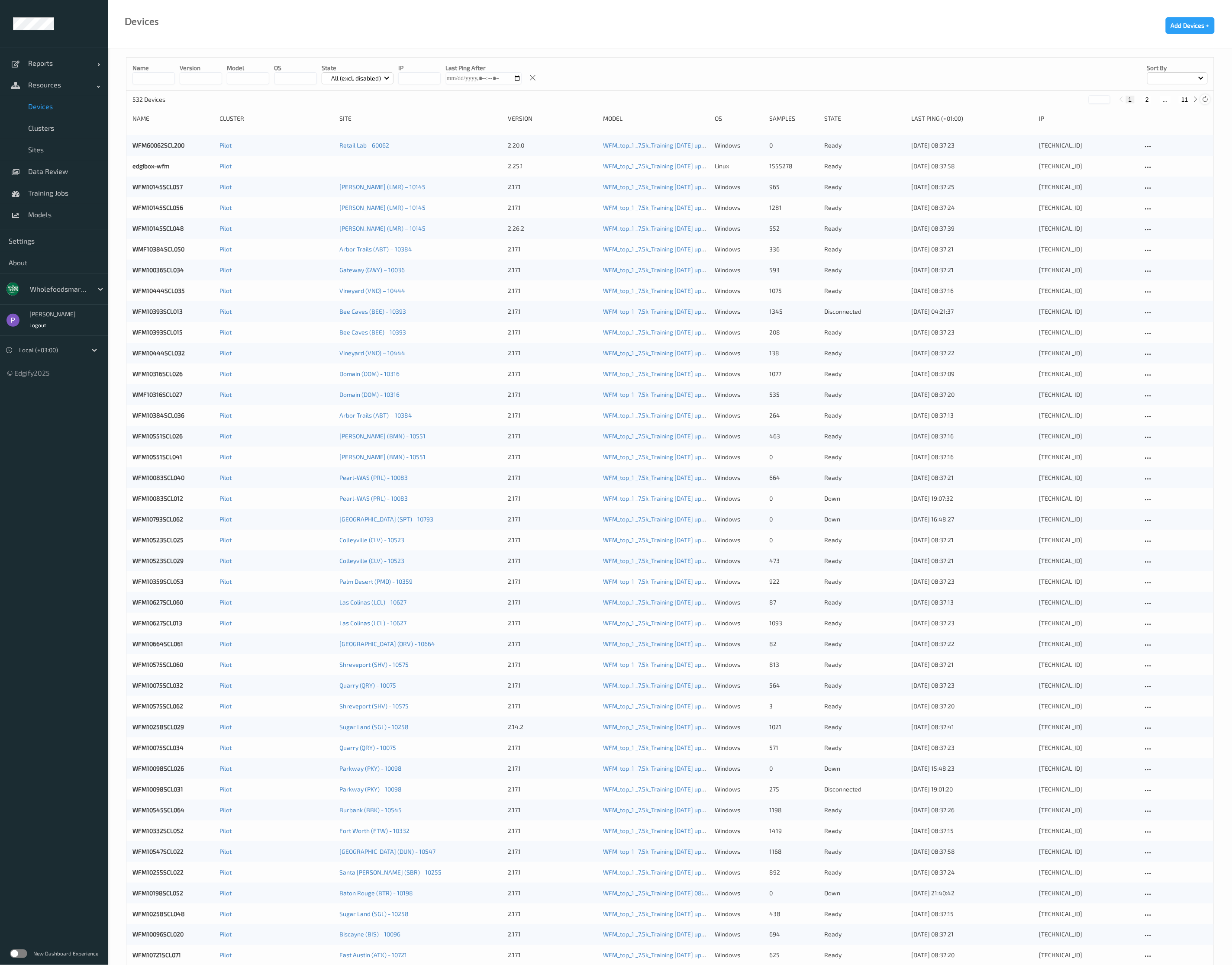
click at [808, 100] on icon at bounding box center [1205, 99] width 6 height 6
click at [808, 98] on icon at bounding box center [1205, 99] width 6 height 6
click at [168, 168] on link "edgibox-wfm" at bounding box center [151, 166] width 37 height 8
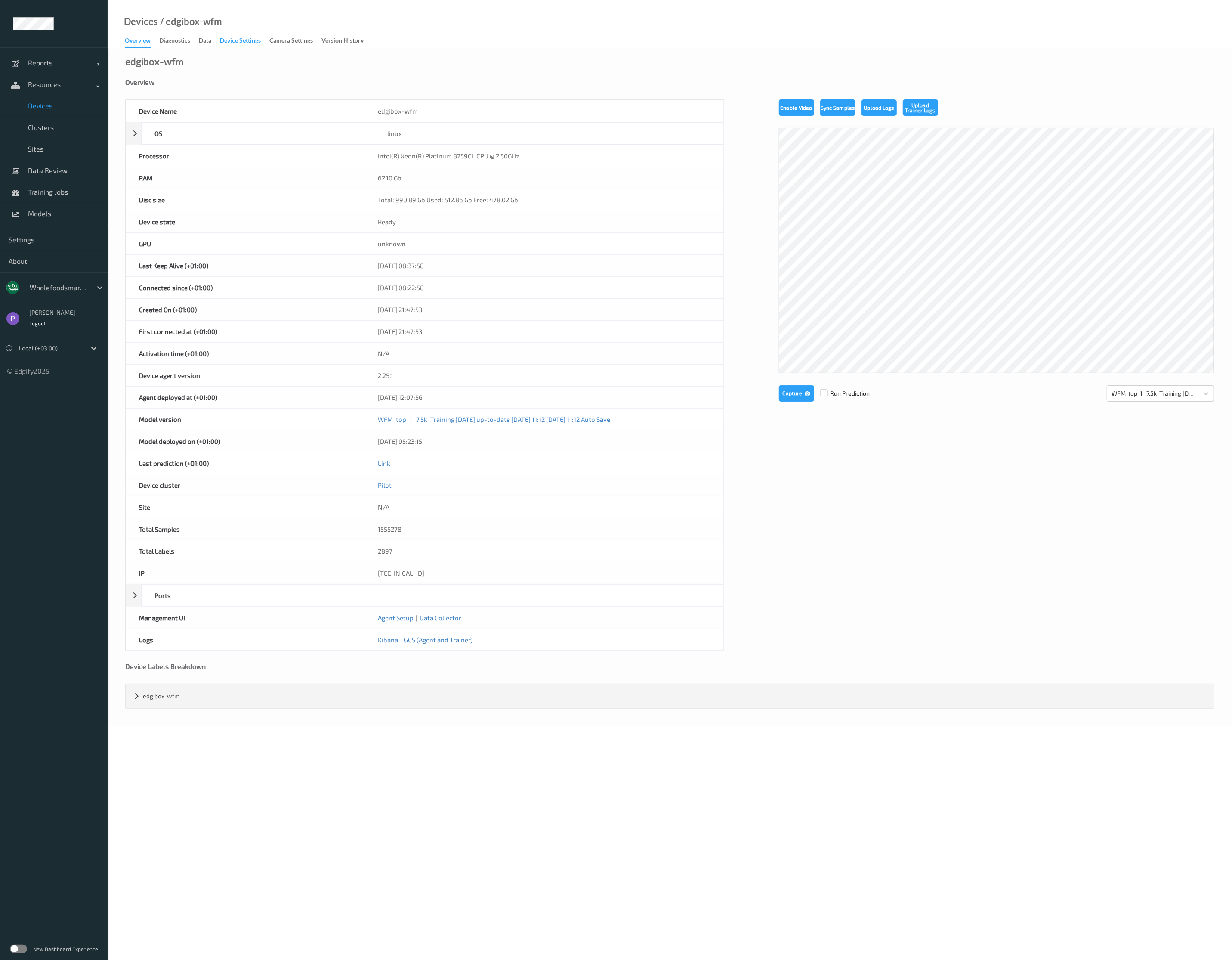
click at [240, 42] on div "Device Settings" at bounding box center [240, 41] width 41 height 11
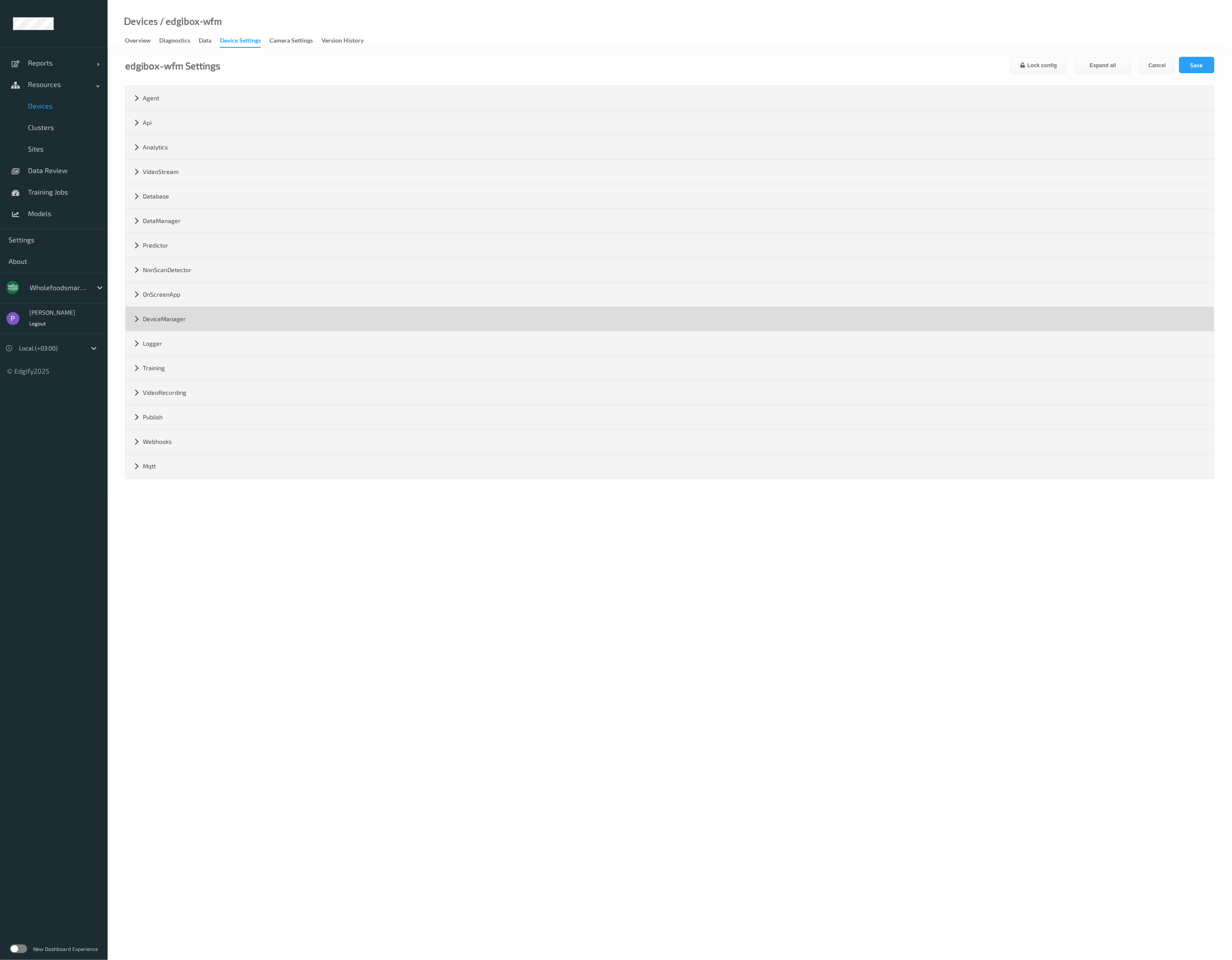
click at [183, 316] on div "DeviceManager" at bounding box center [670, 319] width 1089 height 24
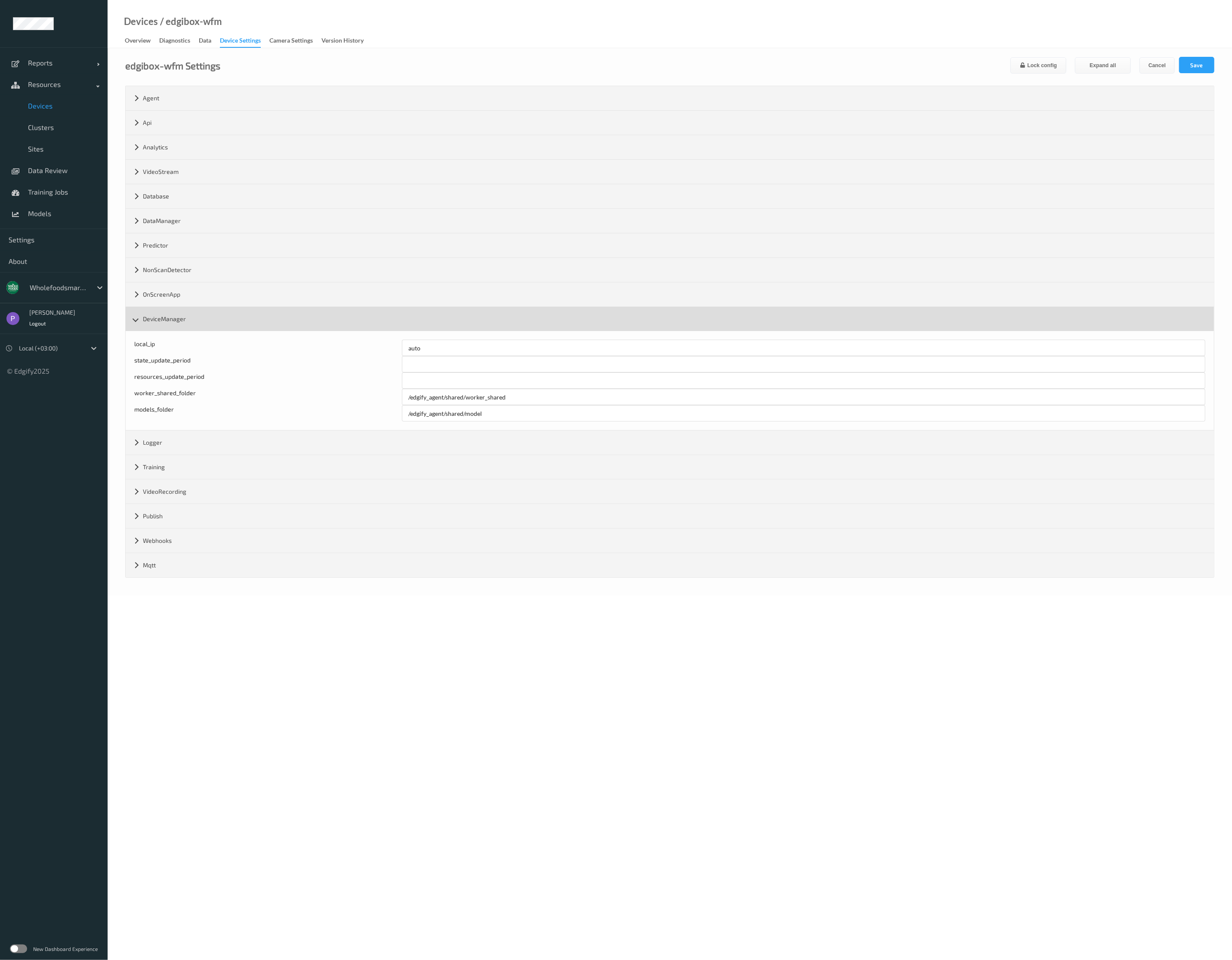
click at [183, 316] on div "DeviceManager" at bounding box center [670, 319] width 1089 height 24
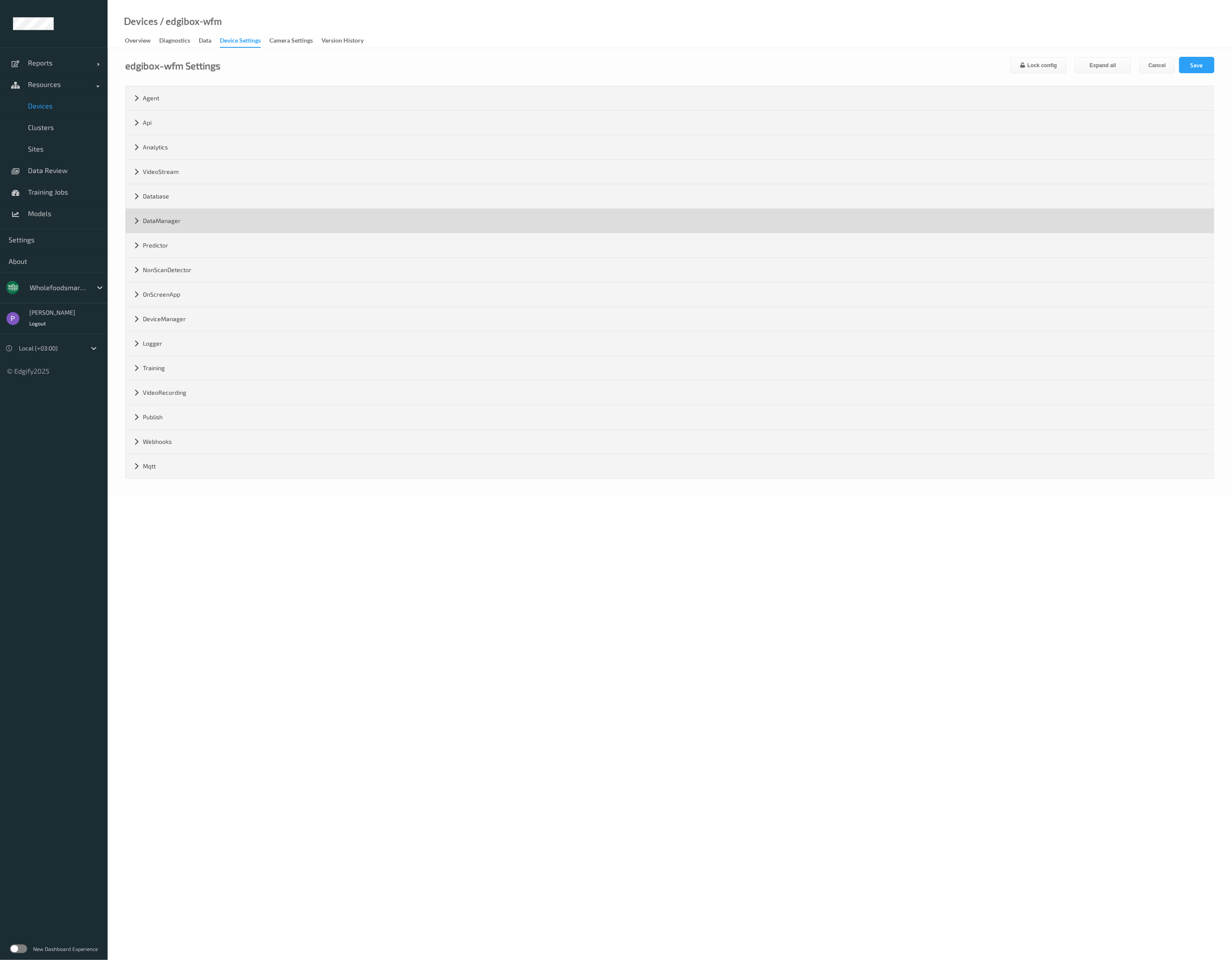
click at [176, 226] on div "DataManager" at bounding box center [670, 221] width 1089 height 24
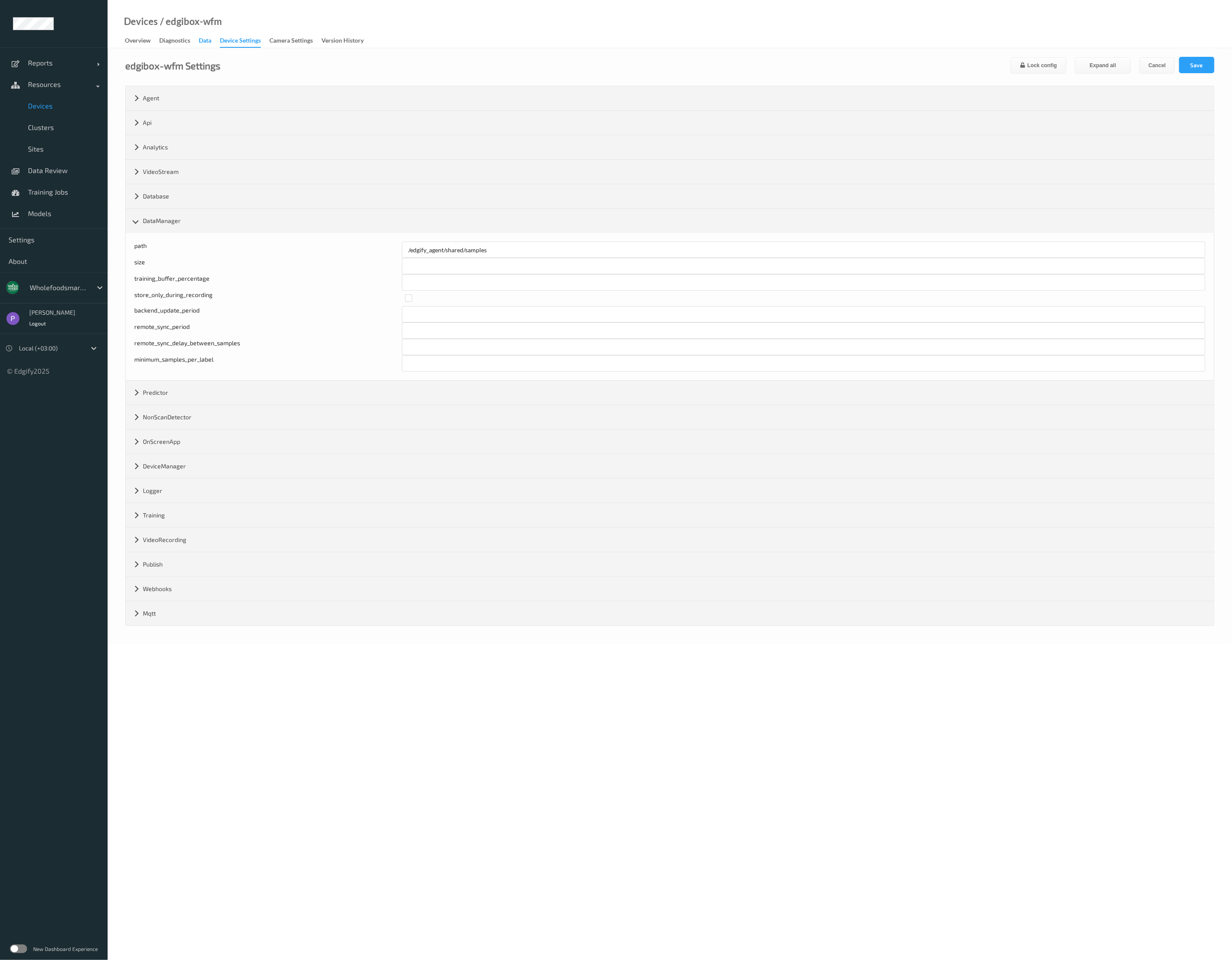
click at [203, 40] on div "Data" at bounding box center [205, 41] width 12 height 11
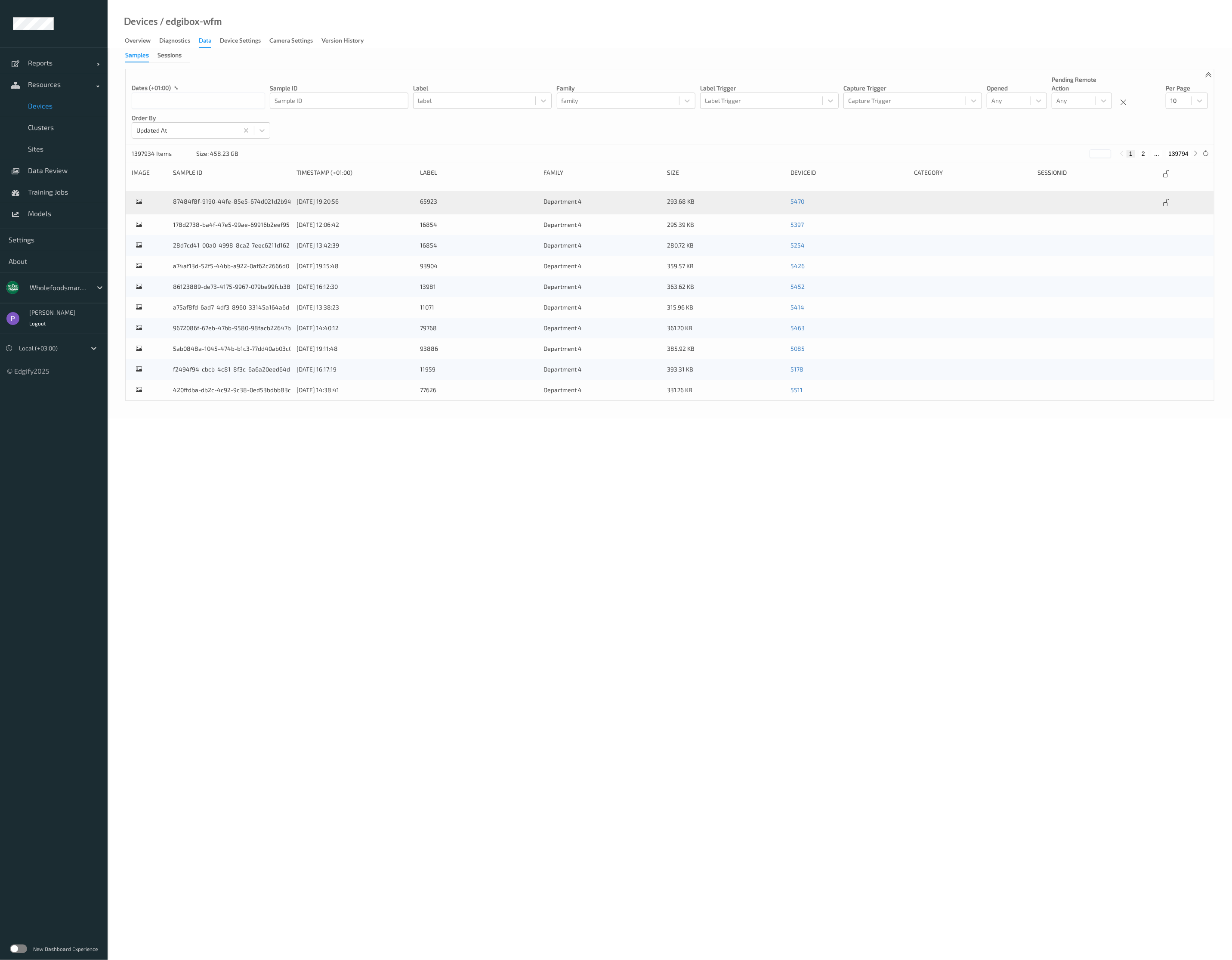
click at [215, 156] on div "Size: 458.23 GB" at bounding box center [217, 153] width 42 height 8
click at [803, 153] on icon at bounding box center [1205, 153] width 6 height 6
